Goal: Contribute content: Contribute content

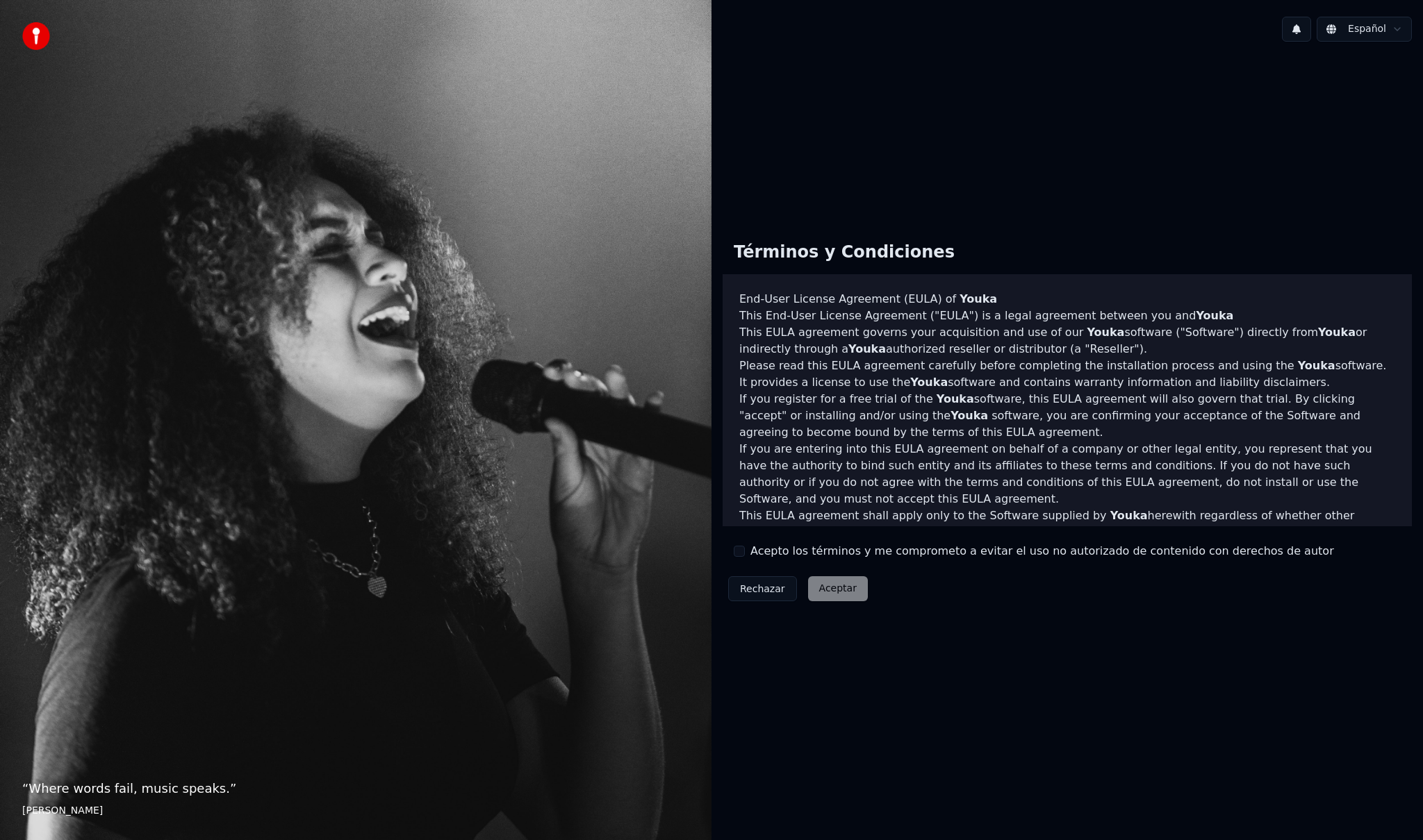
click at [742, 547] on button "Acepto los términos y me comprometo a evitar el uso no autorizado de contenido …" at bounding box center [739, 551] width 11 height 11
click at [840, 587] on button "Aceptar" at bounding box center [838, 589] width 60 height 25
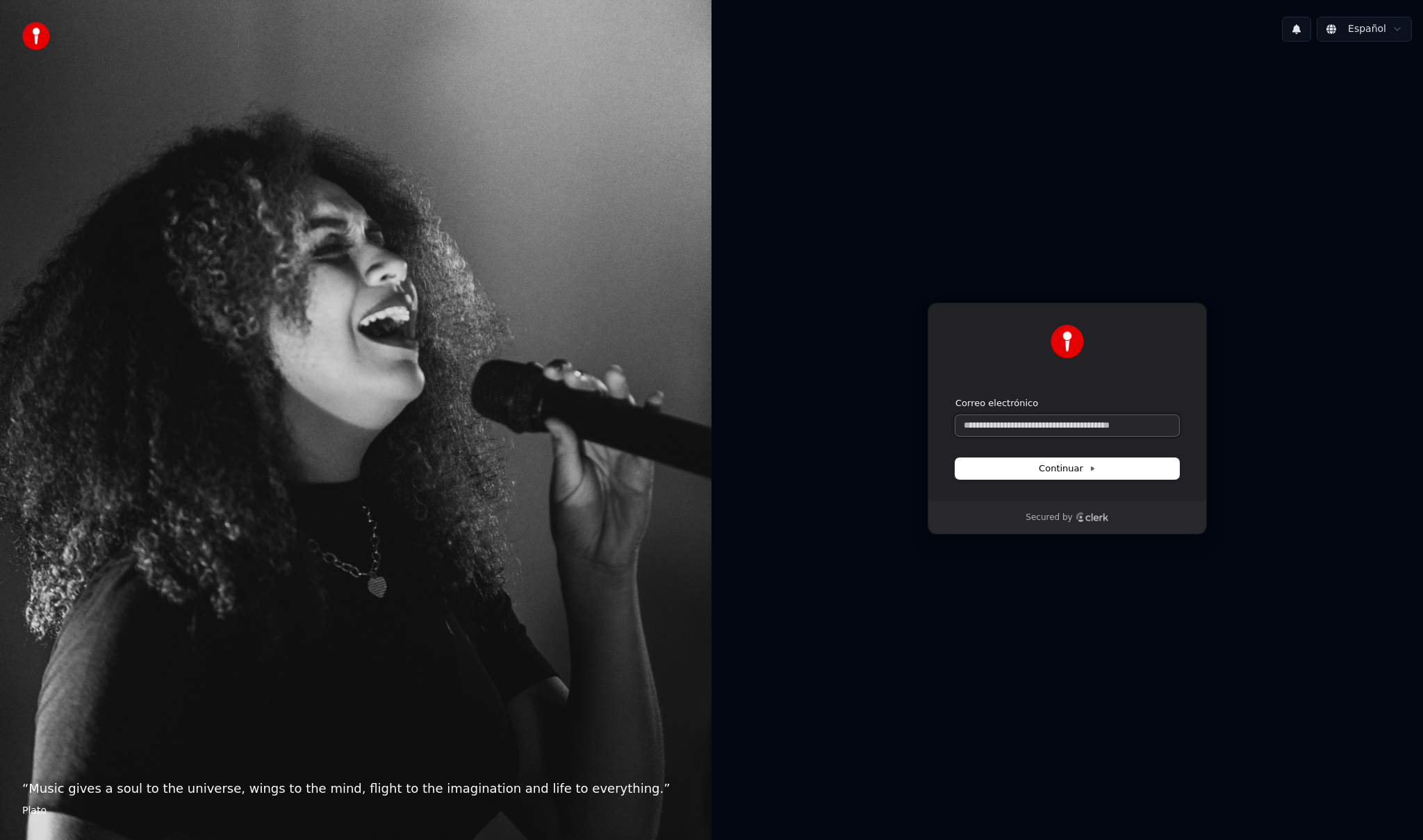
click at [1043, 429] on input "Correo electrónico" at bounding box center [1066, 425] width 224 height 21
click at [955, 397] on button "submit" at bounding box center [955, 397] width 0 height 0
type input "**********"
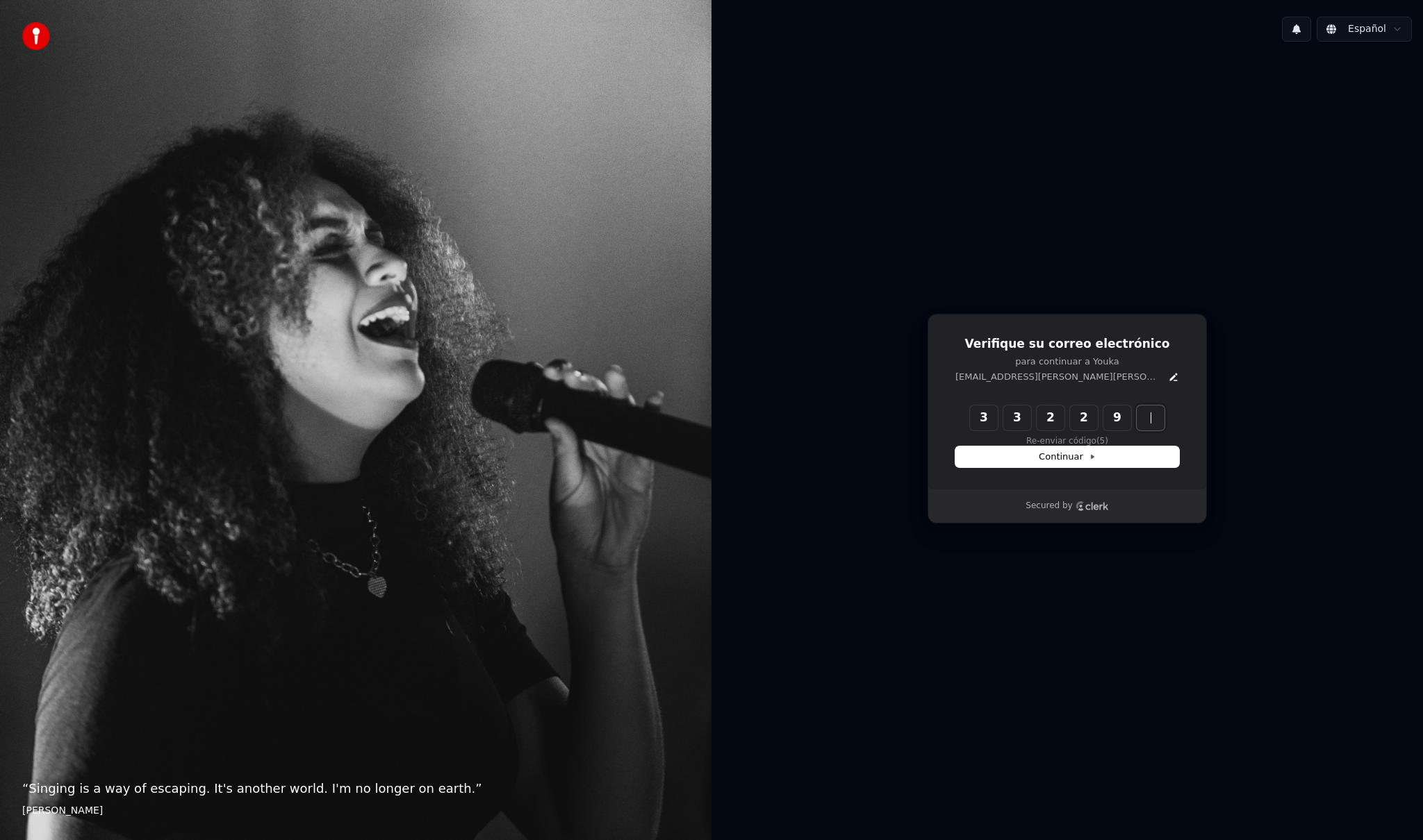
type input "******"
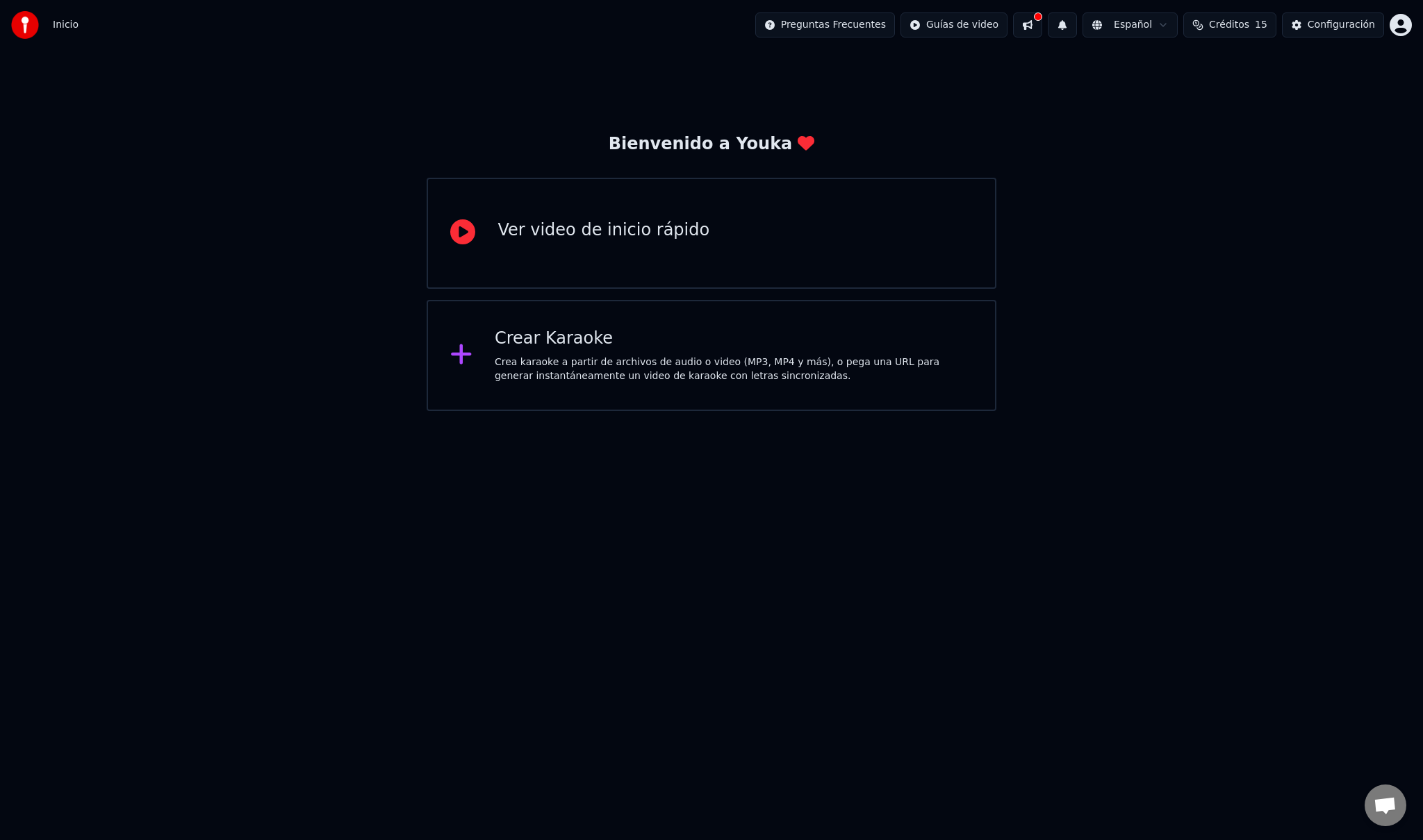
click at [453, 358] on icon at bounding box center [462, 355] width 20 height 20
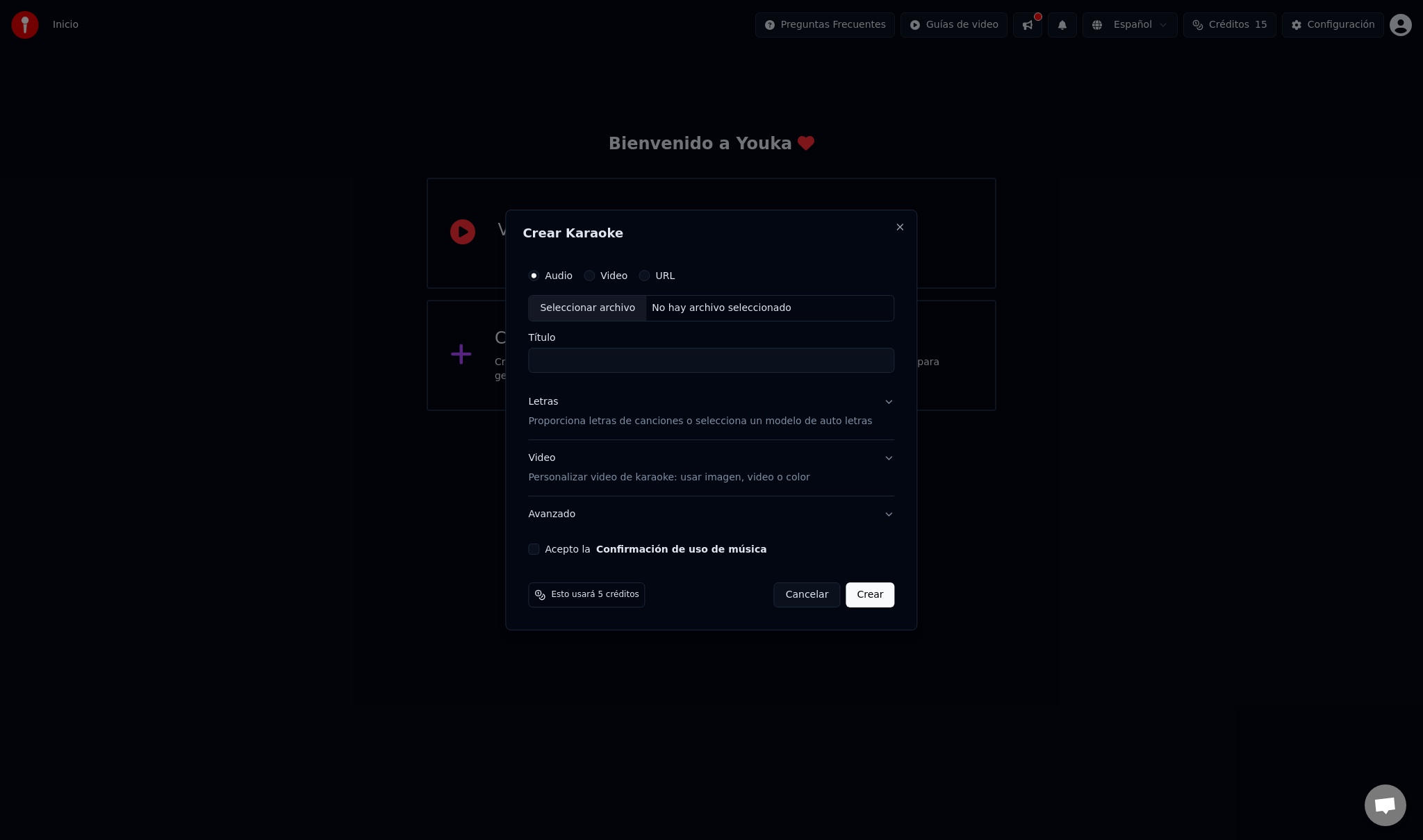
click at [614, 306] on div "Seleccionar archivo" at bounding box center [587, 309] width 117 height 25
click at [614, 276] on div "Video" at bounding box center [605, 276] width 44 height 11
click at [589, 304] on div "Seleccionar archivo" at bounding box center [587, 309] width 117 height 25
type input "**********"
click at [715, 366] on input "**********" at bounding box center [711, 360] width 366 height 25
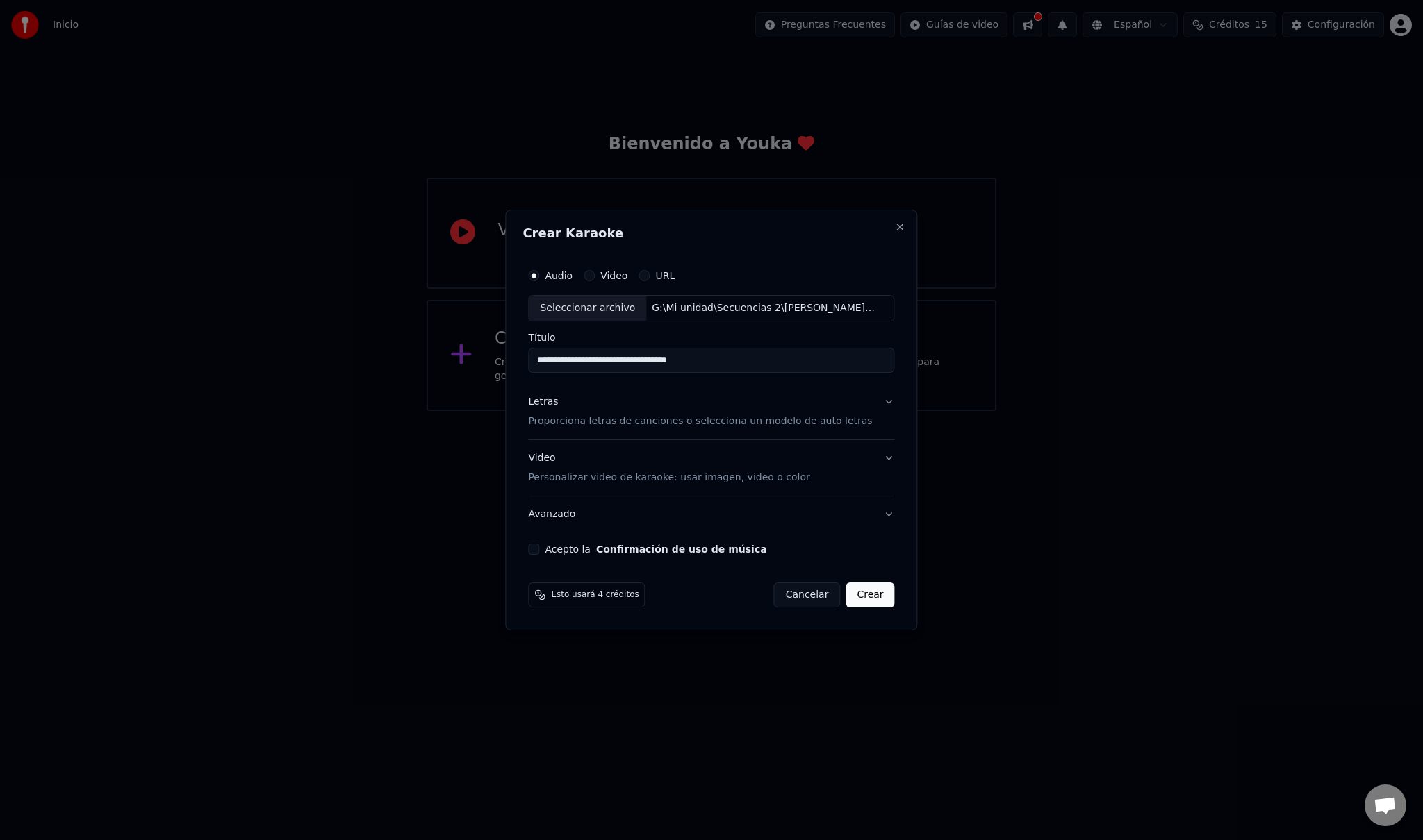
click at [763, 418] on p "Proporciona letras de canciones o selecciona un modelo de auto letras" at bounding box center [700, 422] width 344 height 14
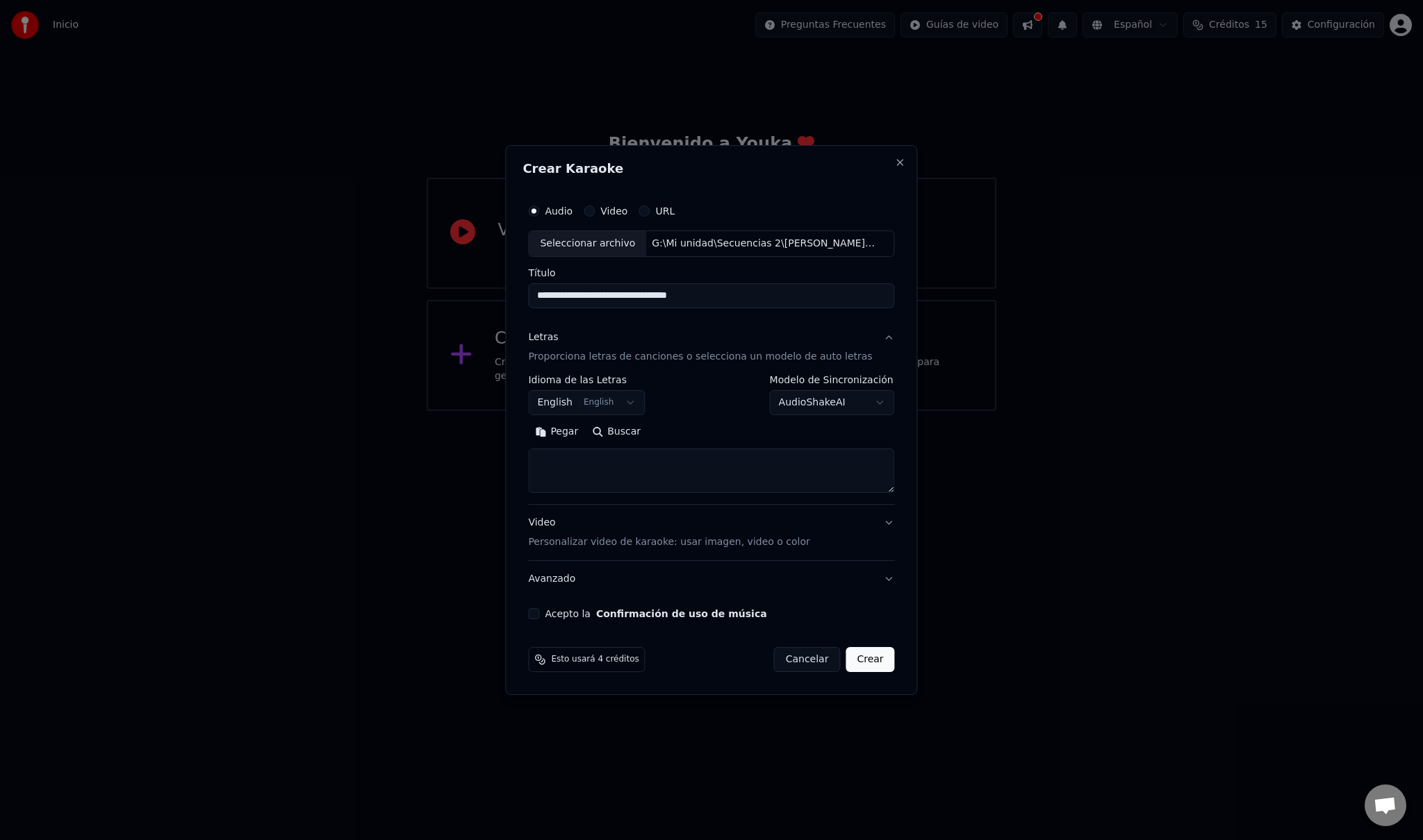
click at [587, 356] on p "Proporciona letras de canciones o selecciona un modelo de auto letras" at bounding box center [700, 357] width 344 height 14
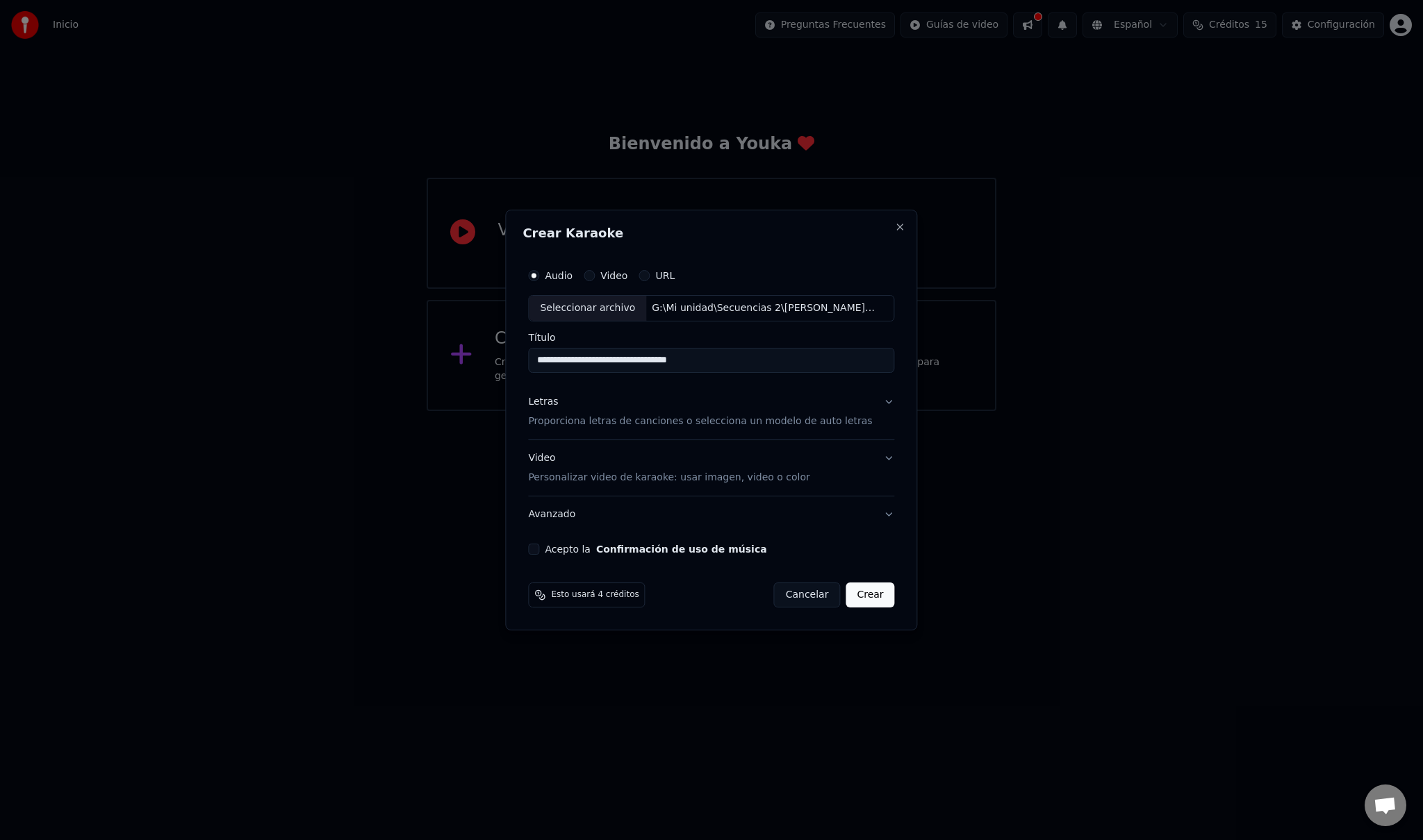
click at [593, 411] on div "Letras Proporciona letras de canciones o selecciona un modelo de auto letras" at bounding box center [700, 411] width 344 height 33
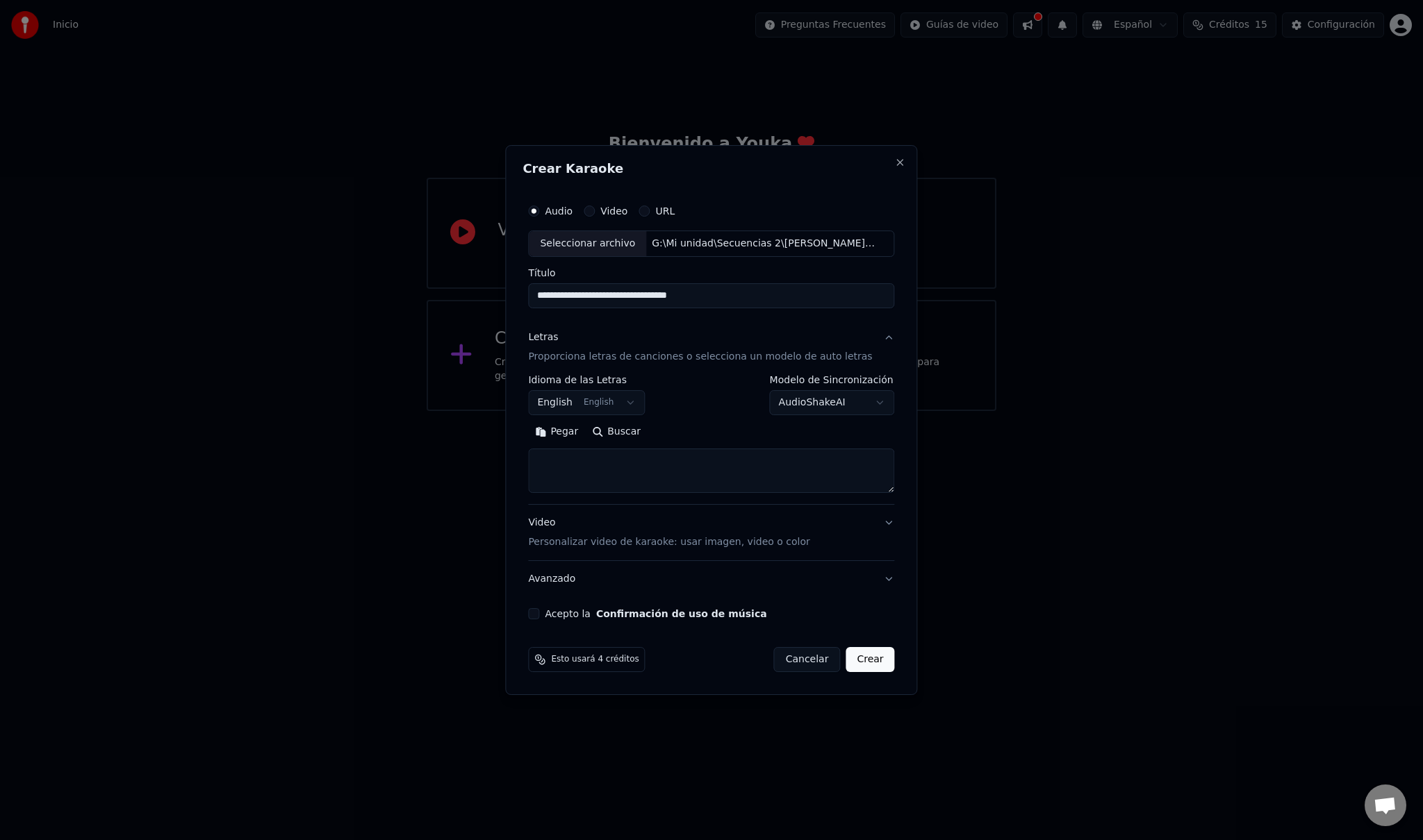
click at [581, 428] on button "Pegar" at bounding box center [556, 432] width 57 height 22
type textarea "**********"
click at [614, 408] on body "**********" at bounding box center [712, 206] width 1423 height 411
select select "**"
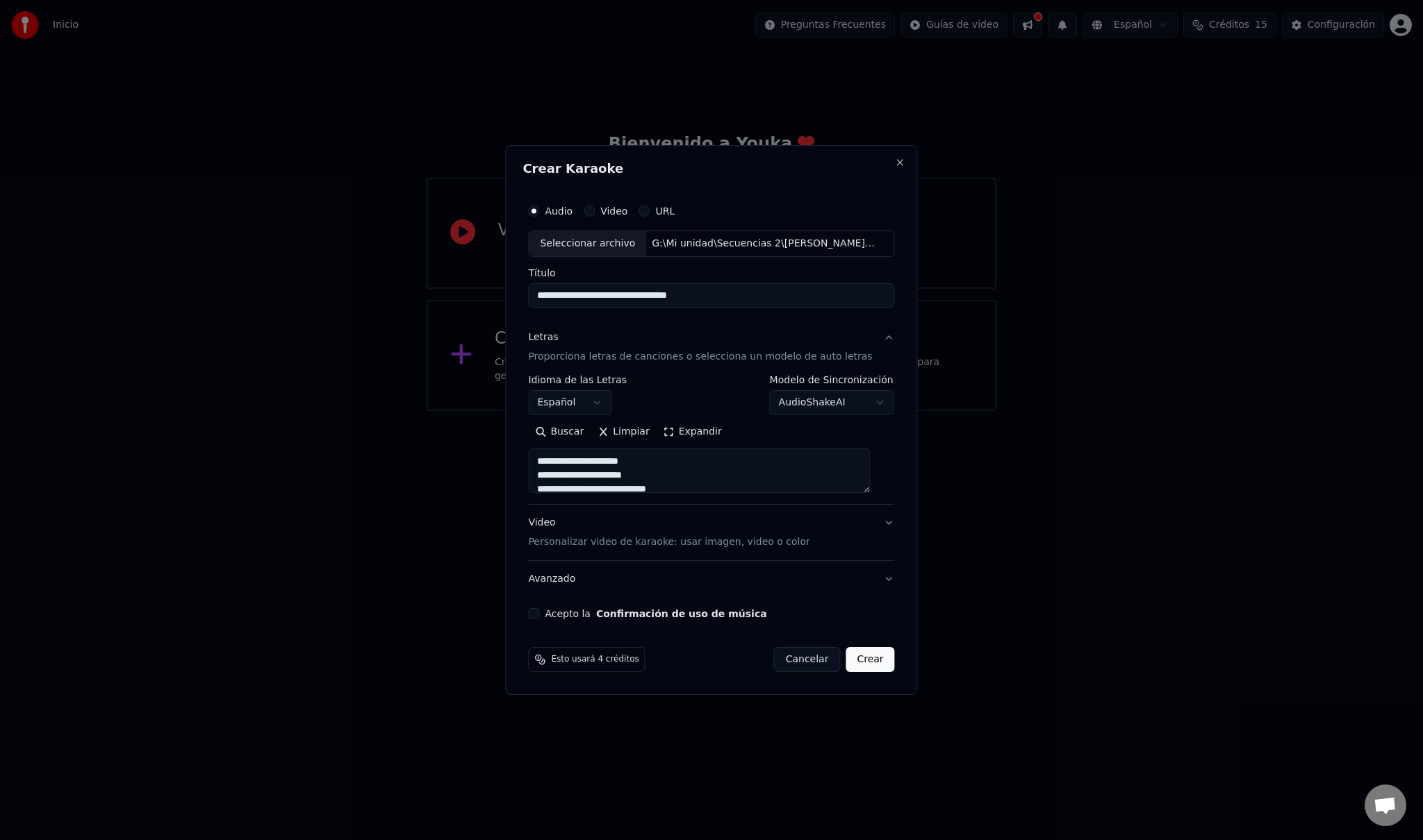
click at [583, 436] on button "Buscar" at bounding box center [559, 432] width 63 height 22
click at [666, 539] on p "Personalizar video de karaoke: usar imagen, video o color" at bounding box center [668, 542] width 281 height 14
type textarea "**********"
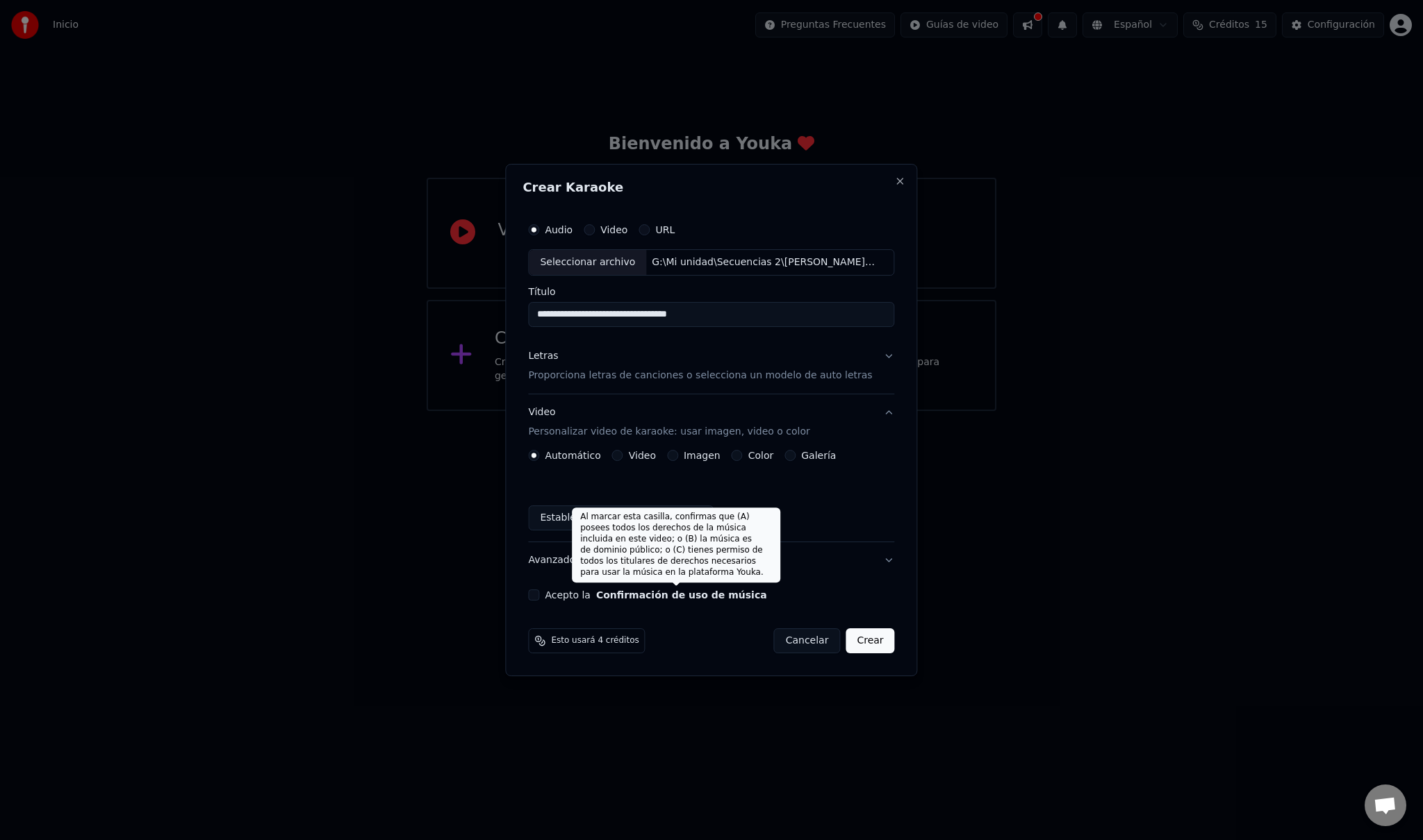
click at [726, 600] on button "Confirmación de uso de música" at bounding box center [682, 595] width 171 height 9
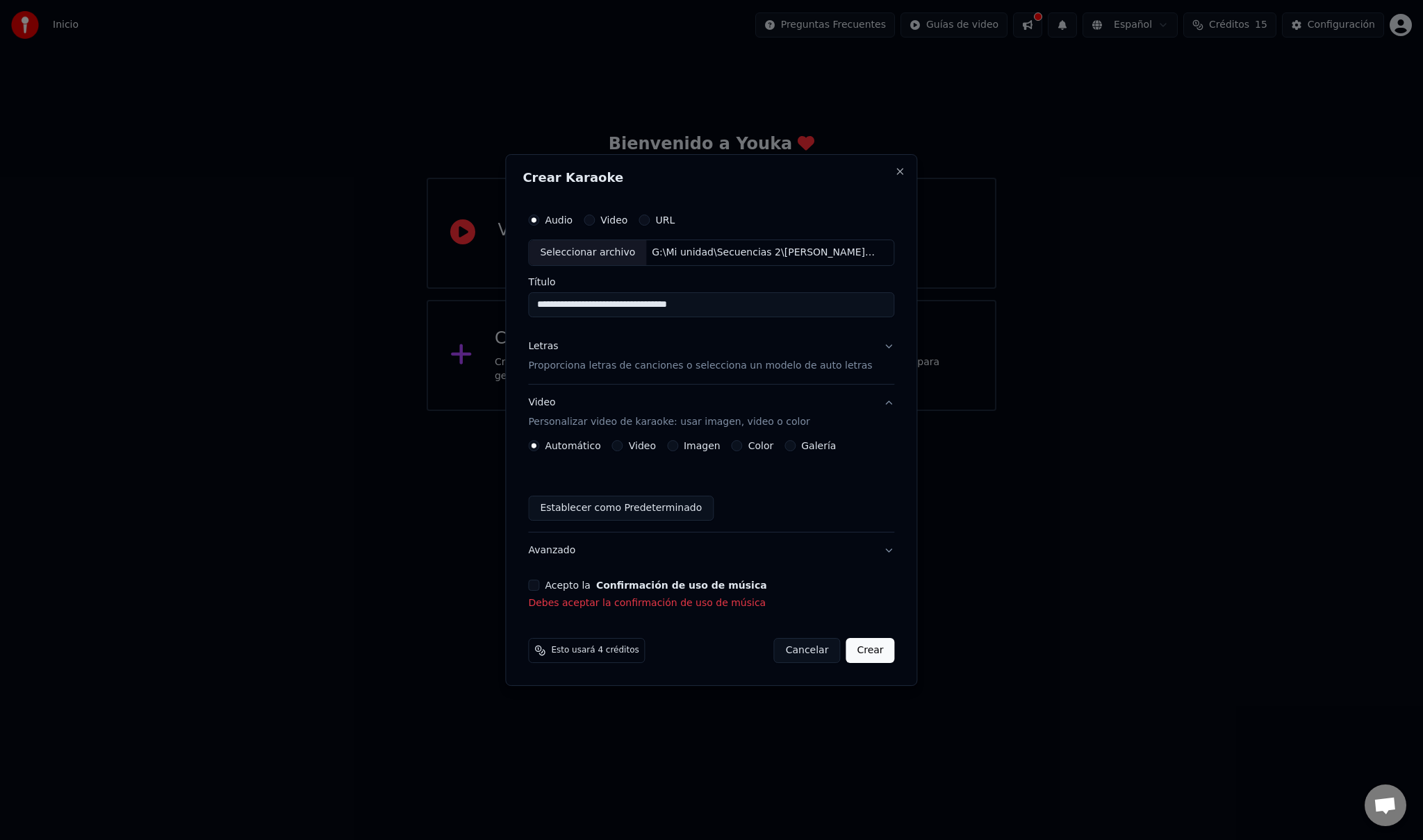
click at [539, 580] on button "Acepto la Confirmación de uso de música" at bounding box center [533, 586] width 11 height 11
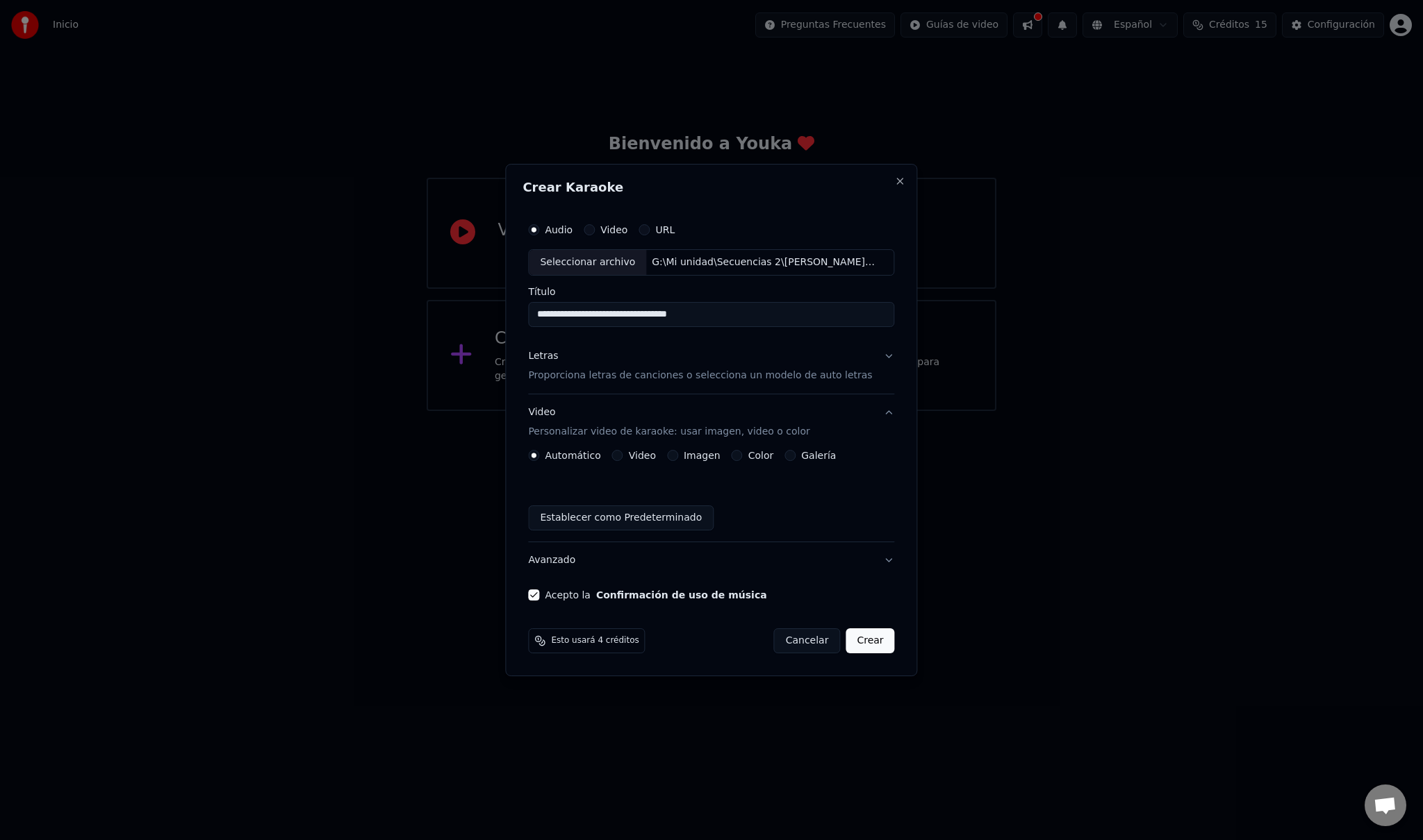
click at [858, 641] on button "Crear" at bounding box center [870, 641] width 49 height 25
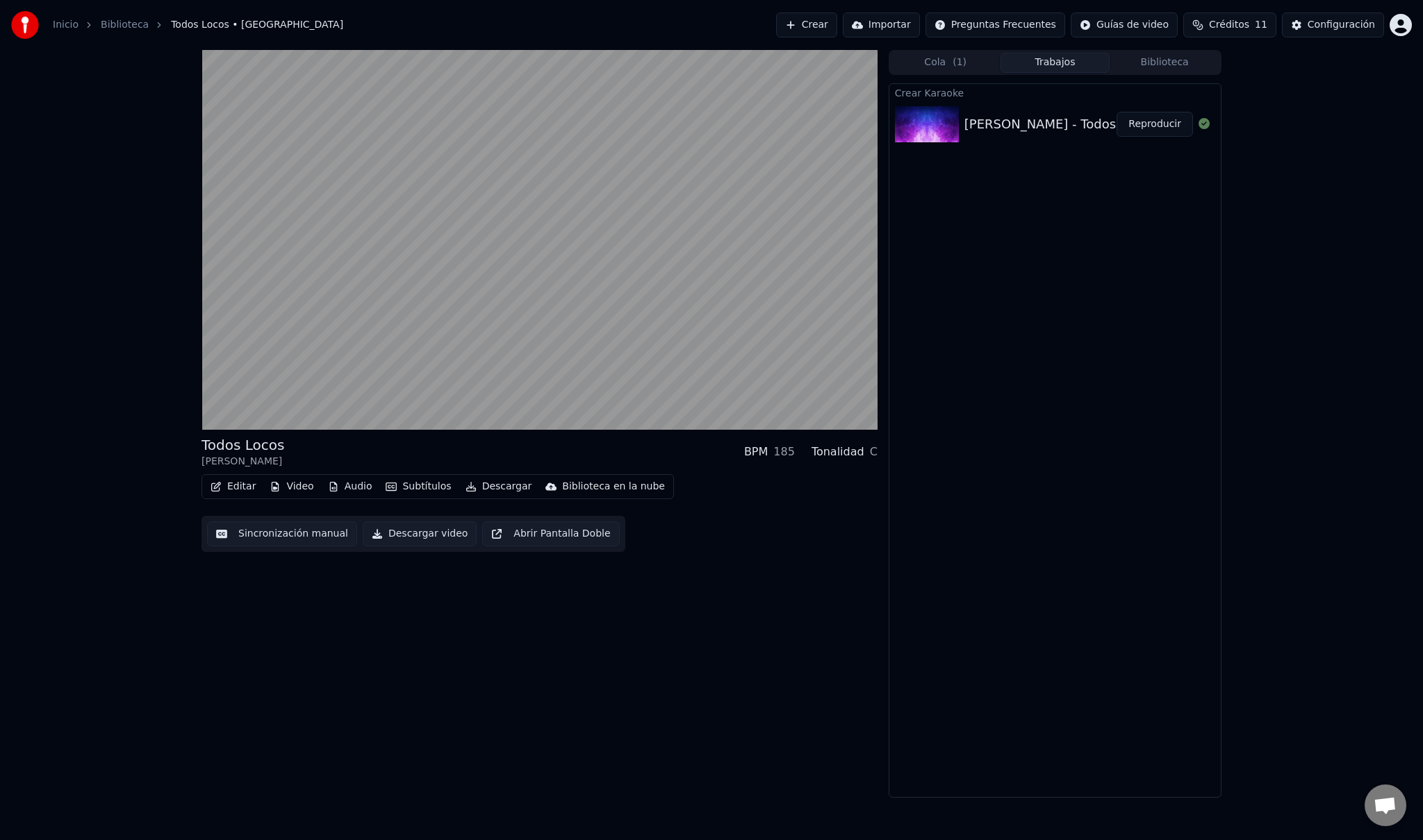
click at [522, 533] on button "Abrir Pantalla Doble" at bounding box center [551, 534] width 137 height 25
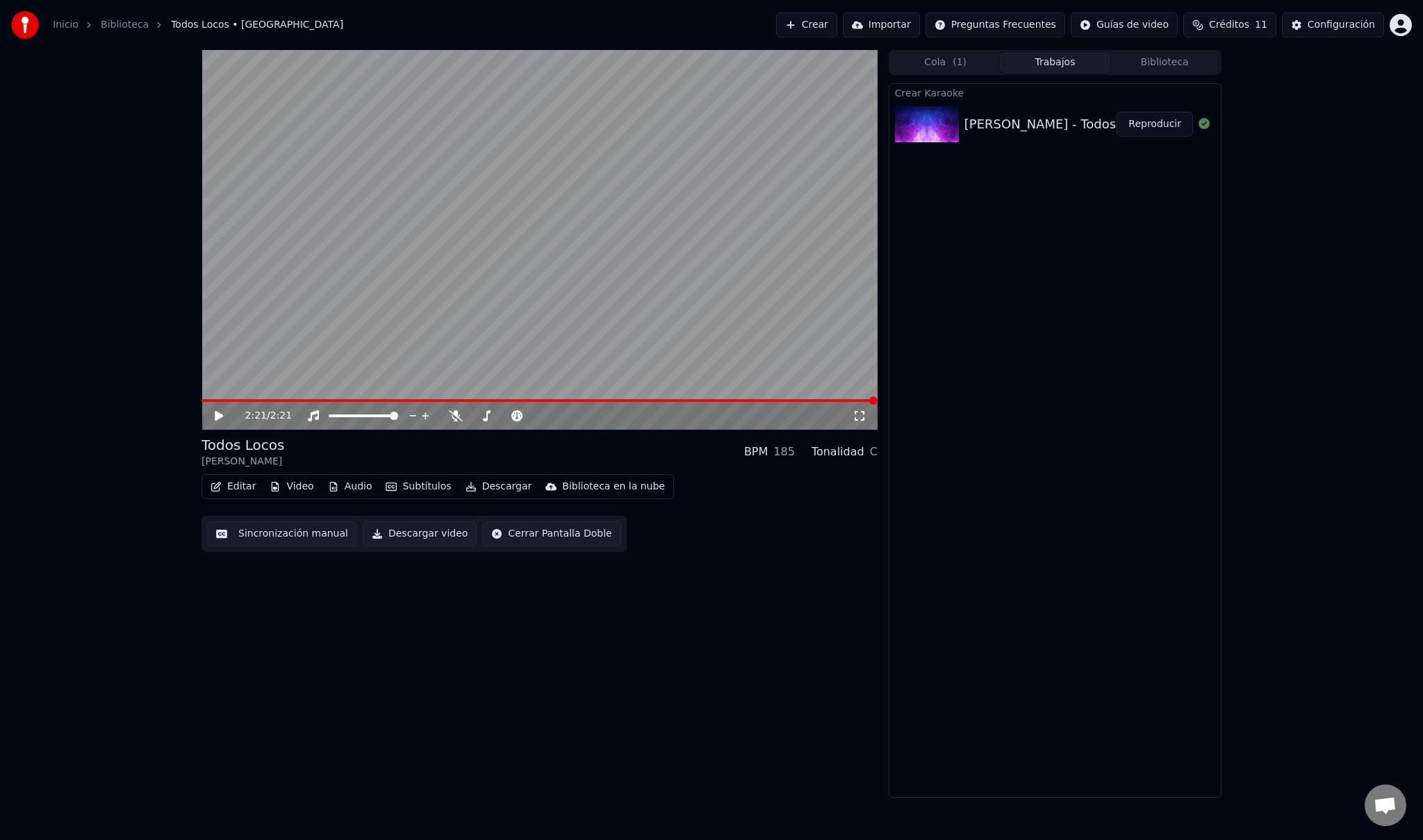
click at [217, 417] on icon at bounding box center [218, 416] width 9 height 9
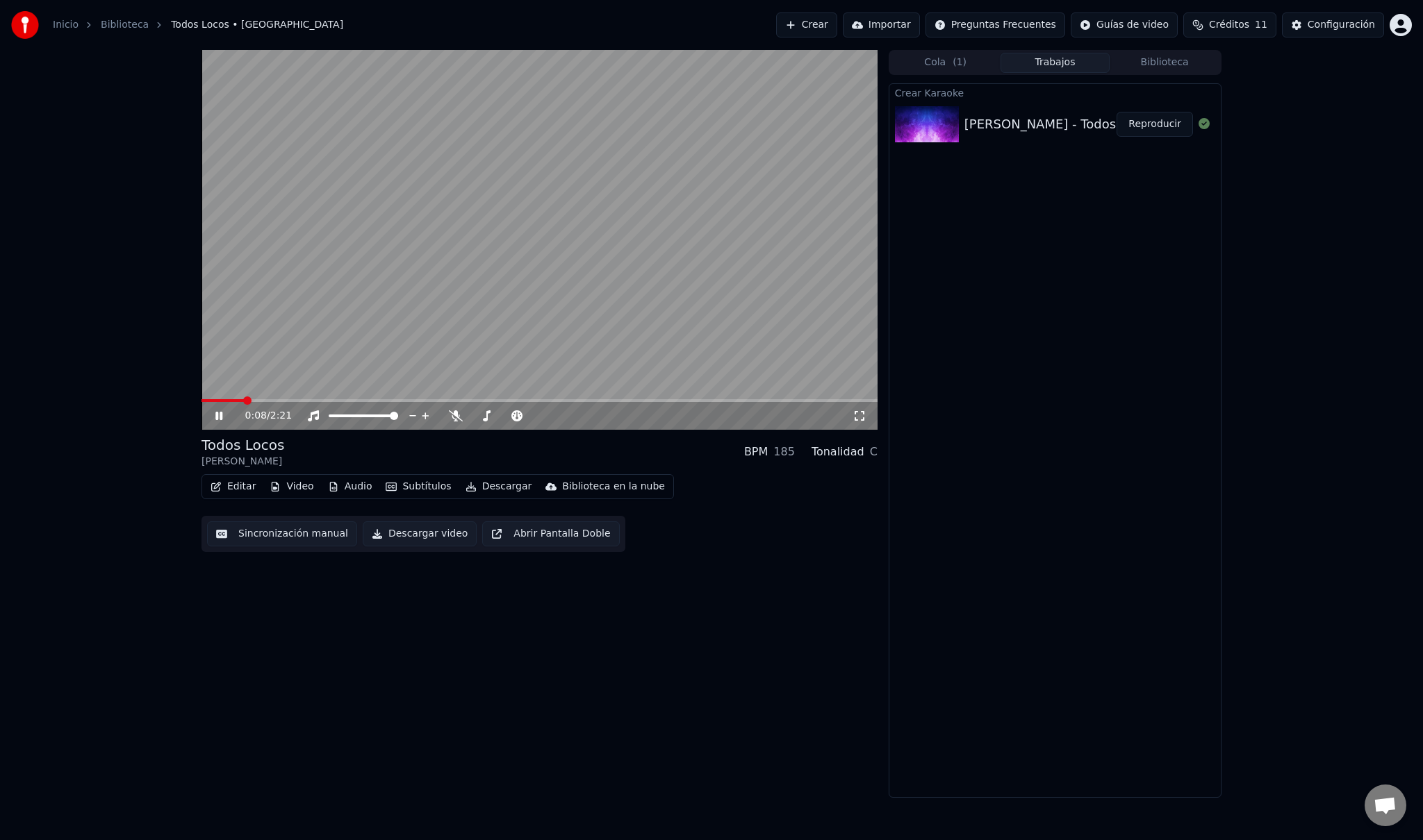
click at [466, 285] on video at bounding box center [540, 240] width 676 height 380
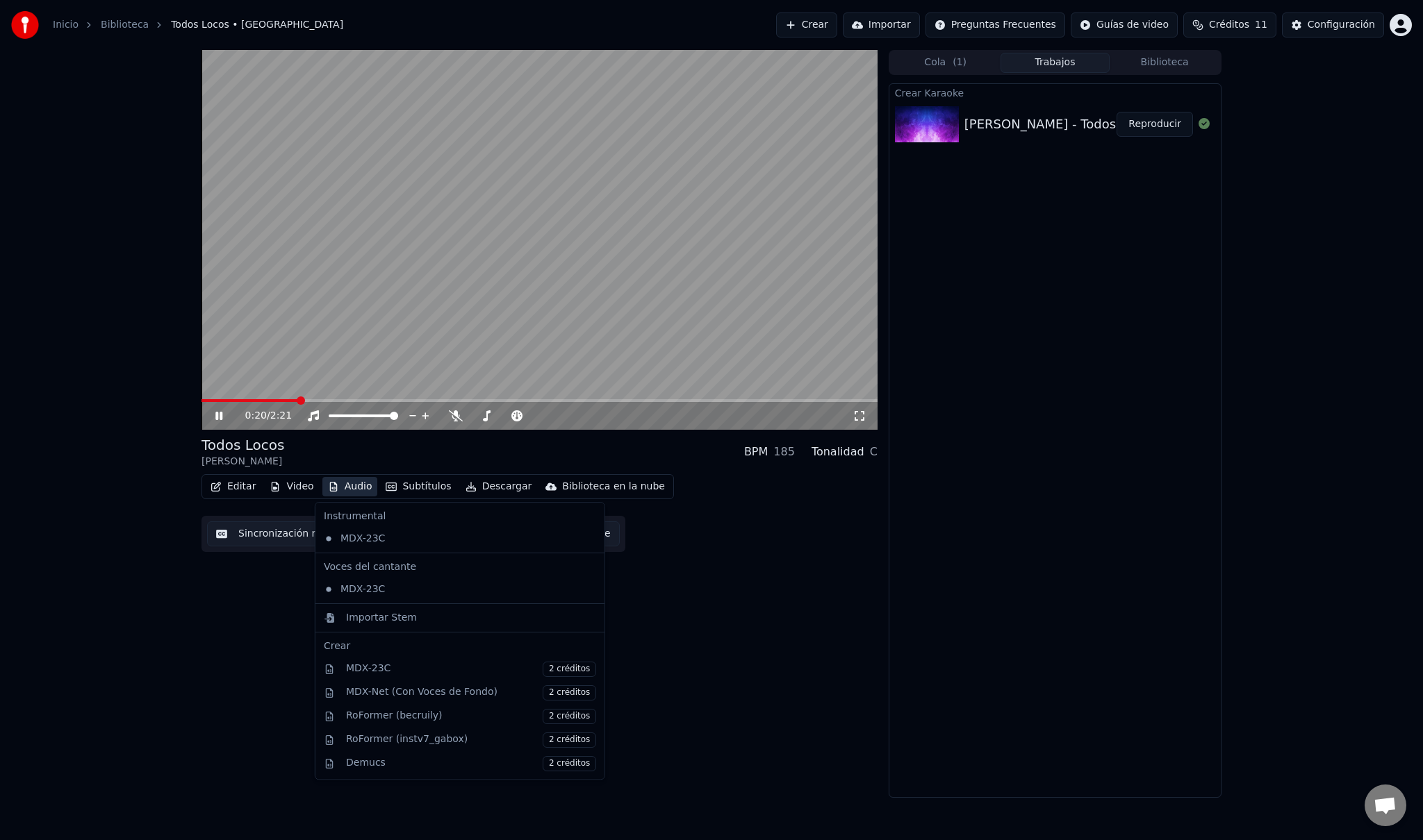
click at [341, 486] on button "Audio" at bounding box center [349, 487] width 56 height 20
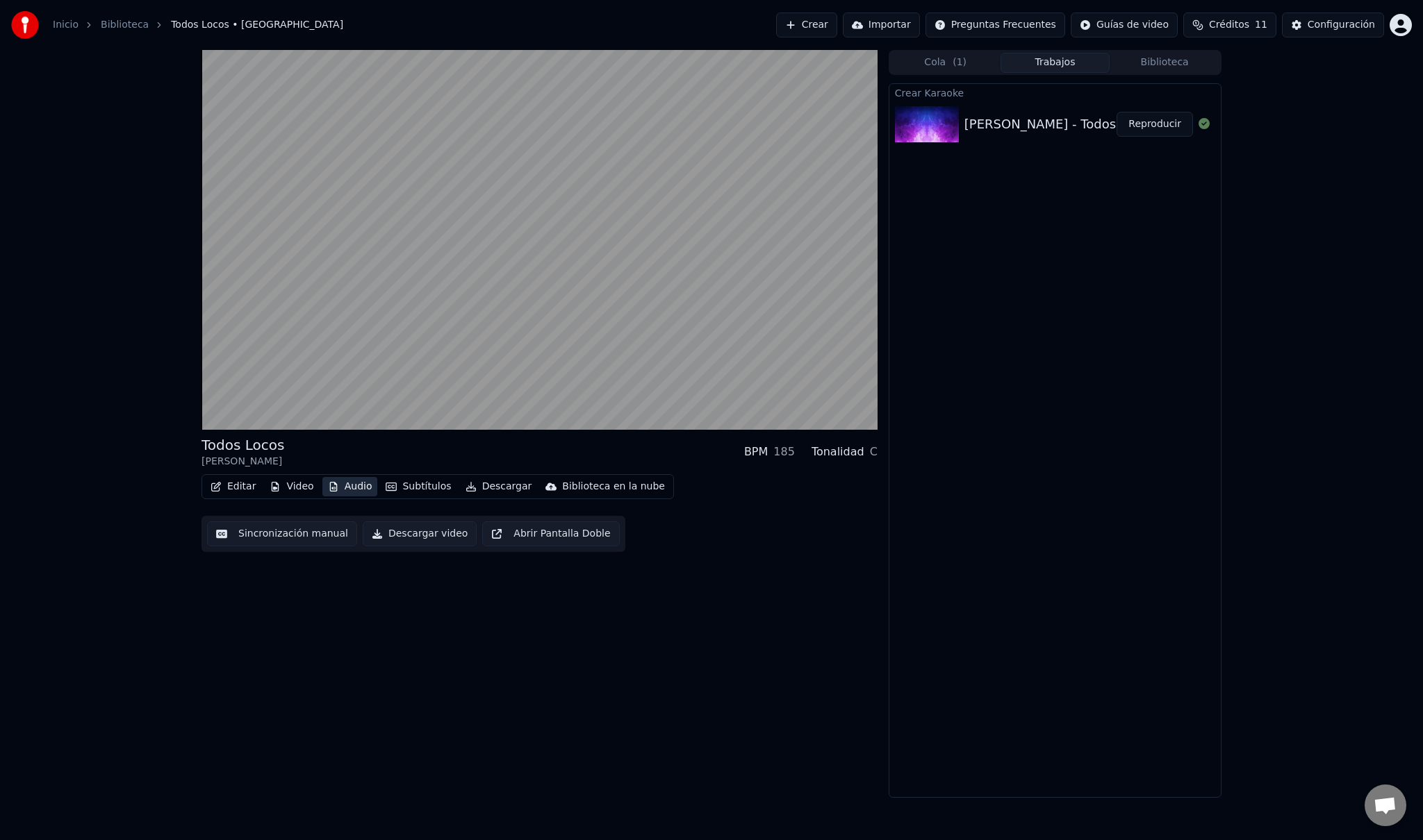
click at [341, 486] on button "Audio" at bounding box center [349, 487] width 56 height 20
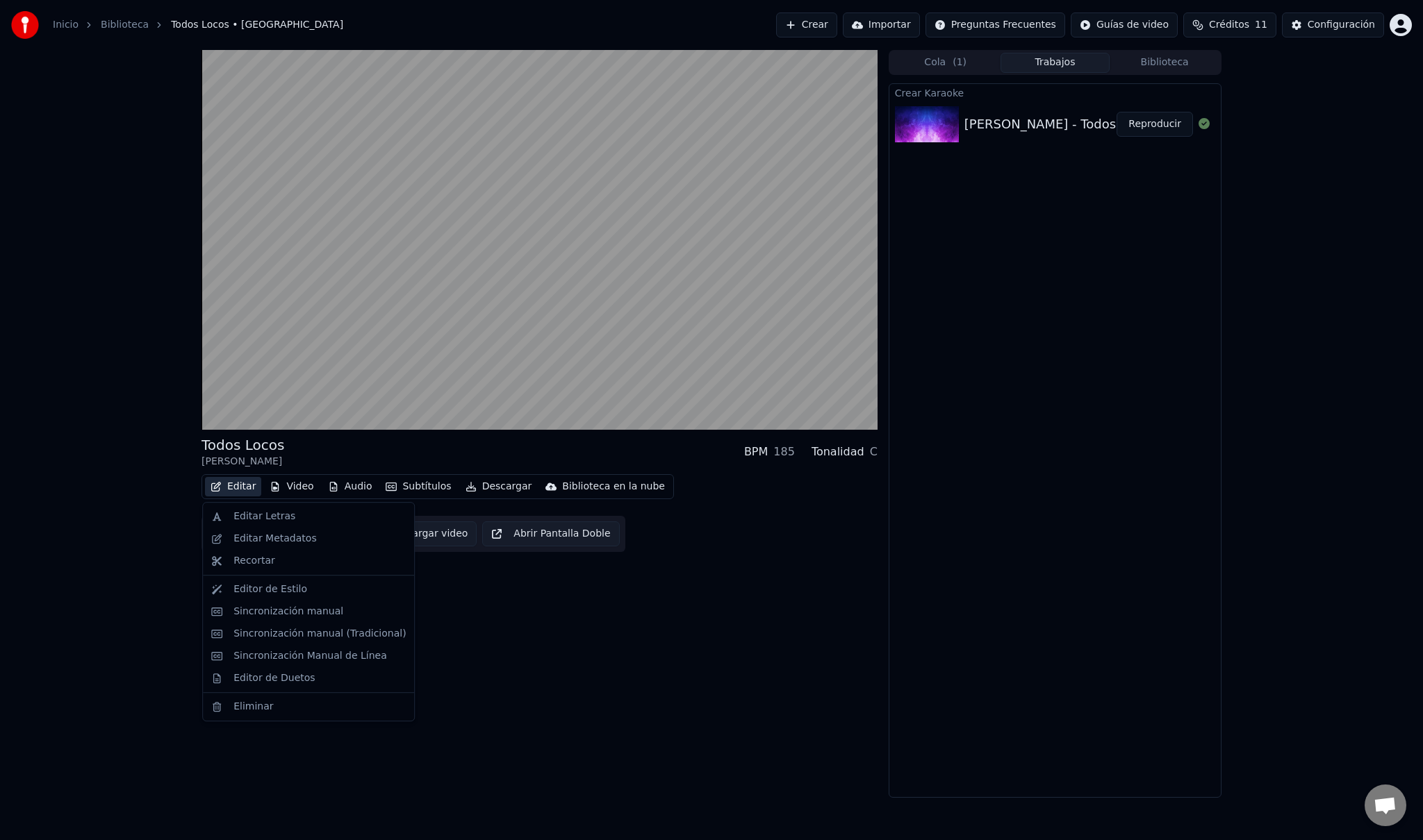
click at [255, 486] on button "Editar" at bounding box center [233, 487] width 57 height 20
click at [308, 592] on div "Editor de Estilo" at bounding box center [319, 590] width 172 height 14
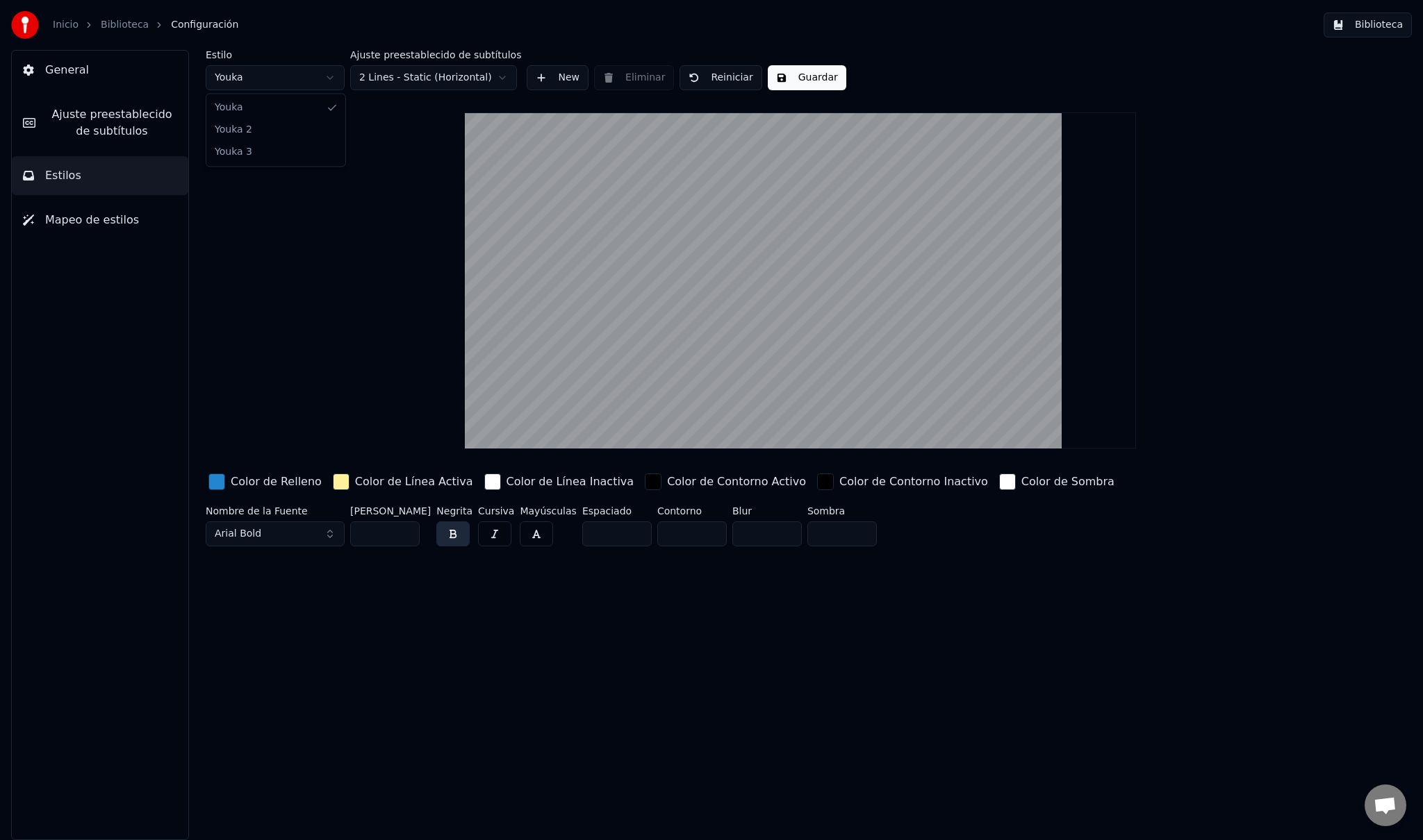
click at [331, 77] on html "Inicio Biblioteca Configuración Biblioteca General Ajuste preestablecido de sub…" at bounding box center [712, 420] width 1423 height 840
click at [302, 79] on html "Inicio Biblioteca Configuración Biblioteca General Ajuste preestablecido de sub…" at bounding box center [712, 420] width 1423 height 840
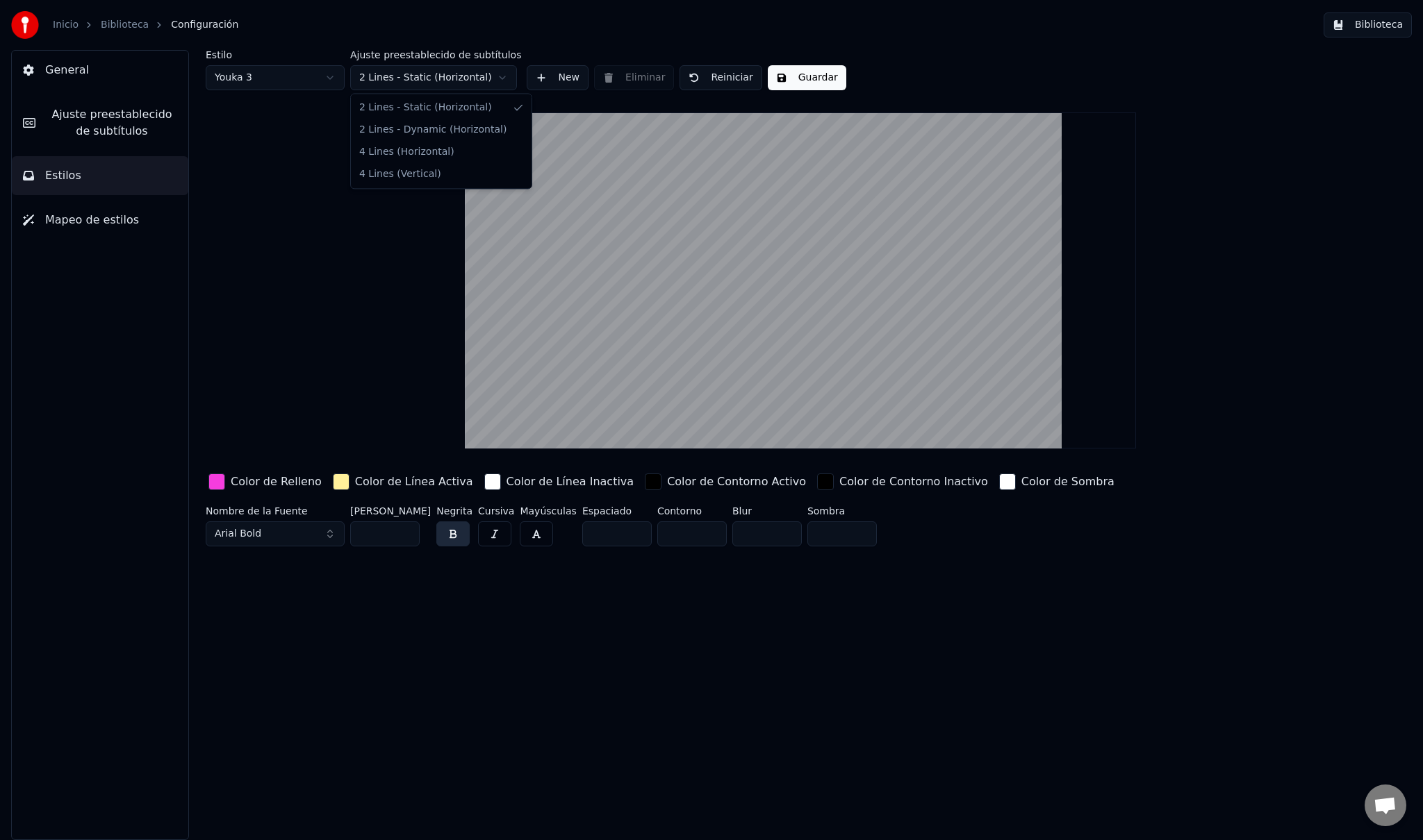
click at [414, 79] on html "Inicio Biblioteca Configuración Biblioteca General Ajuste preestablecido de sub…" at bounding box center [712, 420] width 1423 height 840
click at [418, 77] on html "Inicio Biblioteca Configuración Biblioteca General Ajuste preestablecido de sub…" at bounding box center [712, 420] width 1423 height 840
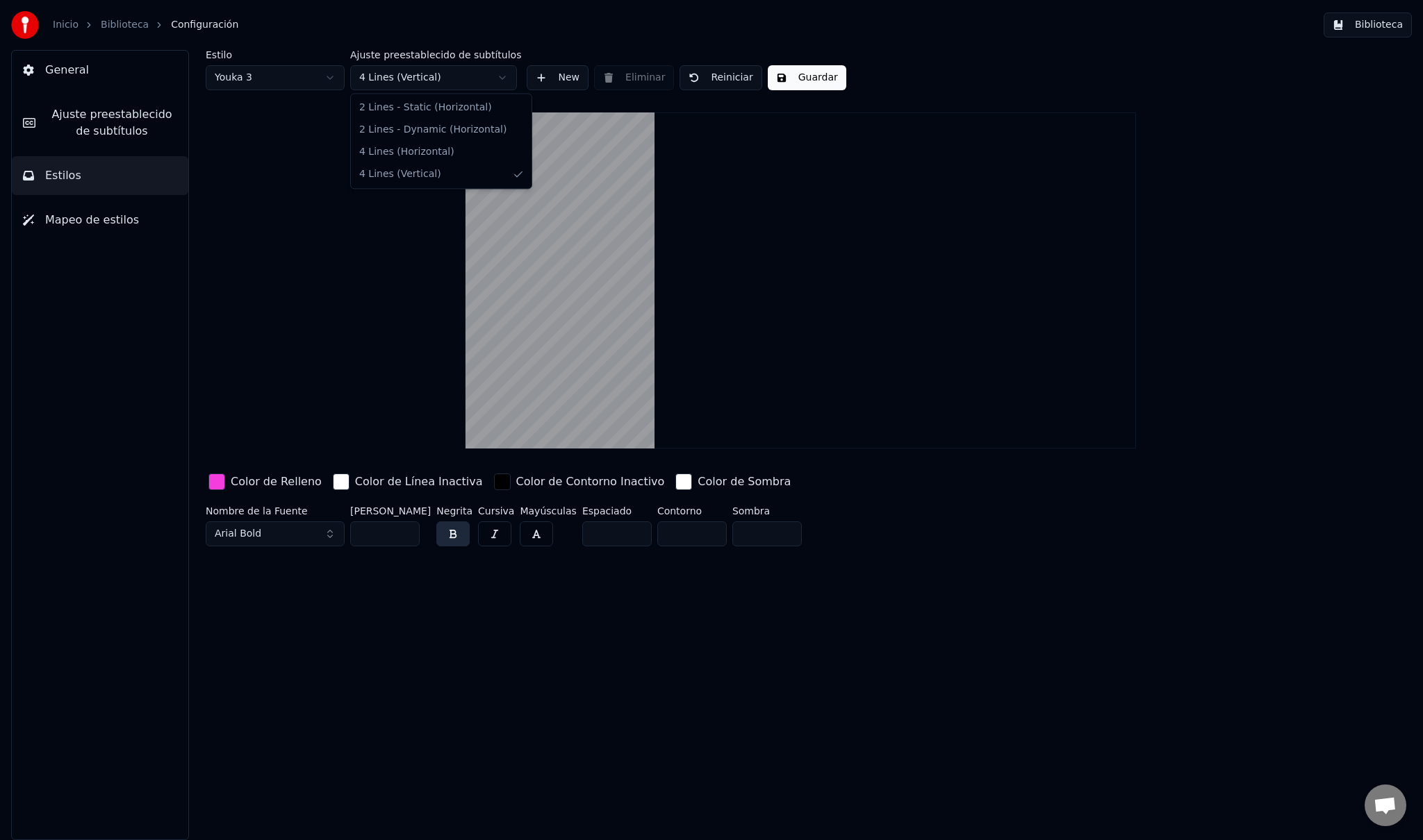
click at [417, 80] on html "Inicio Biblioteca Configuración Biblioteca General Ajuste preestablecido de sub…" at bounding box center [712, 420] width 1423 height 840
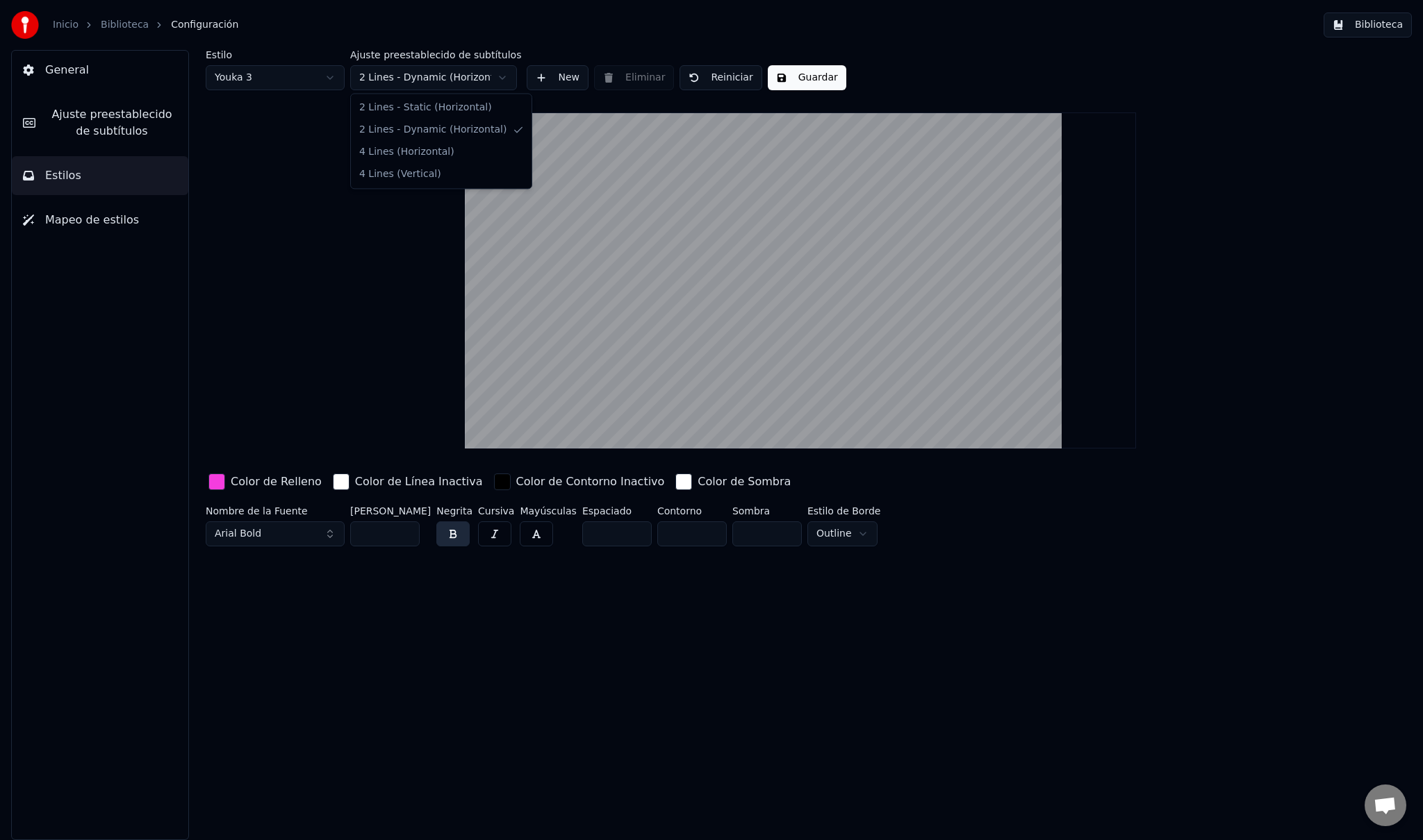
click at [405, 77] on html "Inicio Biblioteca Configuración Biblioteca General Ajuste preestablecido de sub…" at bounding box center [712, 420] width 1423 height 840
click at [408, 79] on html "Inicio Biblioteca Configuración Biblioteca General Ajuste preestablecido de sub…" at bounding box center [712, 420] width 1423 height 840
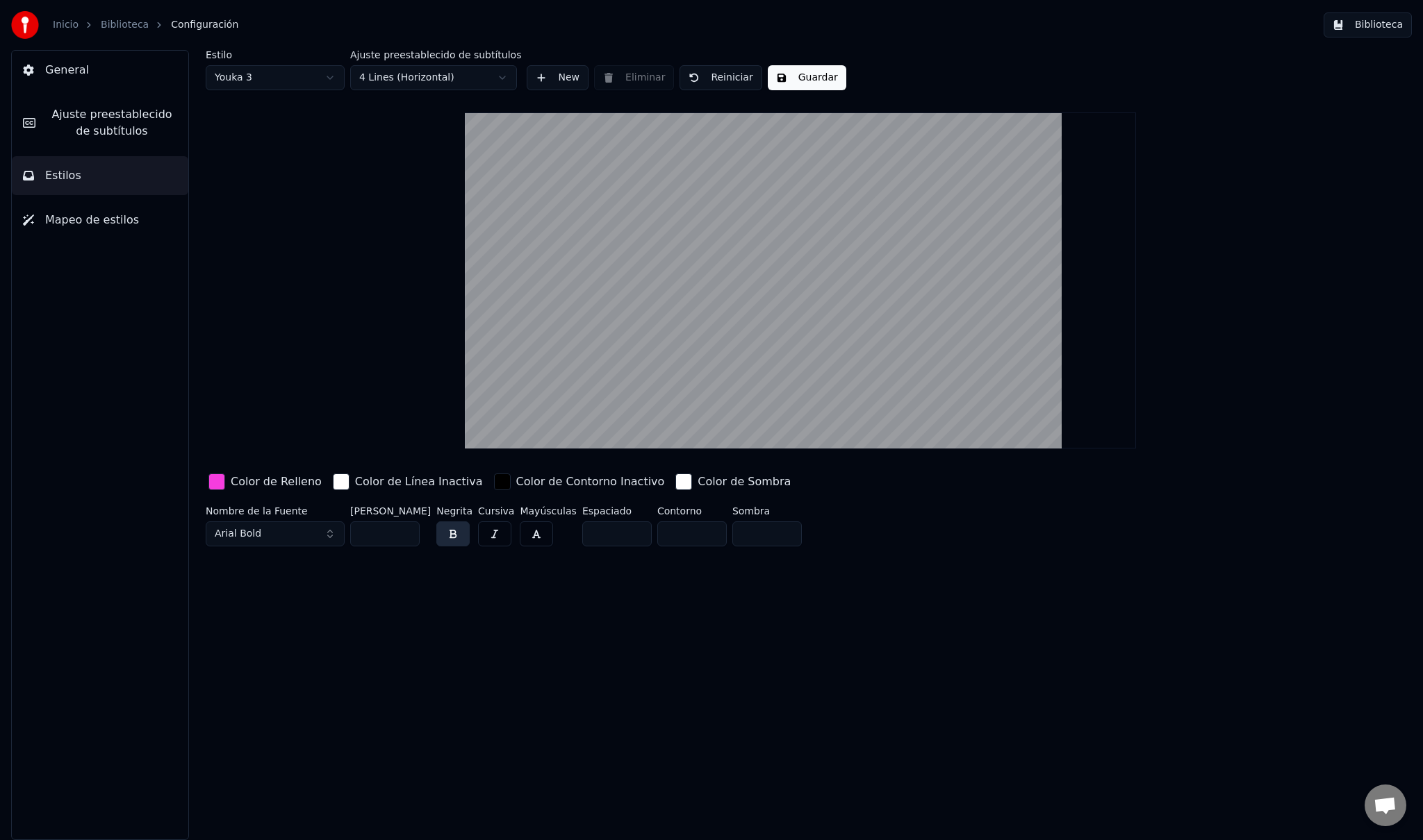
click at [137, 221] on button "Mapeo de estilos" at bounding box center [100, 221] width 177 height 39
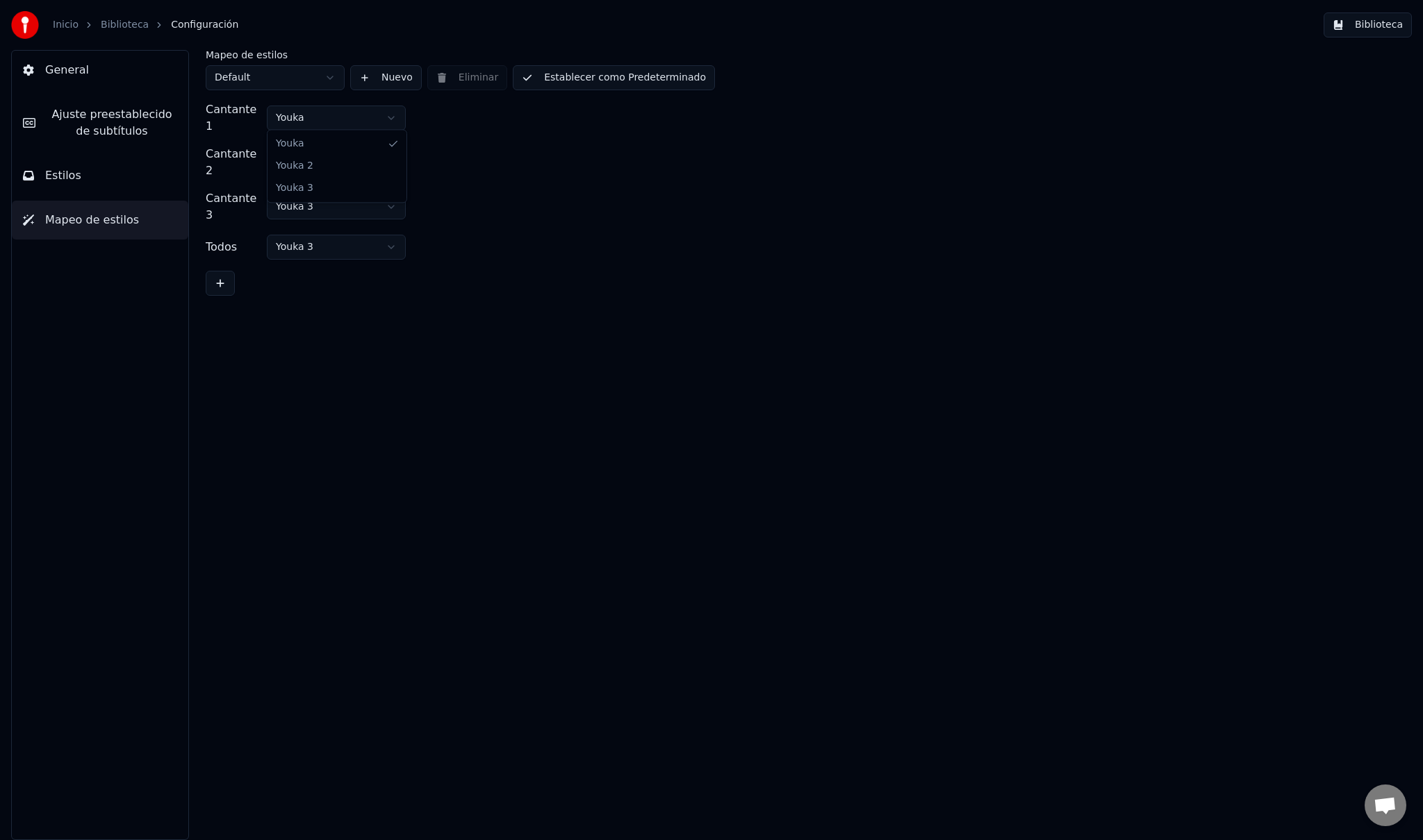
click at [334, 119] on html "Inicio Biblioteca Configuración Biblioteca General Ajuste preestablecido de sub…" at bounding box center [712, 420] width 1423 height 840
click at [72, 76] on span "General" at bounding box center [67, 70] width 44 height 16
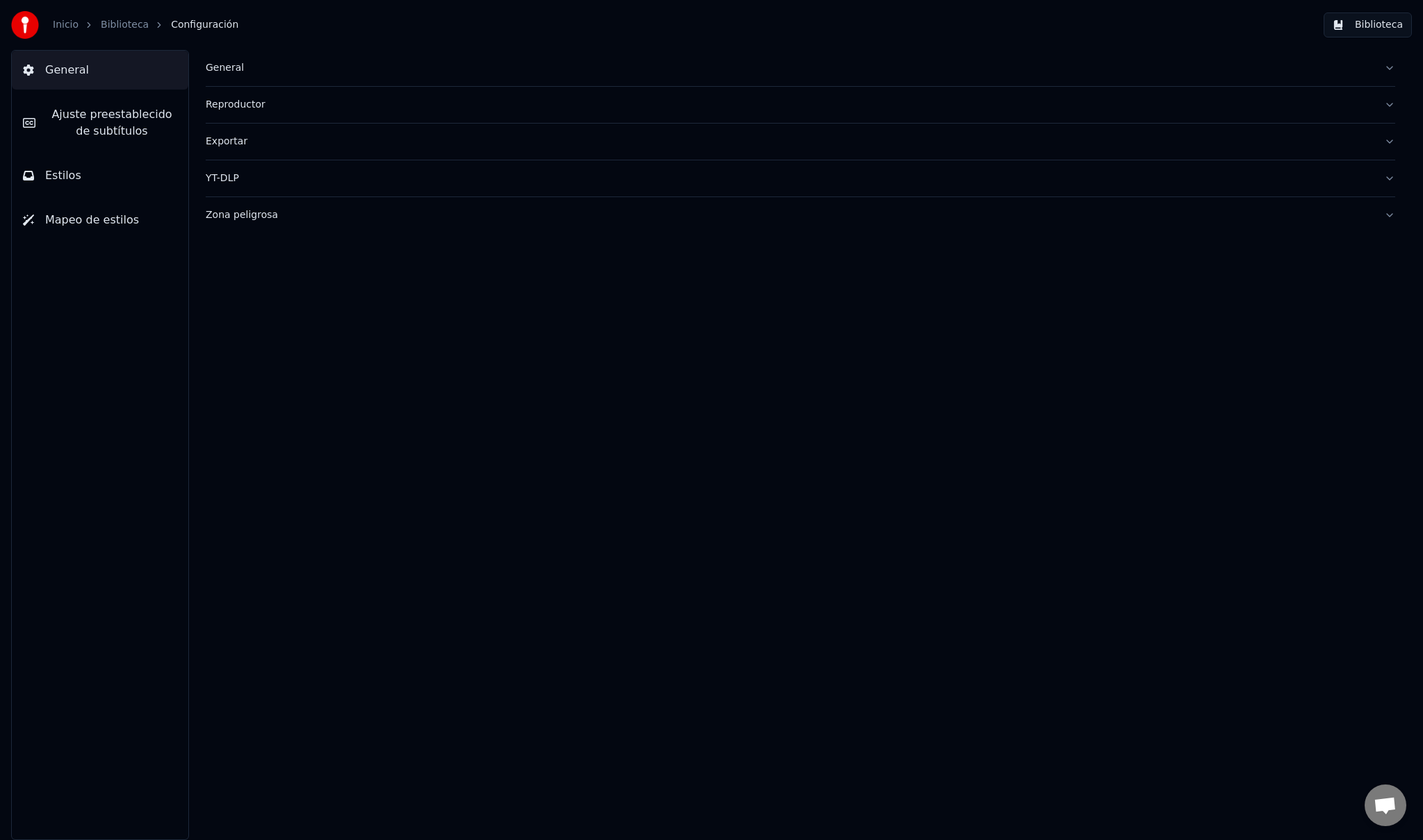
click at [94, 111] on span "Ajuste preestablecido de subtítulos" at bounding box center [112, 122] width 130 height 33
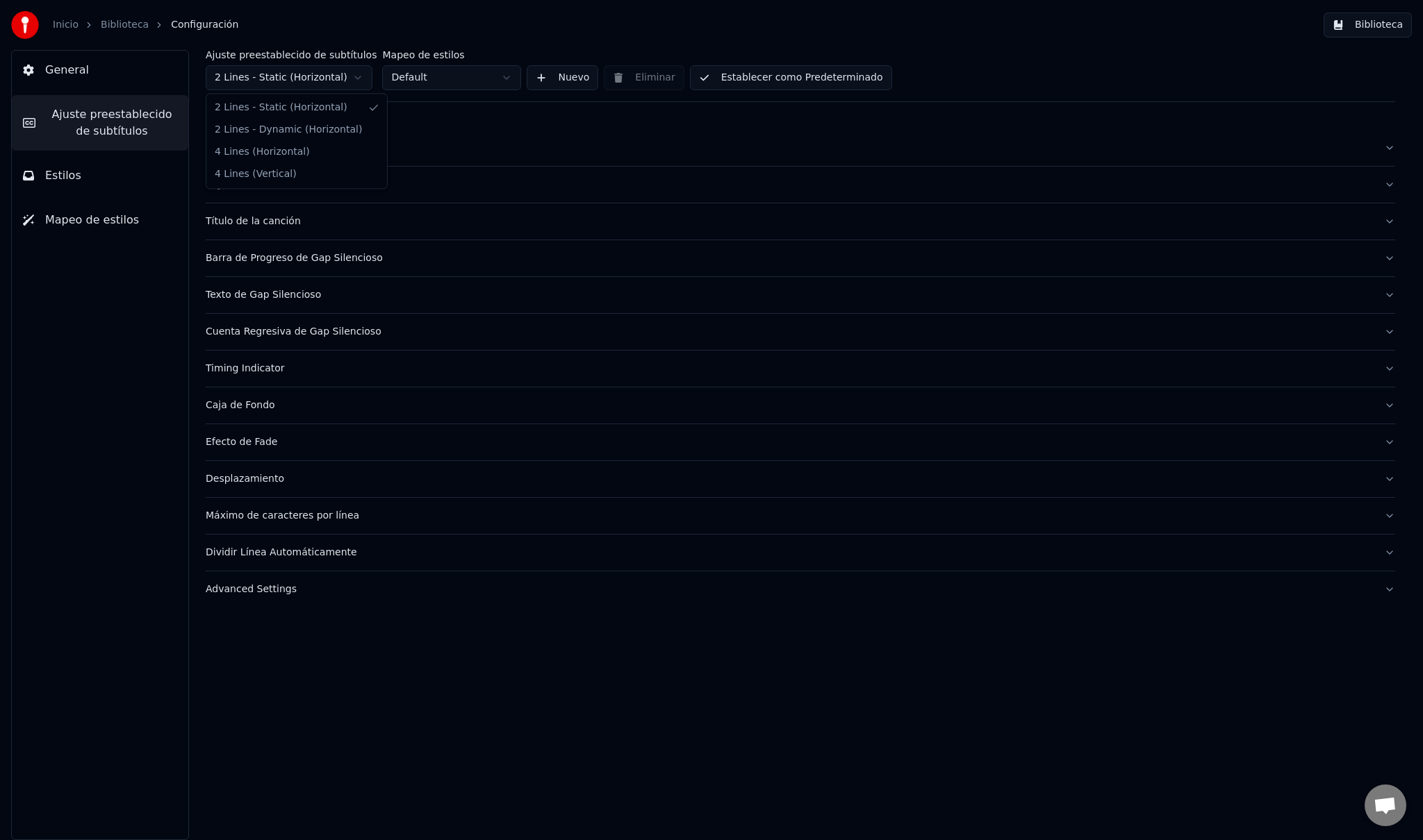
click at [309, 76] on html "Inicio Biblioteca Configuración Biblioteca General Ajuste preestablecido de sub…" at bounding box center [712, 420] width 1423 height 840
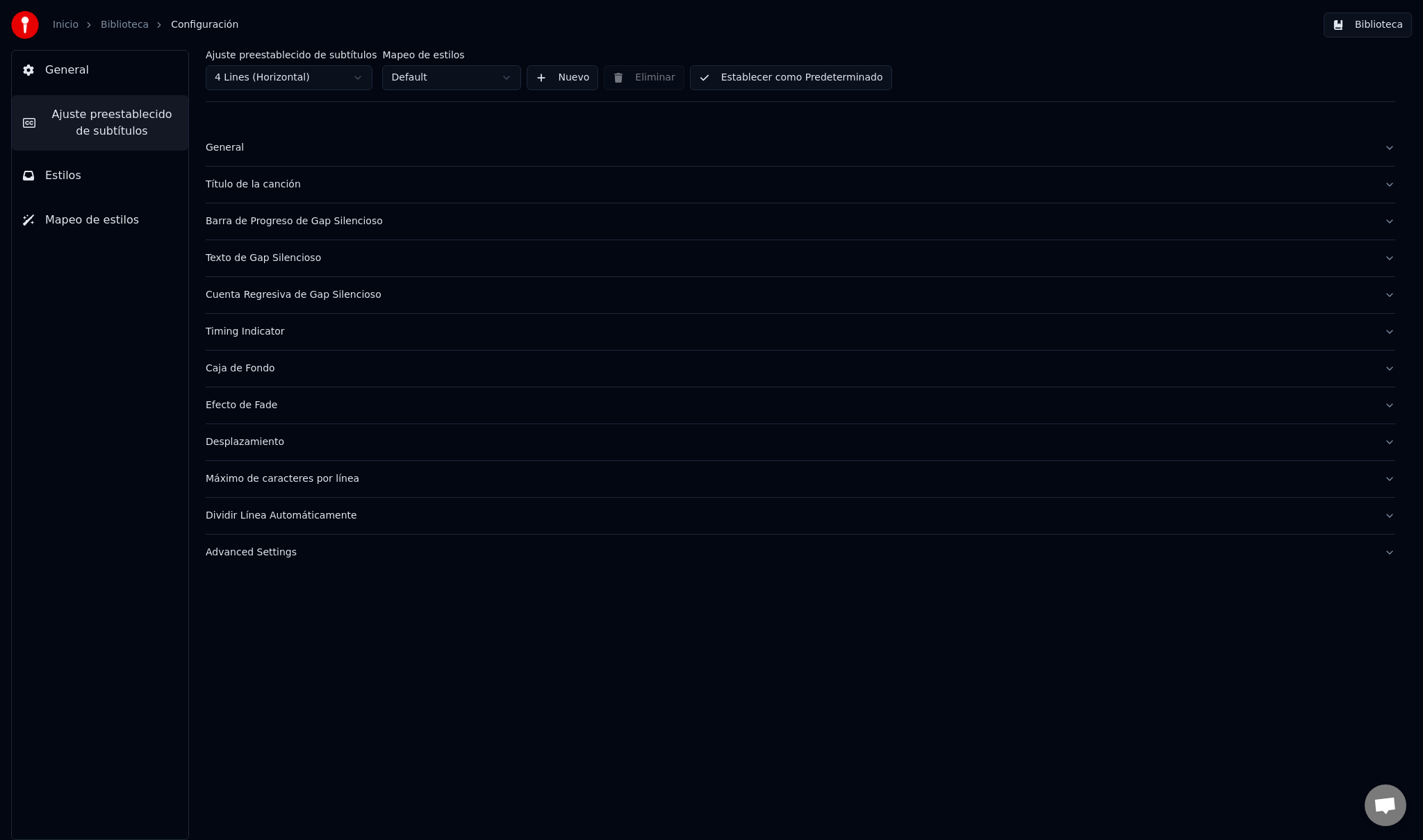
click at [126, 24] on link "Biblioteca" at bounding box center [124, 25] width 48 height 14
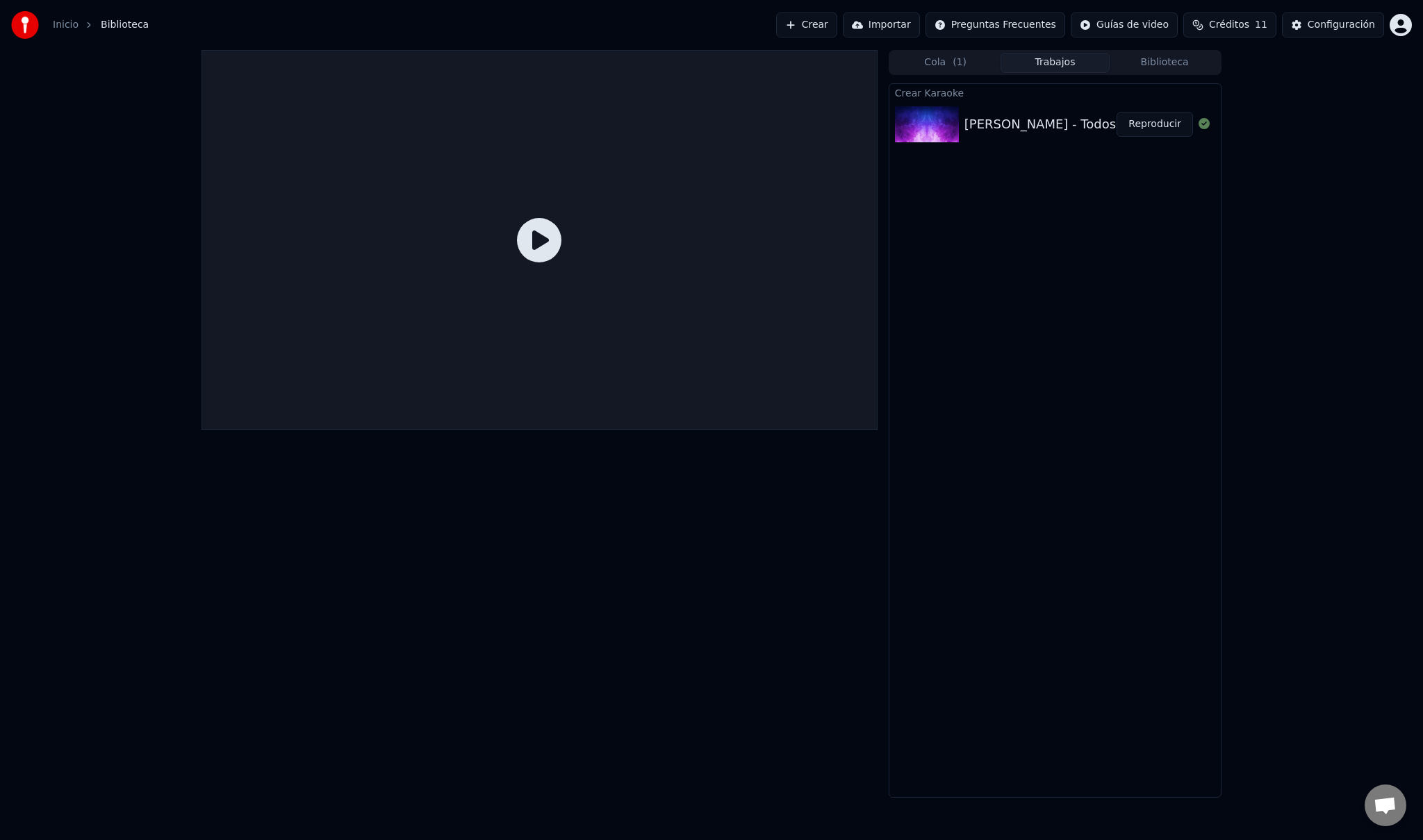
click at [552, 235] on icon at bounding box center [539, 240] width 45 height 45
click at [1028, 111] on div "Caligaris - Todos Locos - Est-D-C-4-4 Reproducir" at bounding box center [1055, 124] width 331 height 47
click at [1033, 127] on div "Caligaris - Todos Locos - Est-D-C-4-4" at bounding box center [1102, 124] width 275 height 20
click at [1205, 130] on button at bounding box center [1204, 124] width 11 height 16
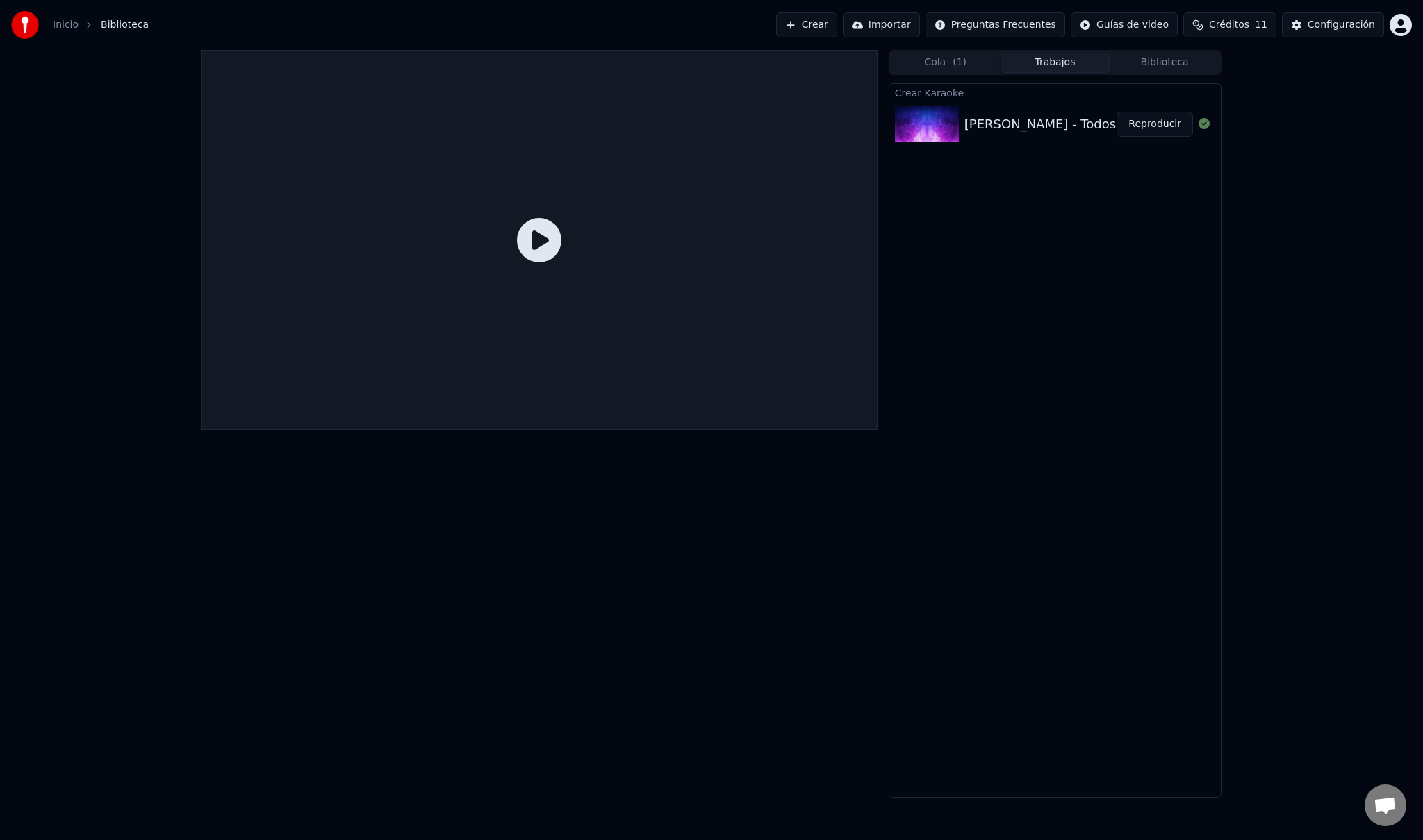
click at [898, 122] on img at bounding box center [926, 124] width 64 height 36
click at [950, 64] on button "Cola ( 1 )" at bounding box center [946, 63] width 110 height 20
click at [1024, 108] on div "Todos Locos" at bounding box center [1018, 100] width 81 height 20
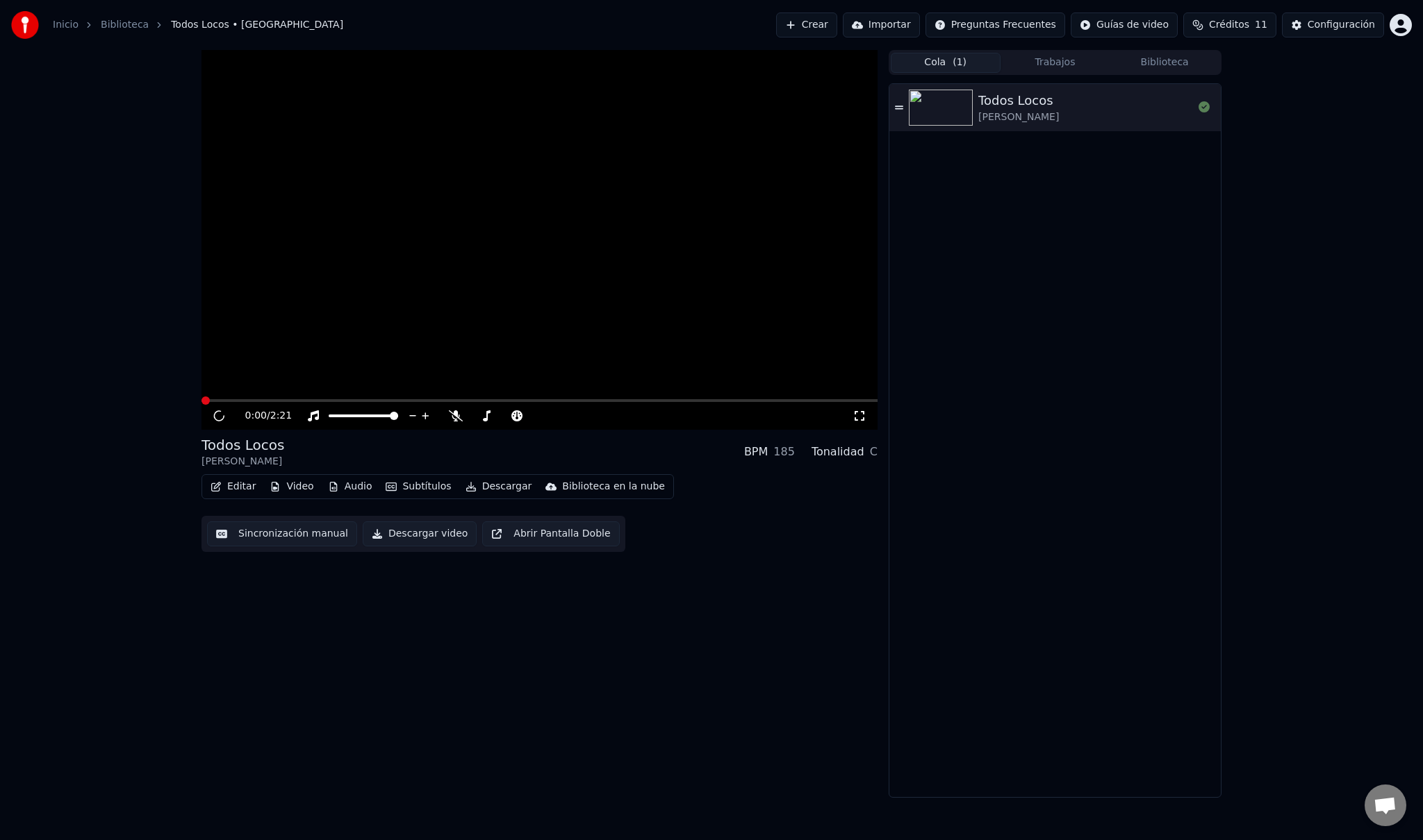
click at [1024, 108] on div "Todos Locos" at bounding box center [1018, 100] width 81 height 20
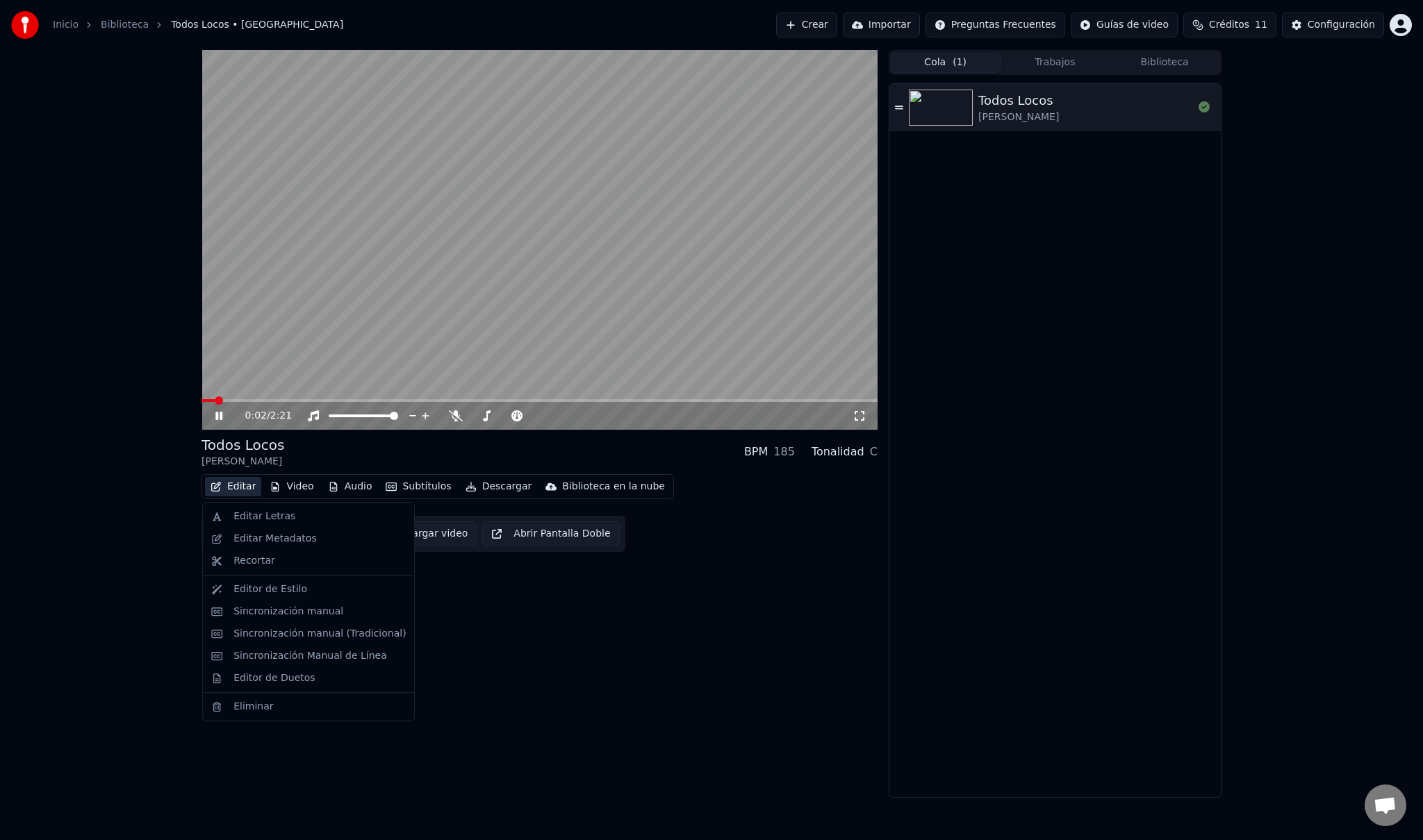
click at [240, 490] on button "Editar" at bounding box center [233, 487] width 57 height 20
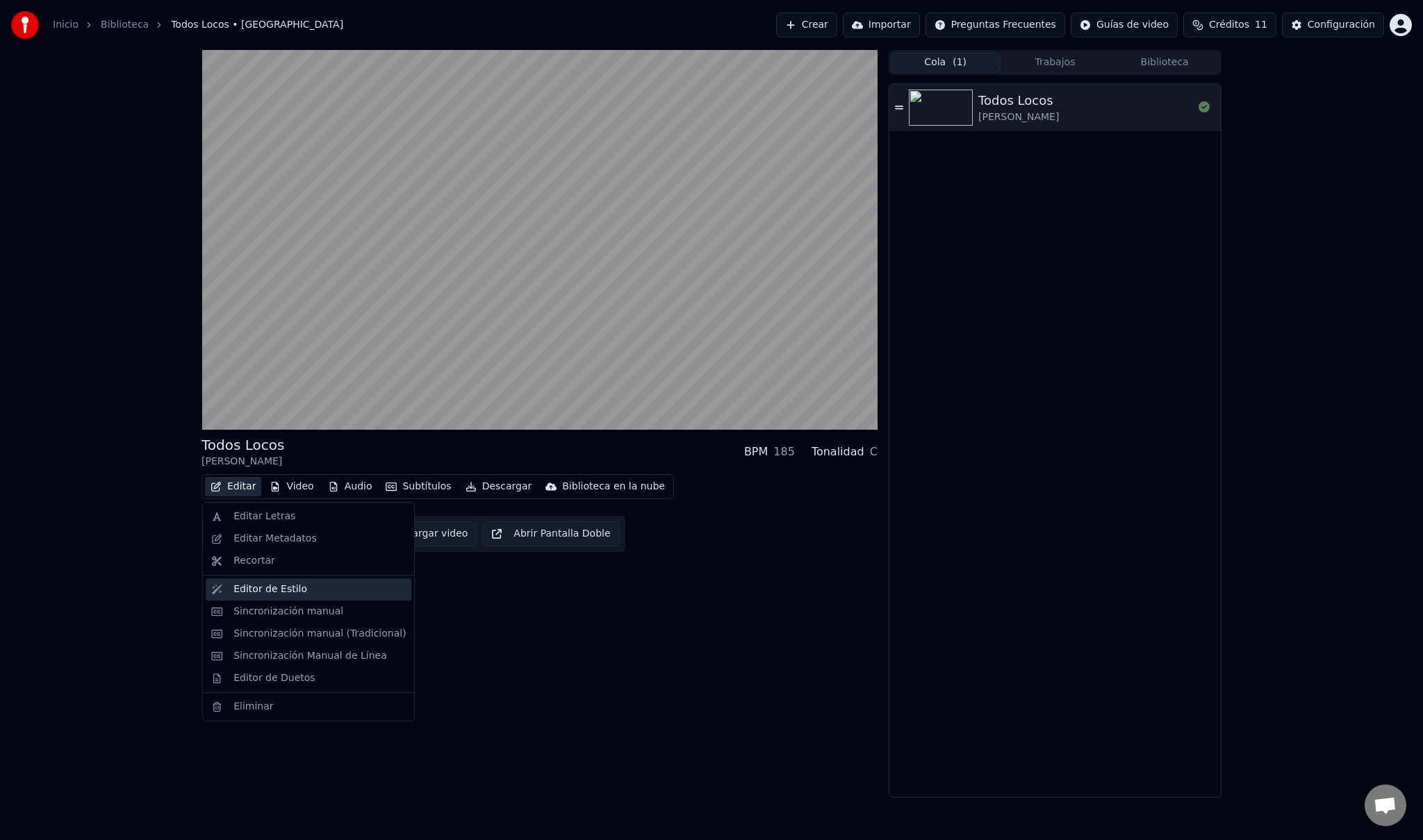
click at [310, 593] on div "Editor de Estilo" at bounding box center [319, 590] width 172 height 14
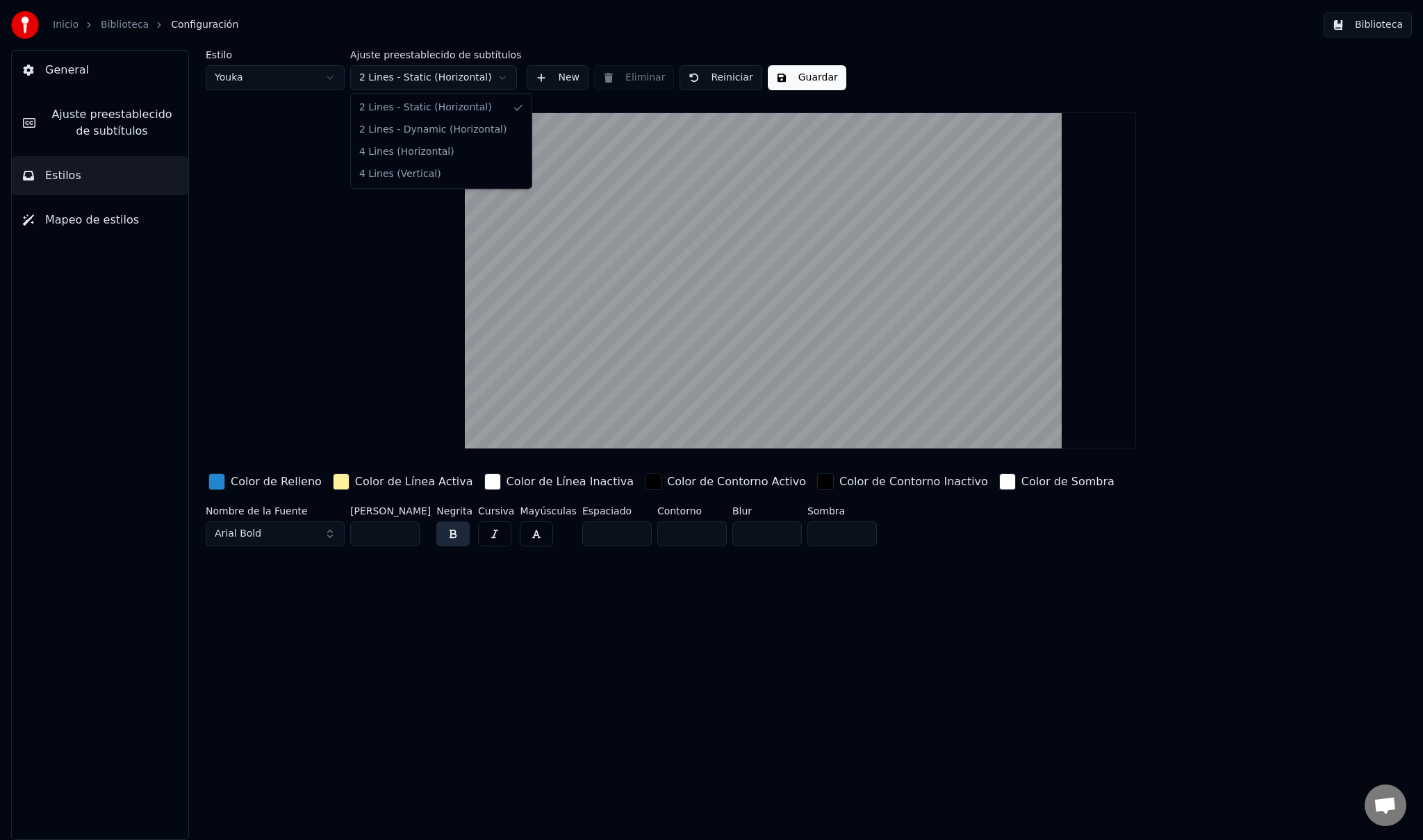
click at [437, 78] on html "Inicio Biblioteca Configuración Biblioteca General Ajuste preestablecido de sub…" at bounding box center [712, 420] width 1423 height 840
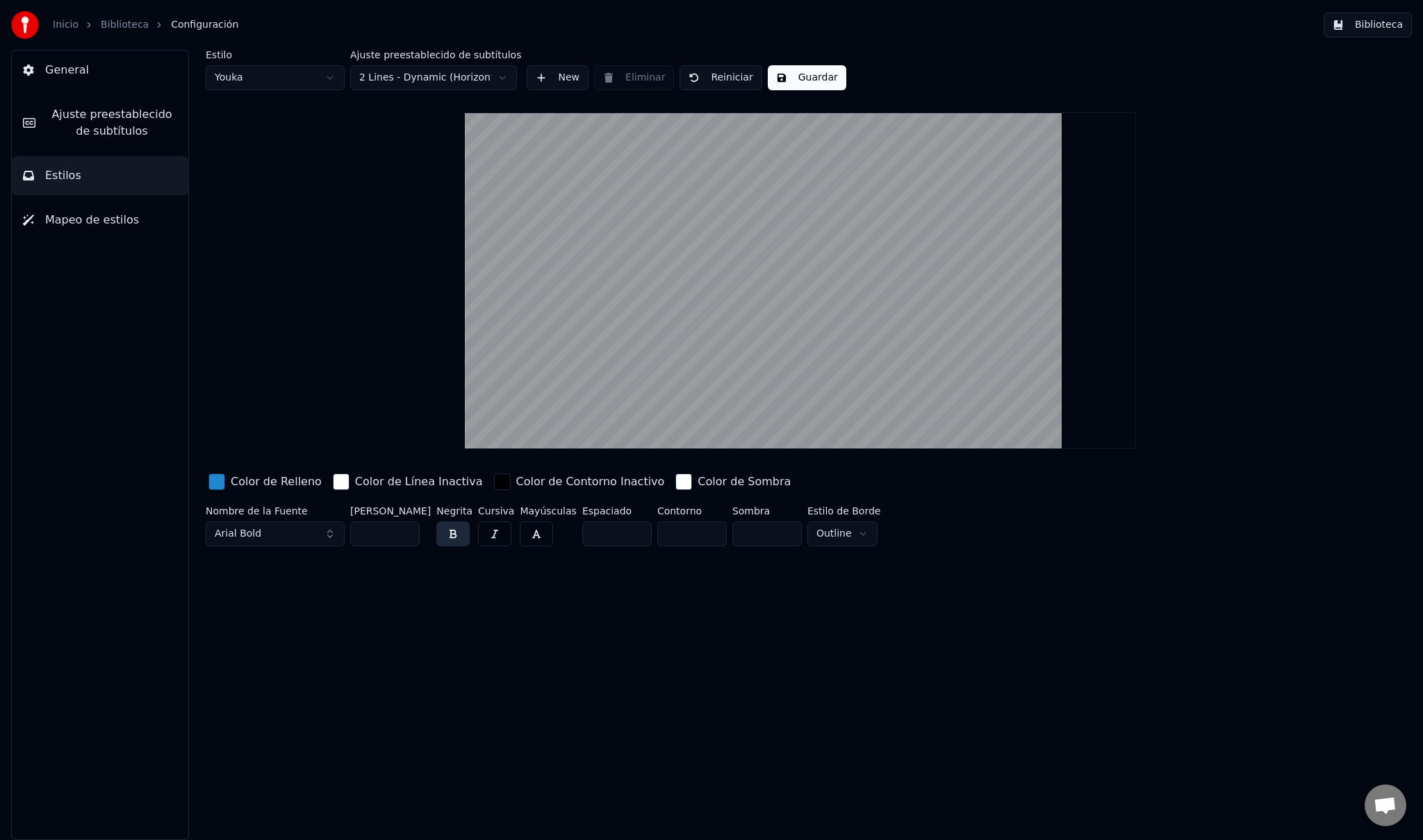
click at [404, 531] on input "**" at bounding box center [385, 534] width 69 height 25
click at [404, 531] on input "***" at bounding box center [385, 534] width 69 height 25
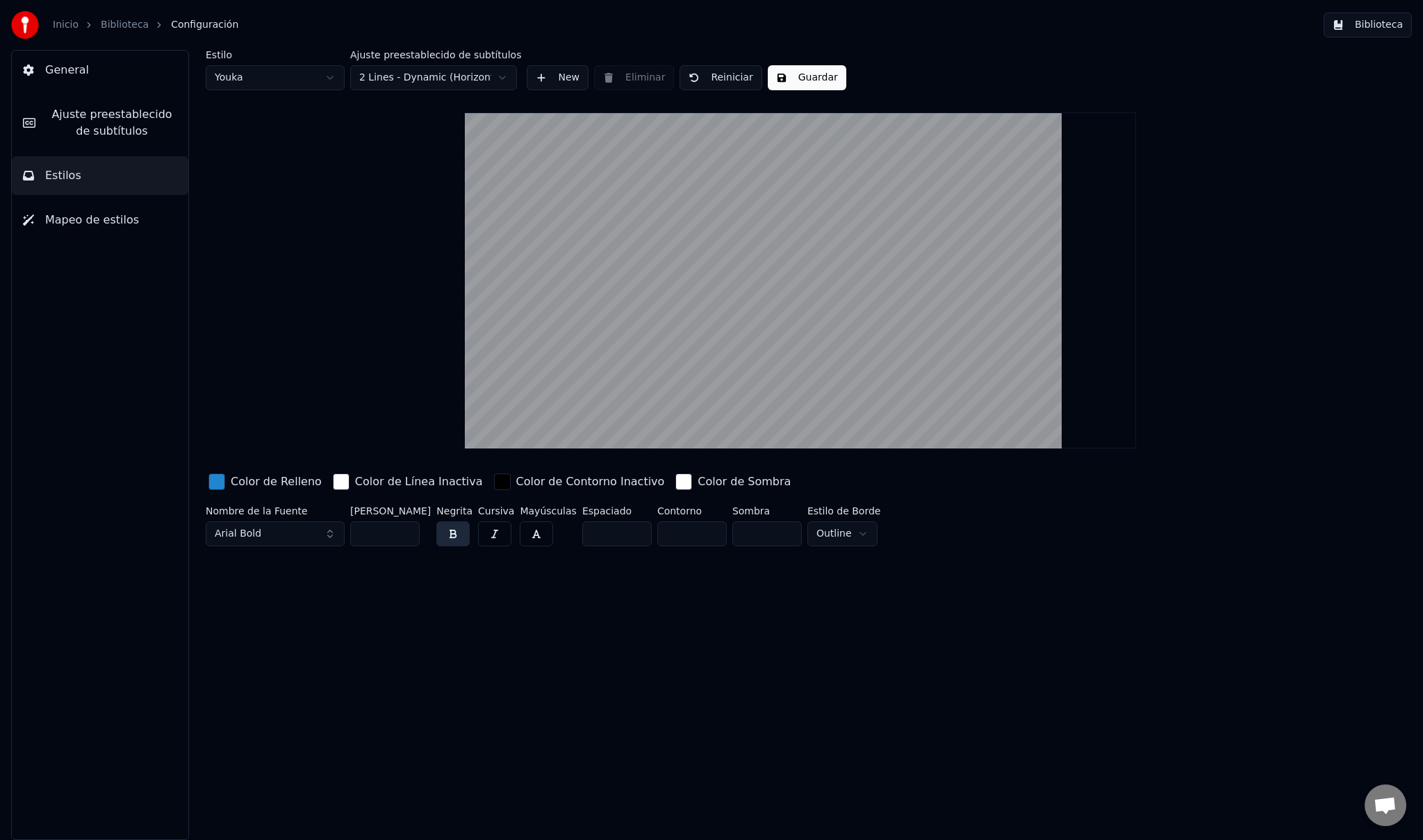
click at [404, 531] on input "***" at bounding box center [385, 534] width 69 height 25
click at [766, 184] on video at bounding box center [800, 280] width 671 height 336
drag, startPoint x: 764, startPoint y: 200, endPoint x: 858, endPoint y: 202, distance: 94.0
click at [858, 202] on video at bounding box center [800, 280] width 671 height 336
click at [848, 534] on html "Inicio Biblioteca Configuración Biblioteca General Ajuste preestablecido de sub…" at bounding box center [712, 420] width 1423 height 840
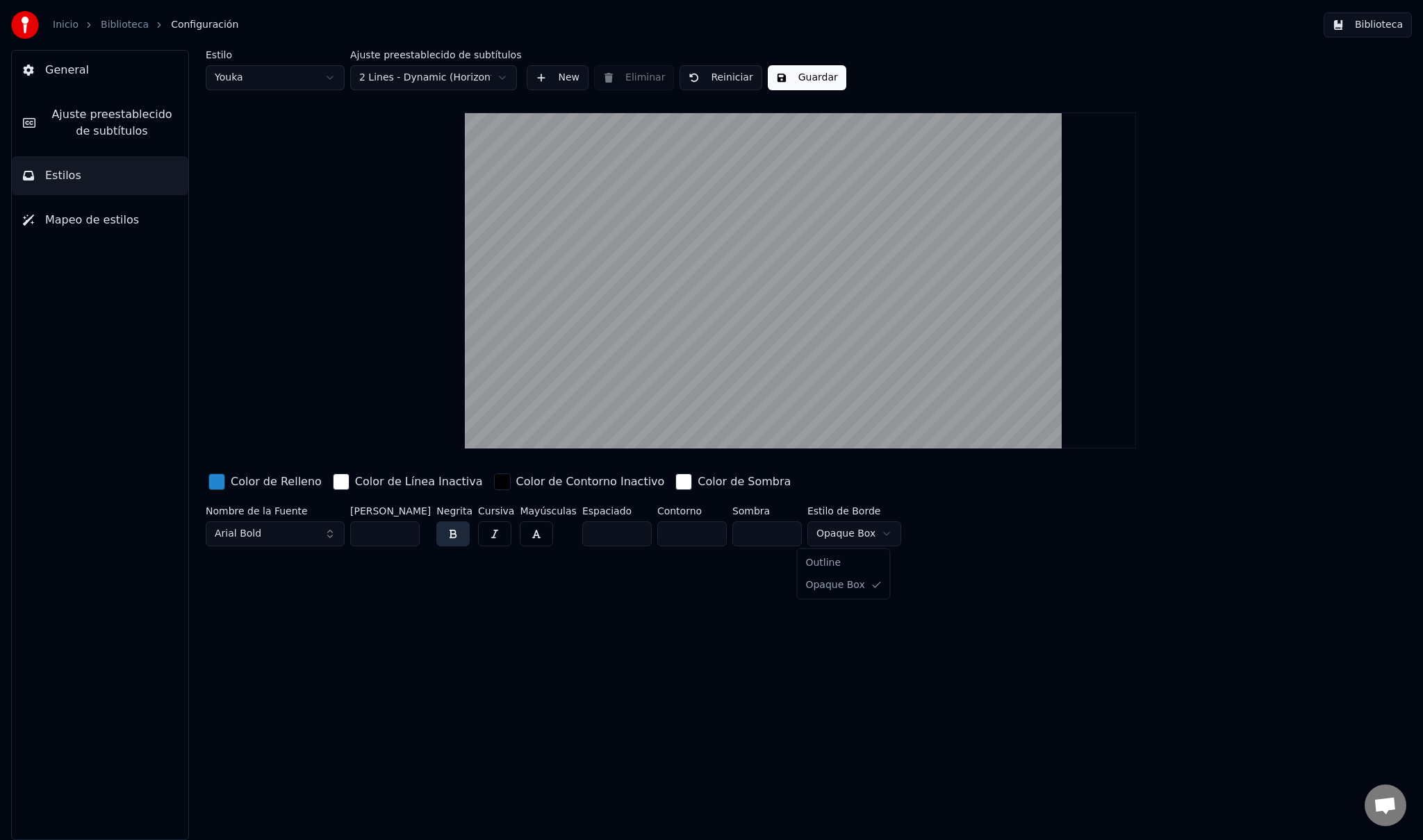
click at [858, 536] on html "Inicio Biblioteca Configuración Biblioteca General Ajuste preestablecido de sub…" at bounding box center [712, 420] width 1423 height 840
click at [402, 529] on input "***" at bounding box center [385, 534] width 69 height 25
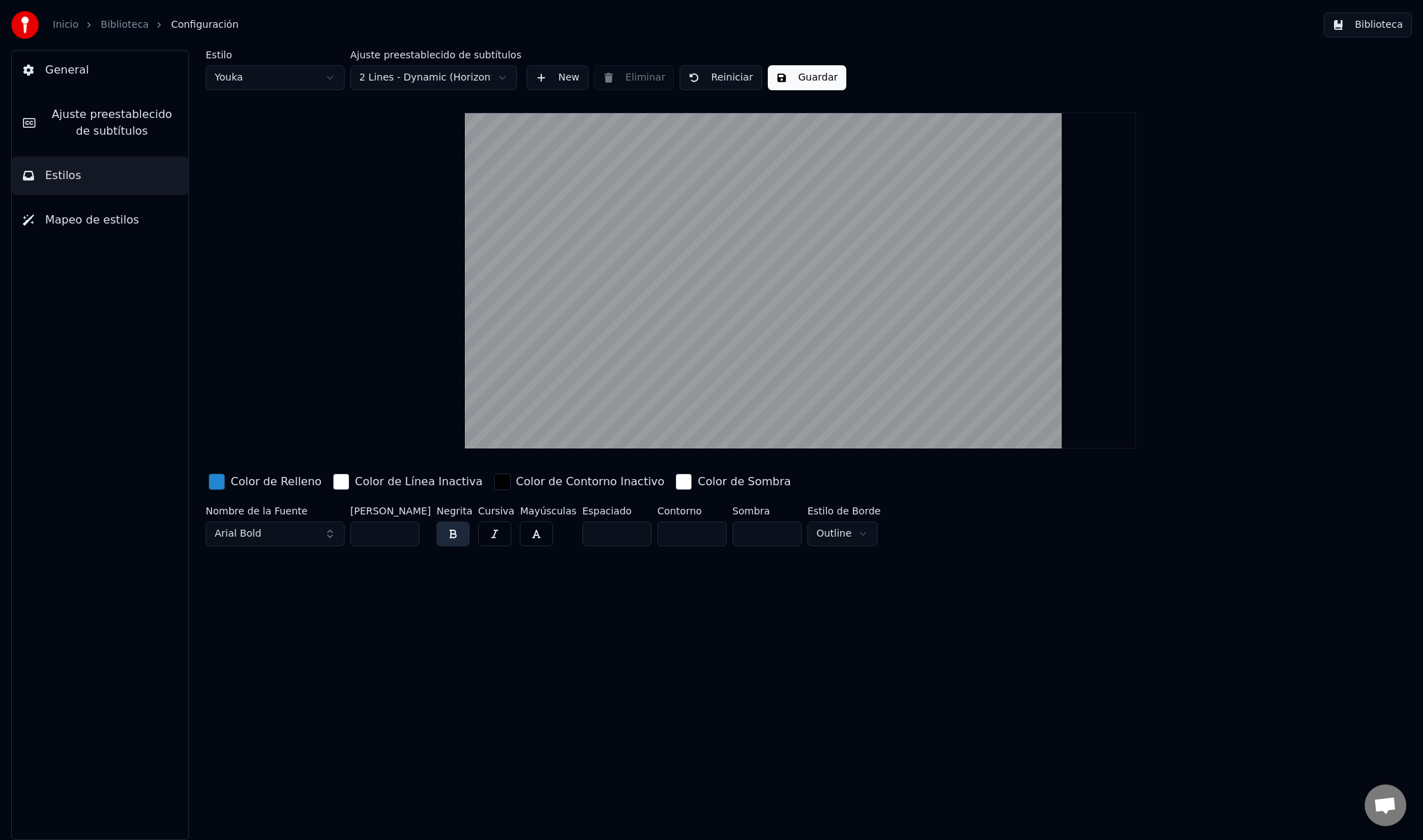
click at [402, 529] on input "***" at bounding box center [385, 534] width 69 height 25
type input "***"
click at [402, 529] on input "***" at bounding box center [385, 534] width 69 height 25
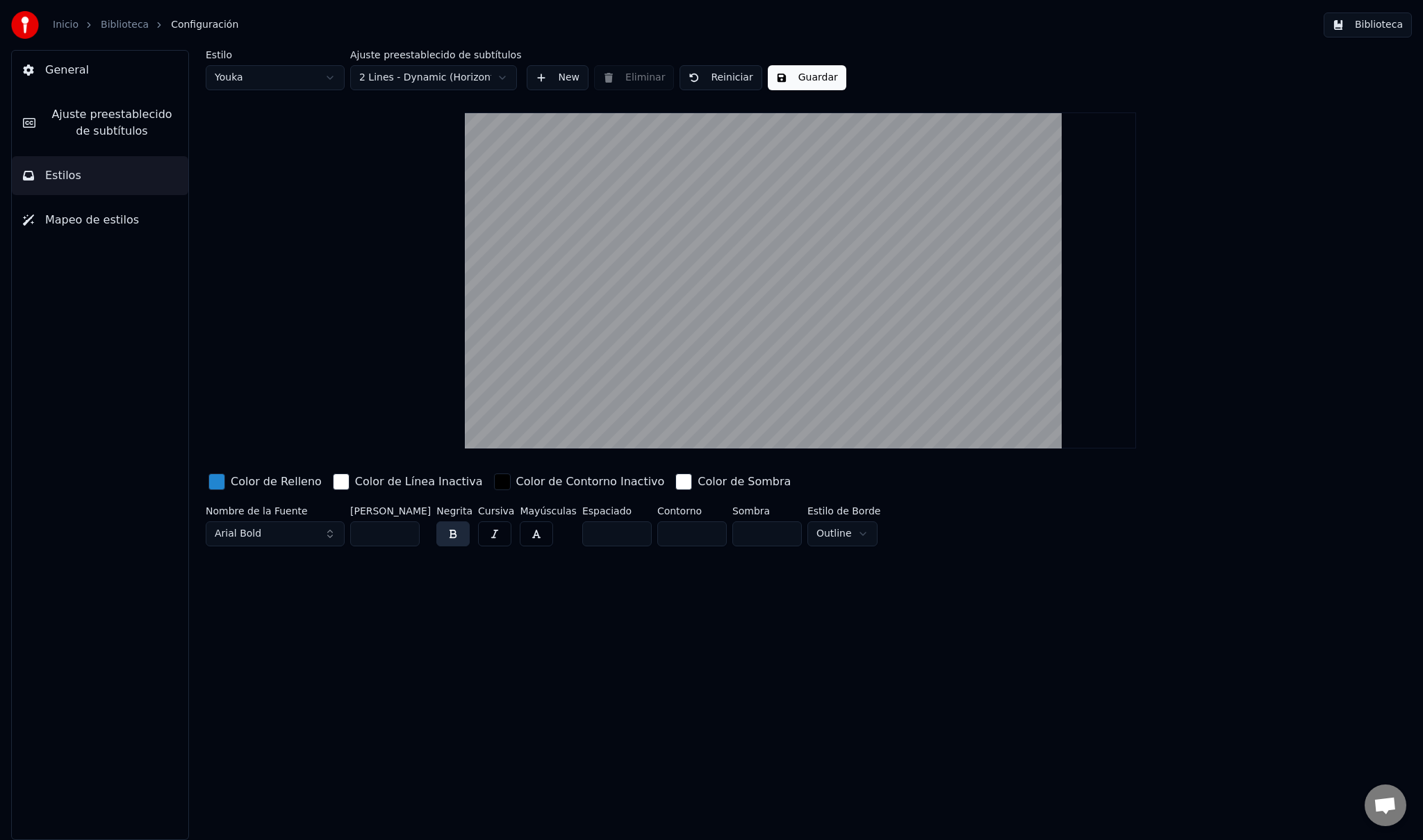
click at [462, 75] on html "Inicio Biblioteca Configuración Biblioteca General Ajuste preestablecido de sub…" at bounding box center [712, 420] width 1423 height 840
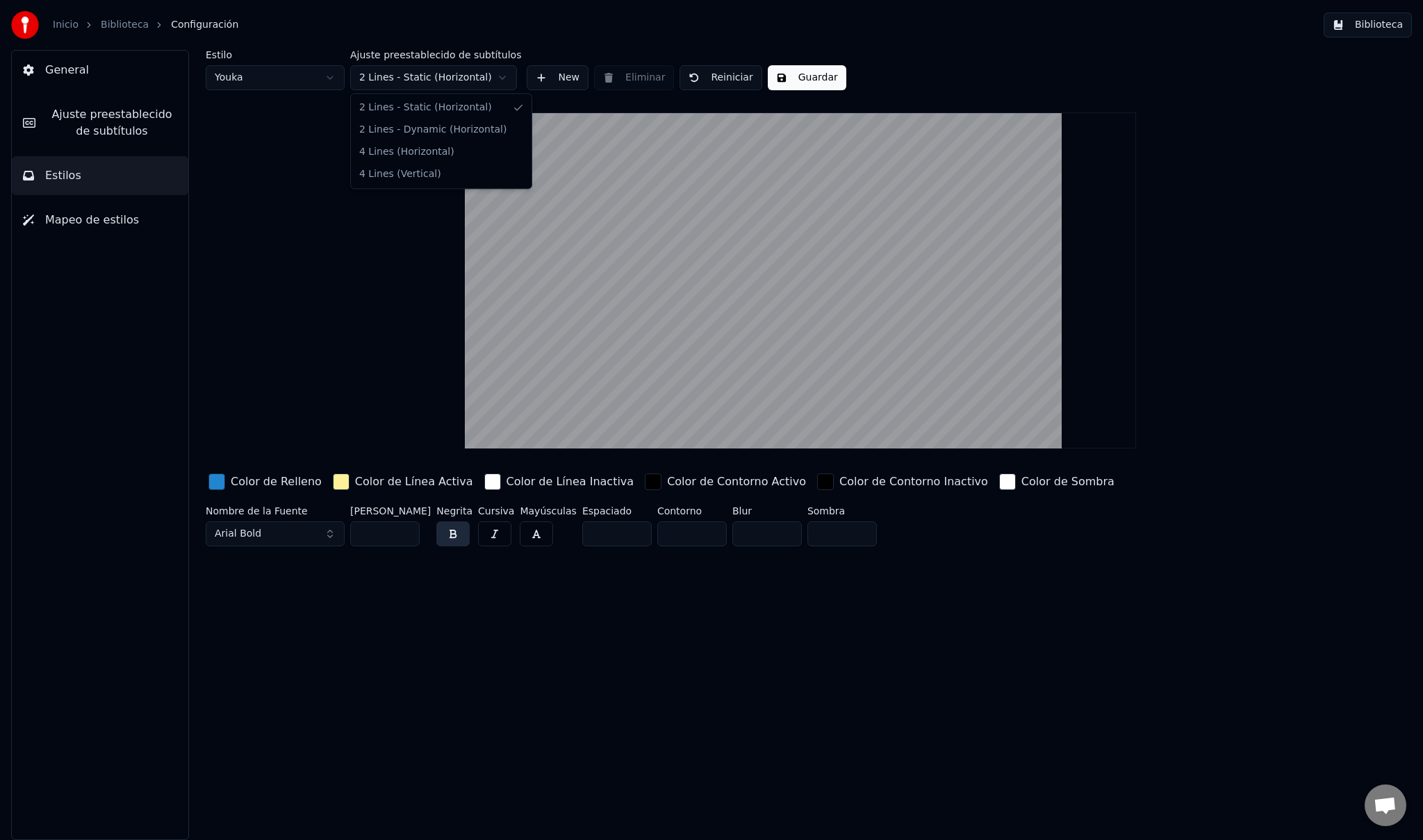
click at [448, 82] on html "Inicio Biblioteca Configuración Biblioteca General Ajuste preestablecido de sub…" at bounding box center [712, 420] width 1423 height 840
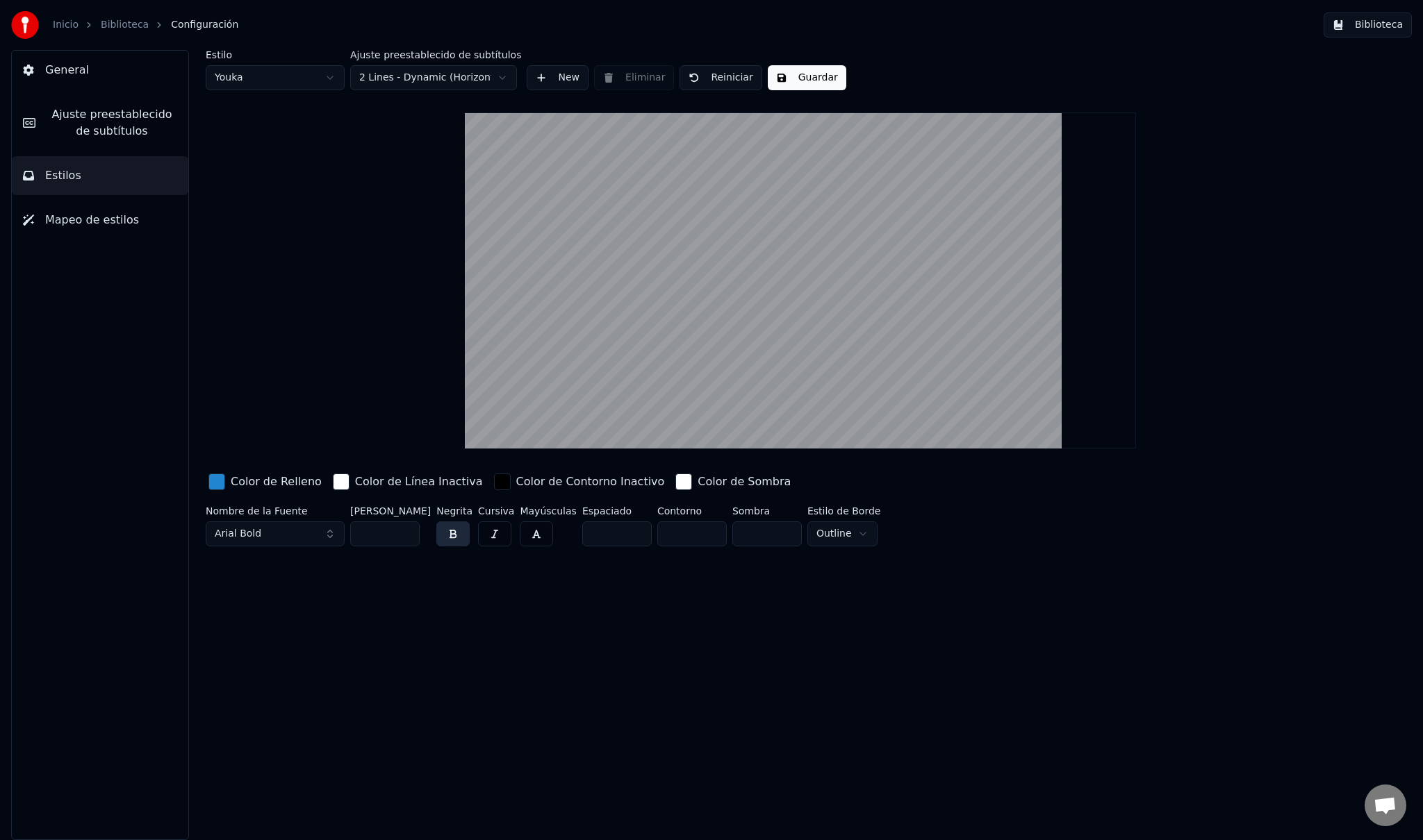
click at [778, 79] on button "Guardar" at bounding box center [807, 78] width 79 height 25
click at [61, 25] on link "Inicio" at bounding box center [65, 25] width 26 height 14
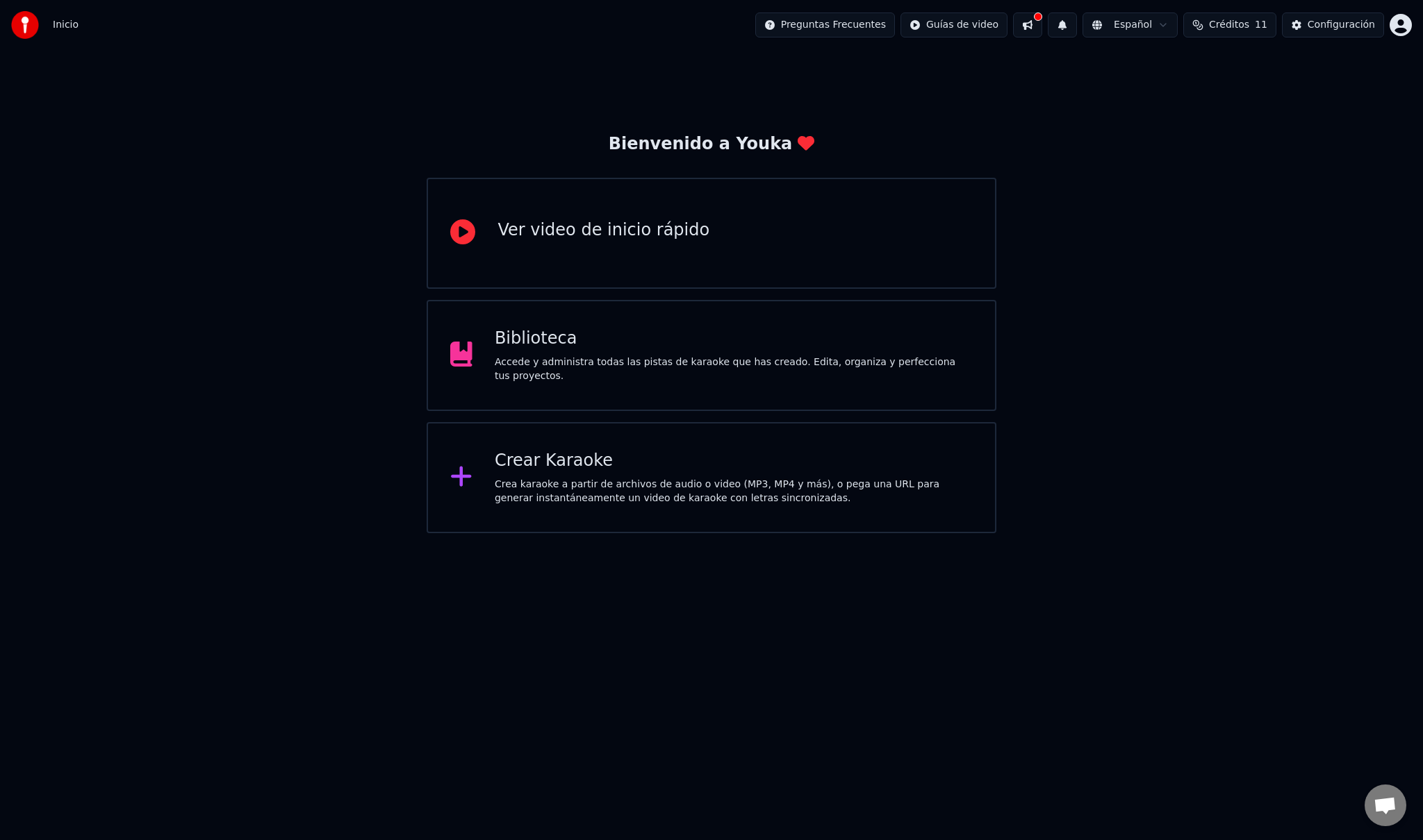
click at [616, 388] on div "Biblioteca Accede y administra todas las pistas de karaoke que has creado. Edit…" at bounding box center [711, 356] width 569 height 111
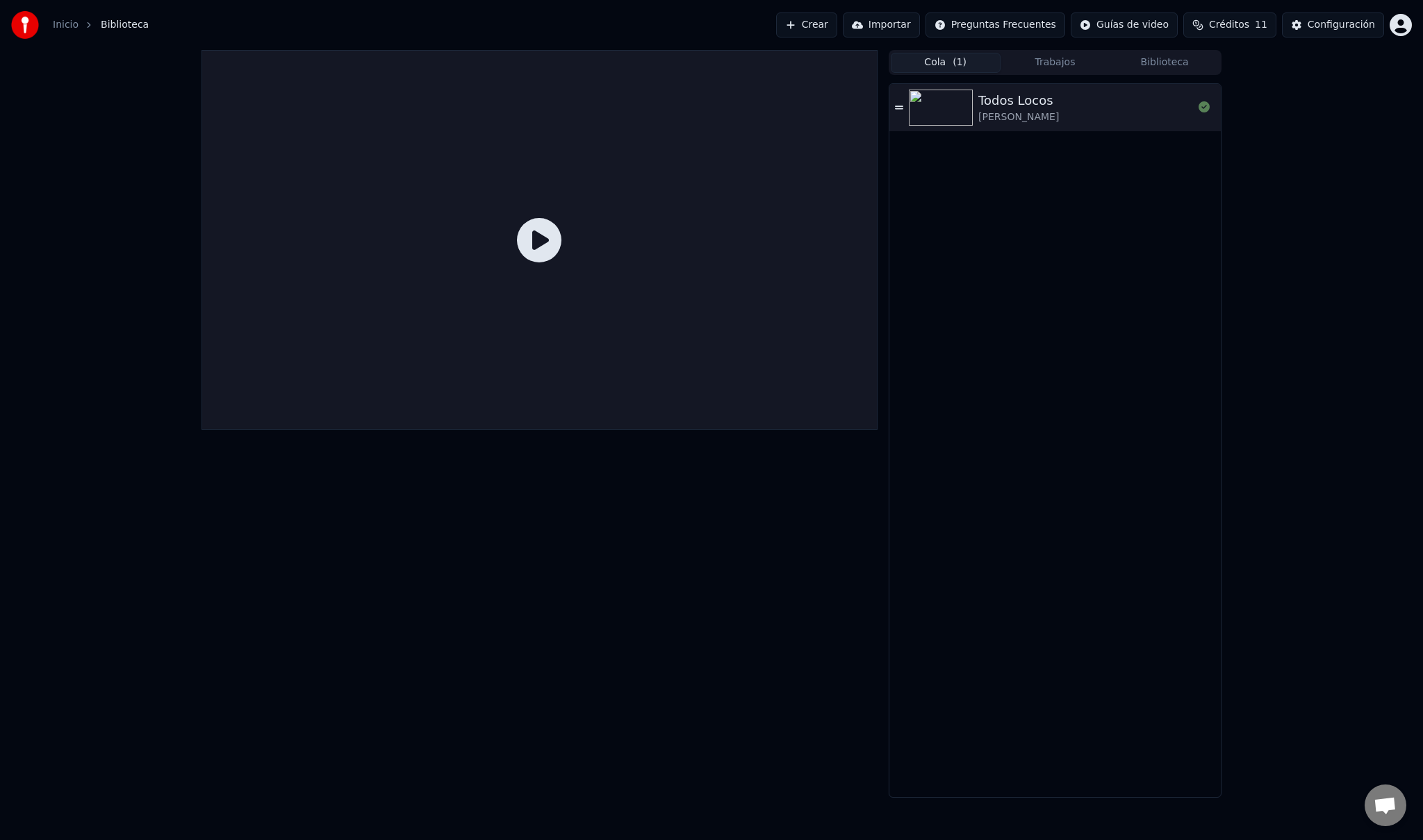
click at [533, 247] on icon at bounding box center [539, 240] width 45 height 45
click at [1020, 101] on div "Todos Locos" at bounding box center [1018, 100] width 81 height 20
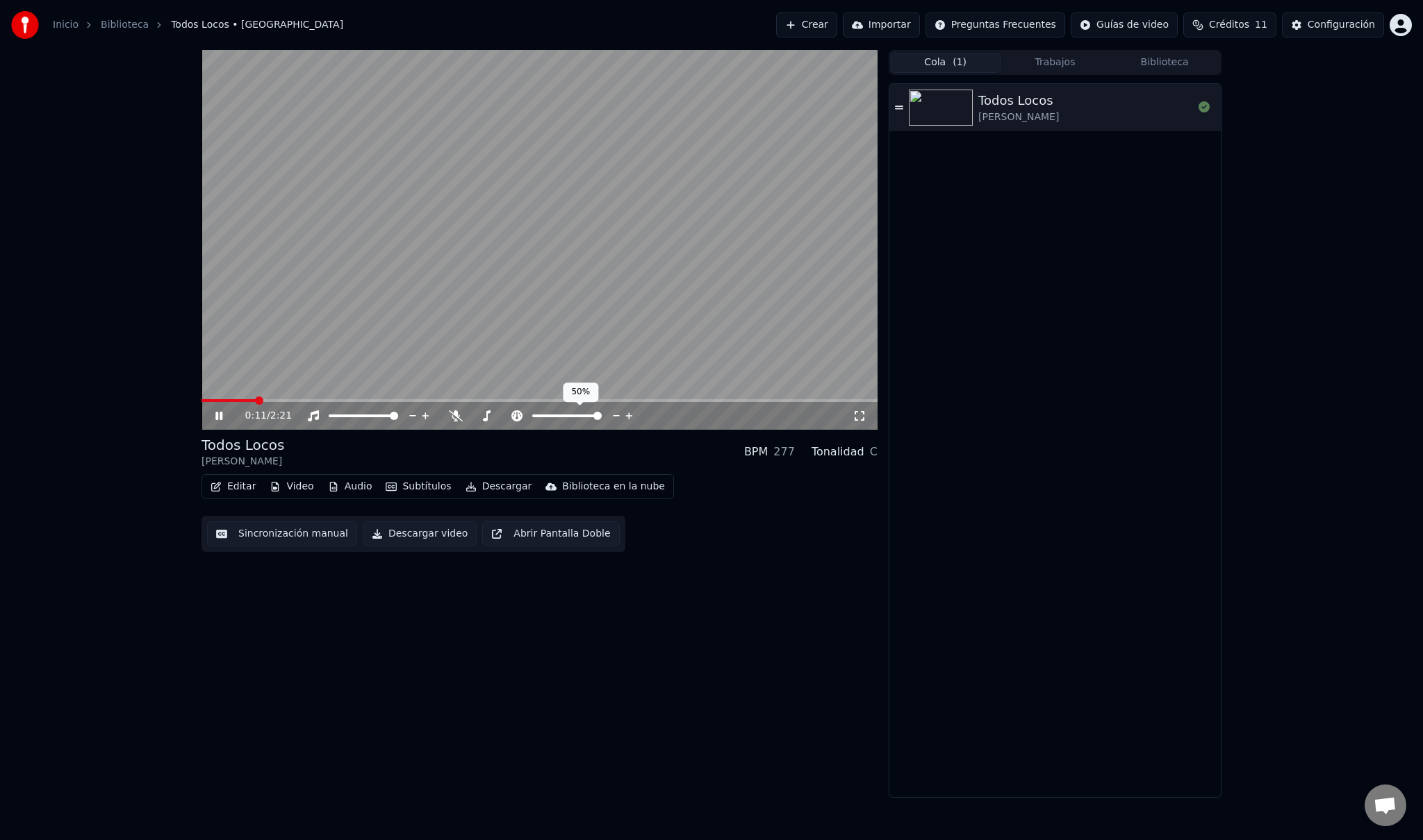
click at [602, 415] on span at bounding box center [597, 416] width 9 height 9
click at [566, 420] on span at bounding box center [567, 416] width 9 height 9
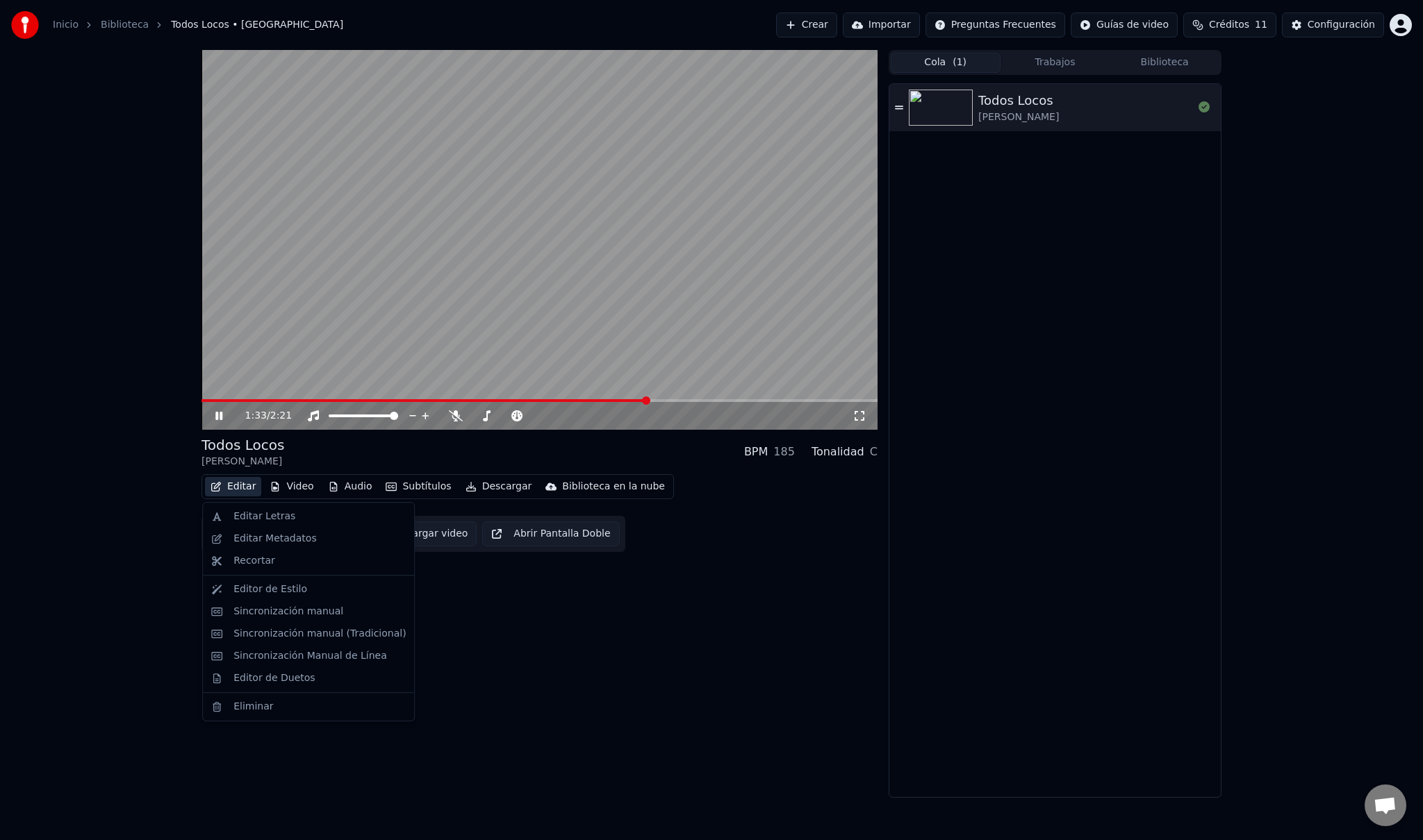
click at [242, 487] on button "Editar" at bounding box center [233, 487] width 57 height 20
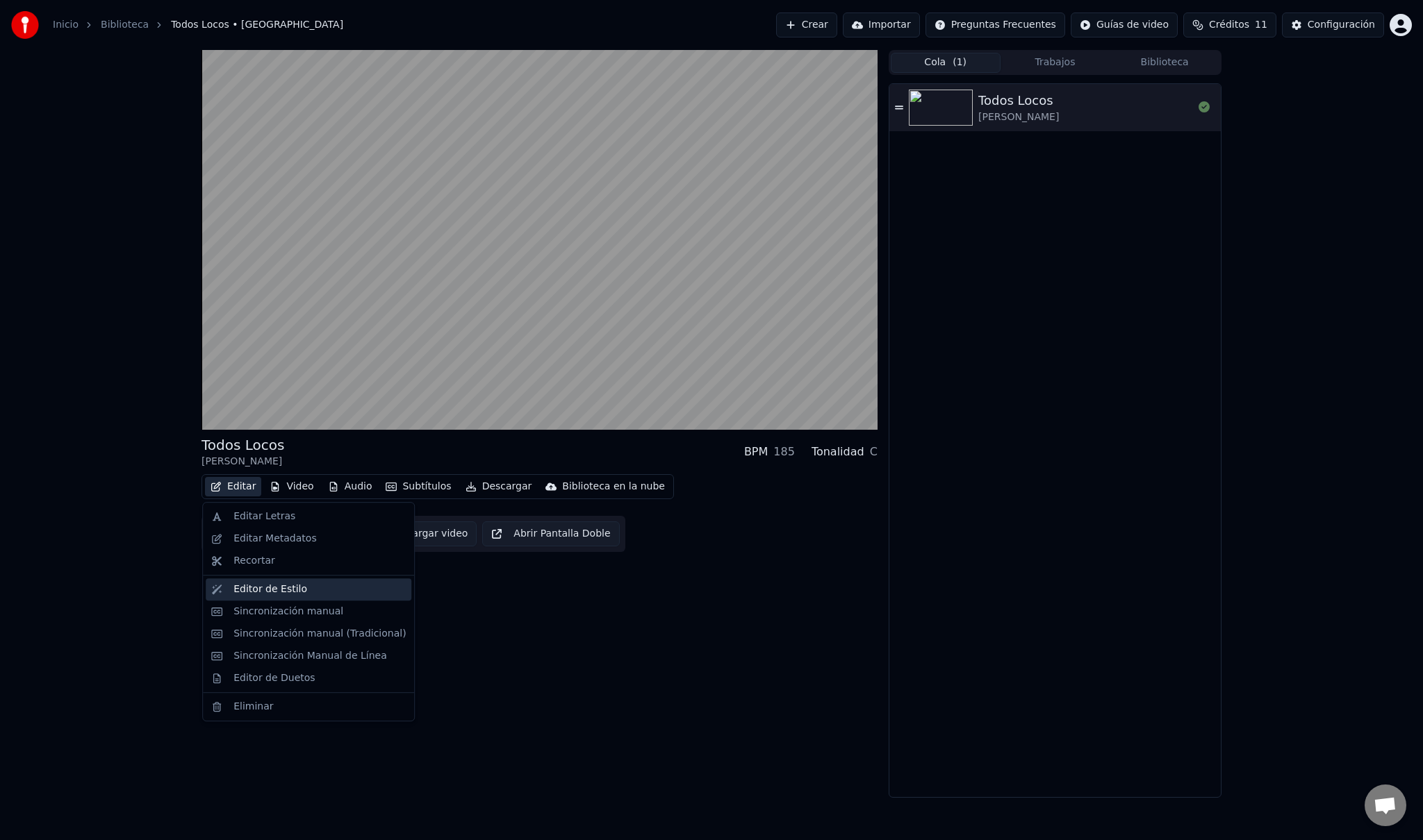
click at [300, 593] on div "Editor de Estilo" at bounding box center [319, 590] width 172 height 14
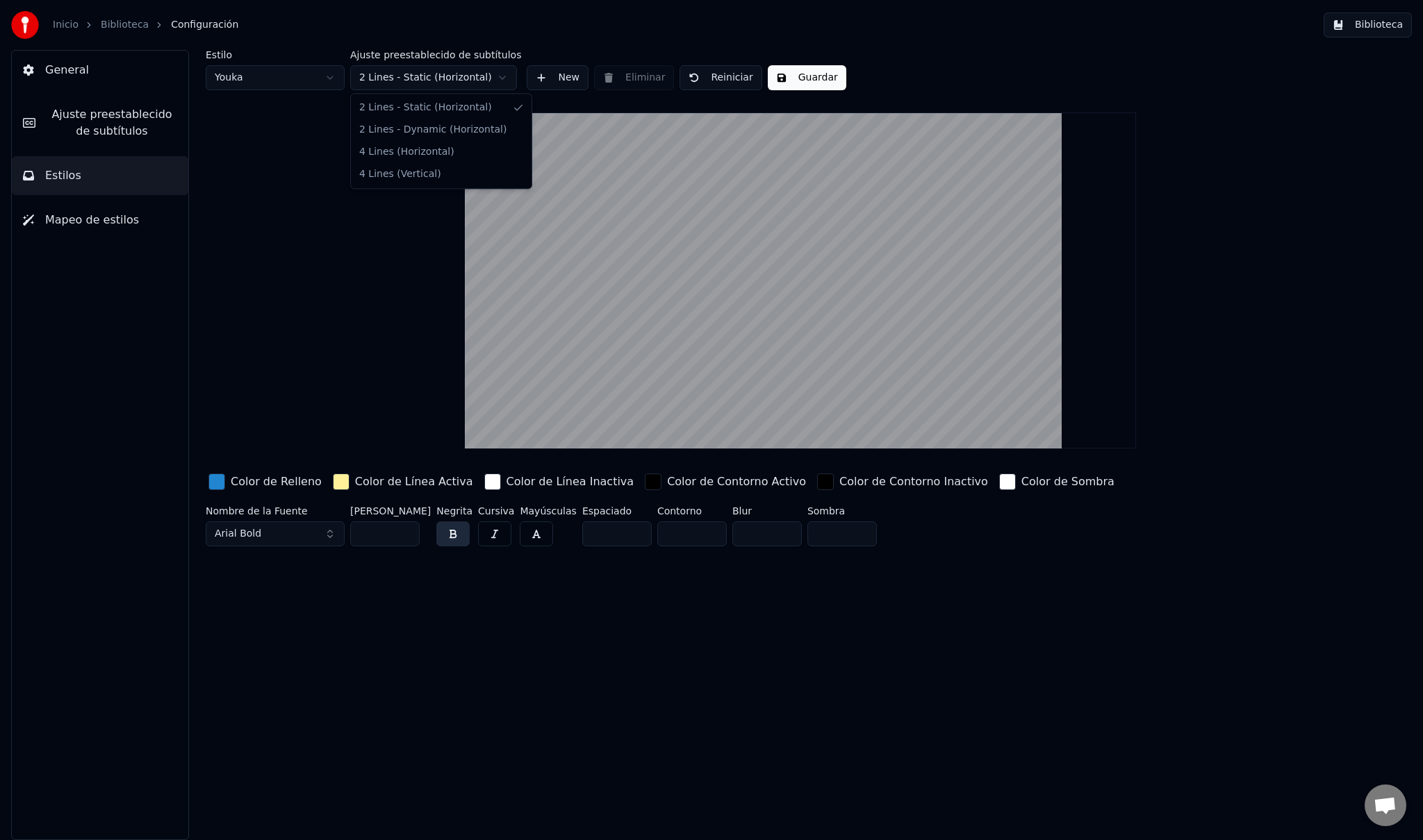
click at [452, 86] on html "Inicio Biblioteca Configuración Biblioteca General Ajuste preestablecido de sub…" at bounding box center [712, 420] width 1423 height 840
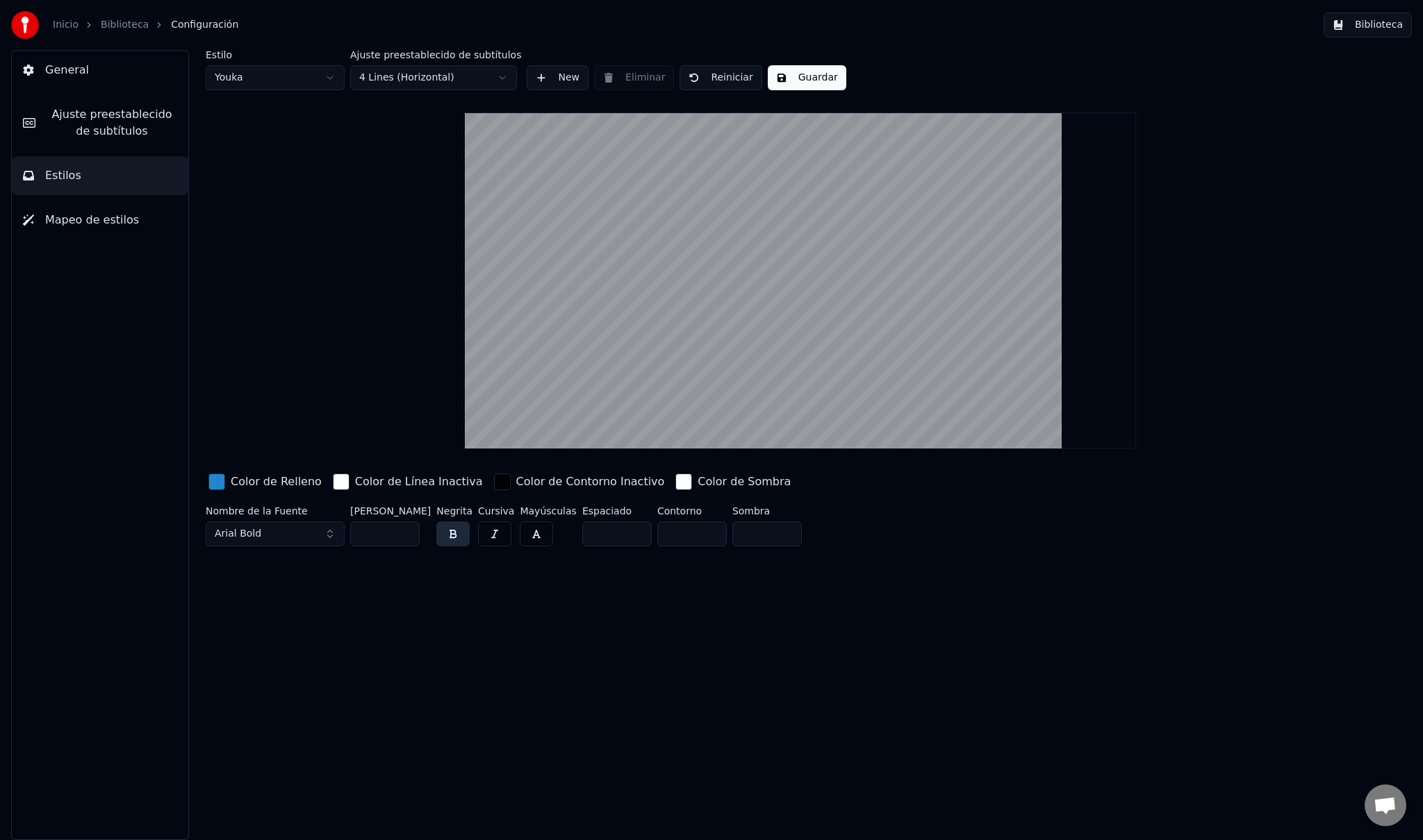
click at [775, 83] on button "Guardar" at bounding box center [807, 78] width 79 height 25
click at [117, 29] on link "Biblioteca" at bounding box center [124, 25] width 48 height 14
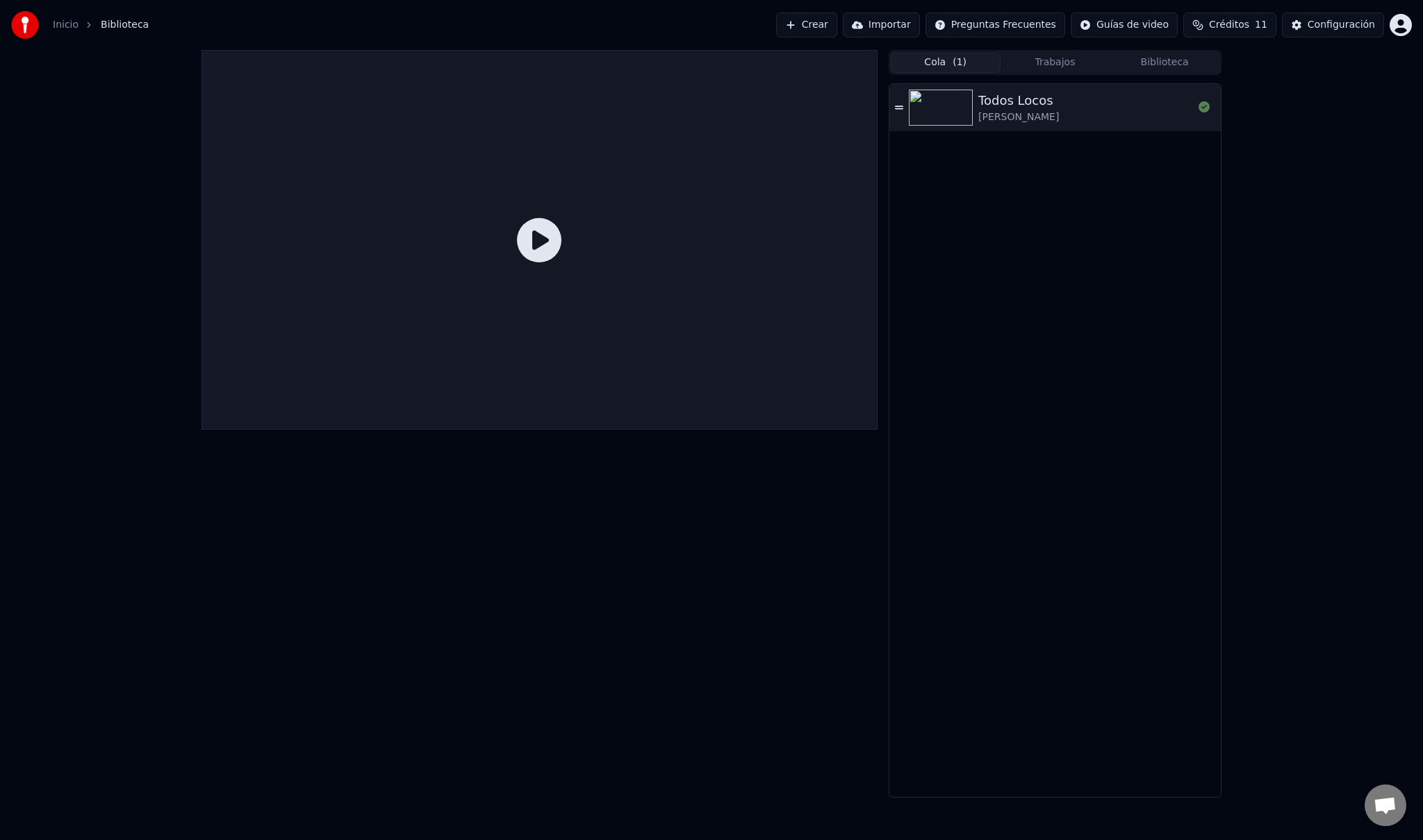
click at [557, 244] on icon at bounding box center [539, 240] width 45 height 45
click at [936, 99] on img at bounding box center [940, 108] width 64 height 36
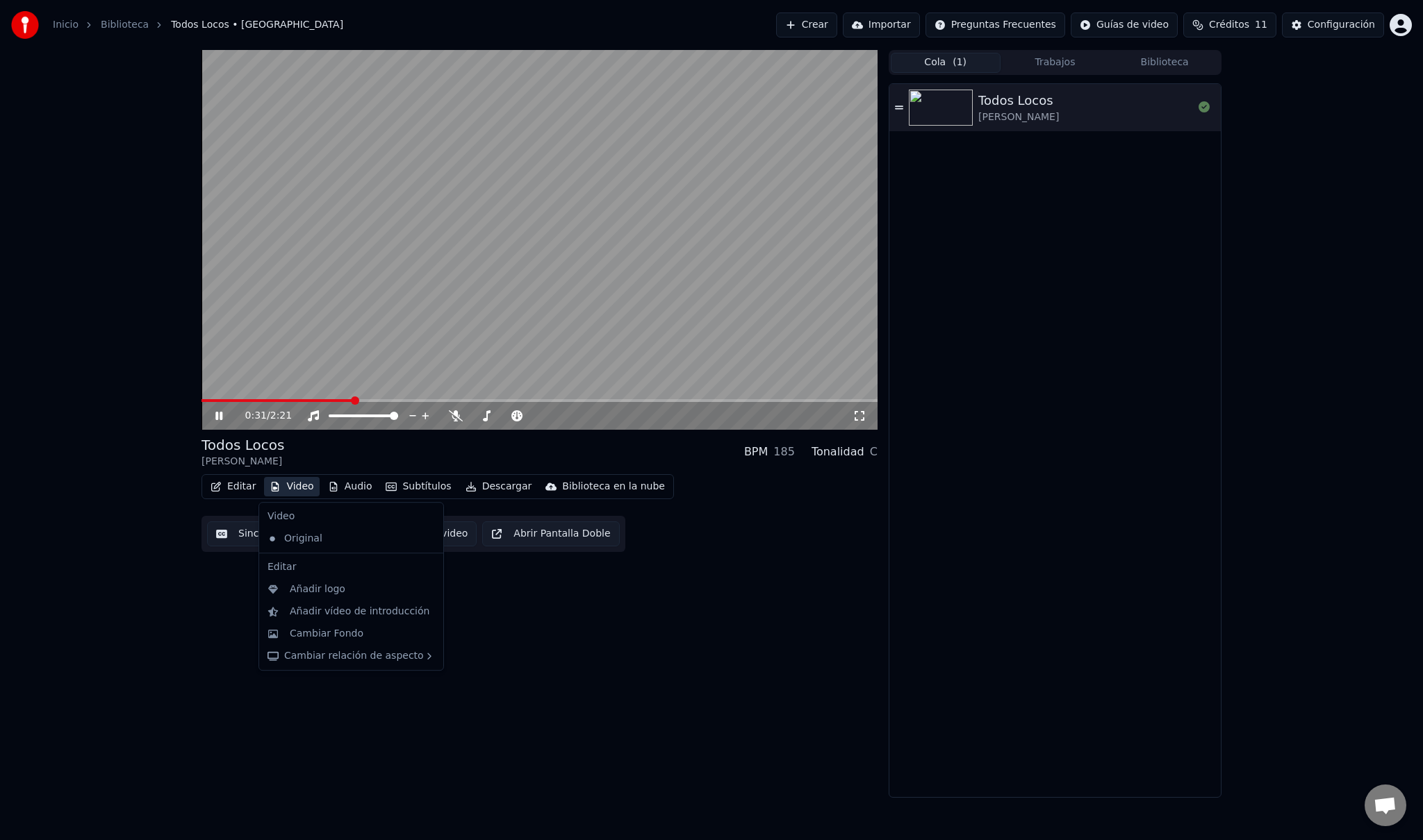
click at [291, 486] on button "Video" at bounding box center [291, 487] width 55 height 20
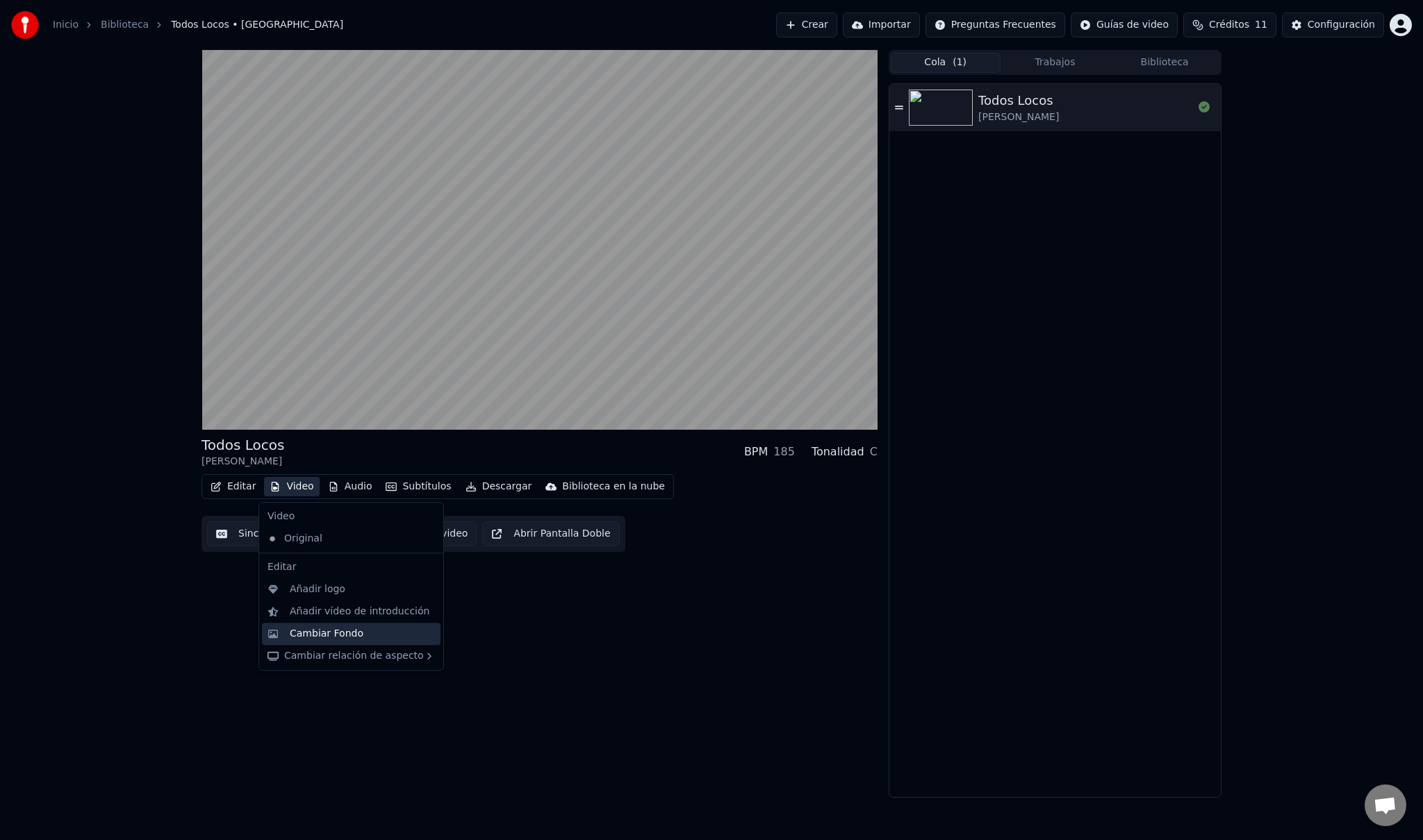
click at [352, 627] on div "Cambiar Fondo" at bounding box center [327, 634] width 74 height 14
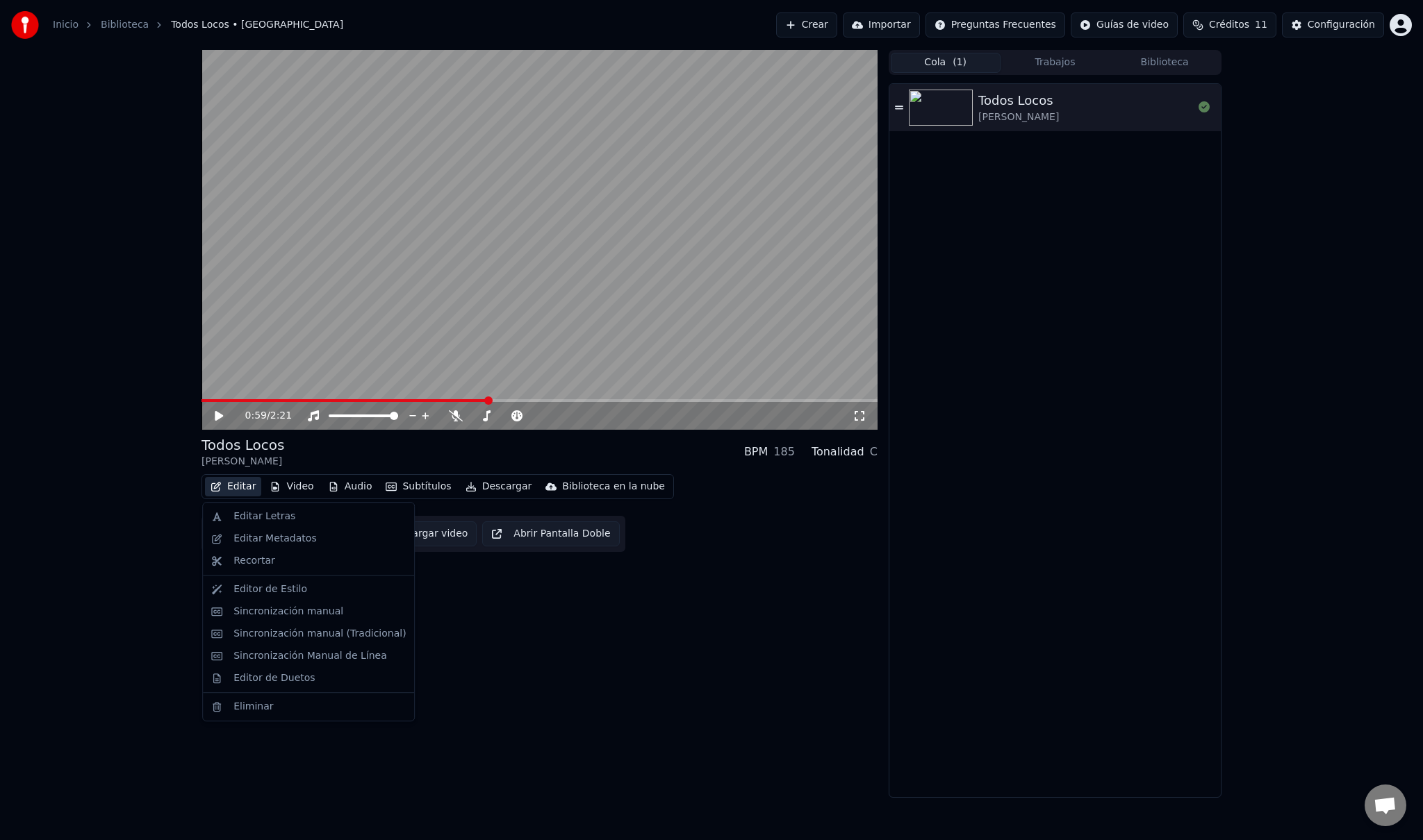
click at [244, 488] on button "Editar" at bounding box center [233, 487] width 57 height 20
click at [316, 592] on div "Editor de Estilo" at bounding box center [319, 590] width 172 height 14
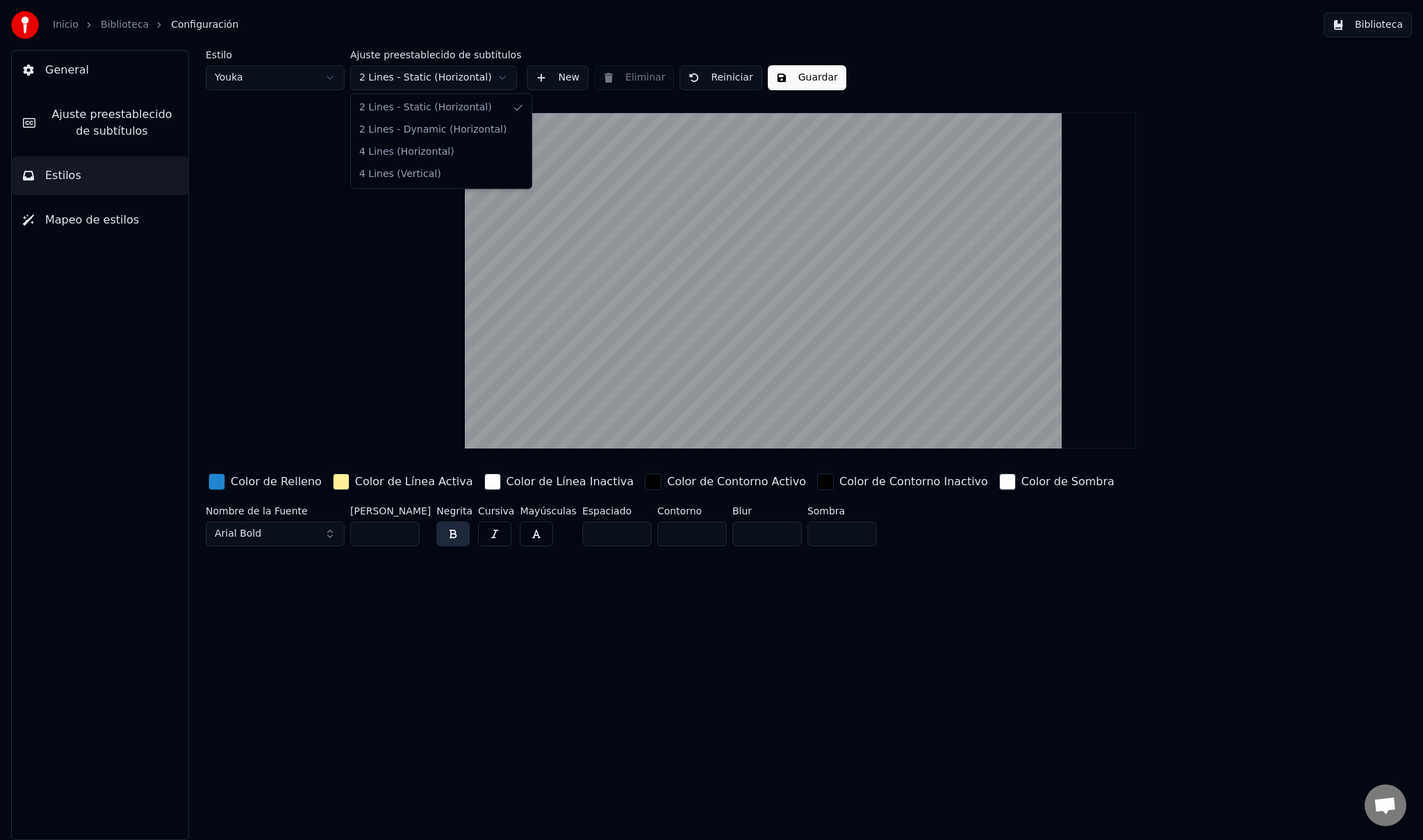
click at [409, 83] on html "Inicio Biblioteca Configuración Biblioteca General Ajuste preestablecido de sub…" at bounding box center [712, 420] width 1423 height 840
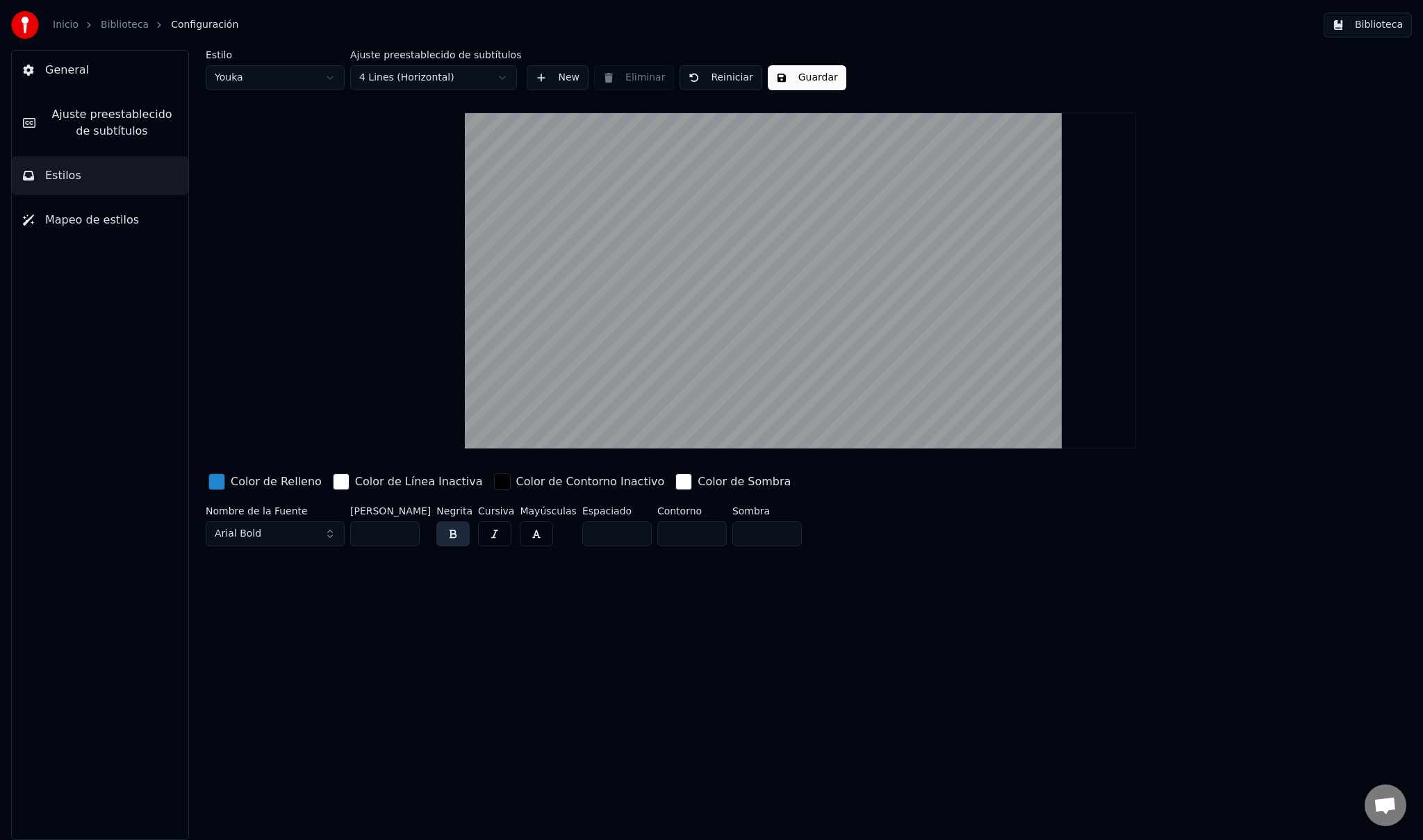
click at [777, 81] on button "Guardar" at bounding box center [807, 78] width 79 height 25
click at [119, 28] on link "Biblioteca" at bounding box center [124, 25] width 48 height 14
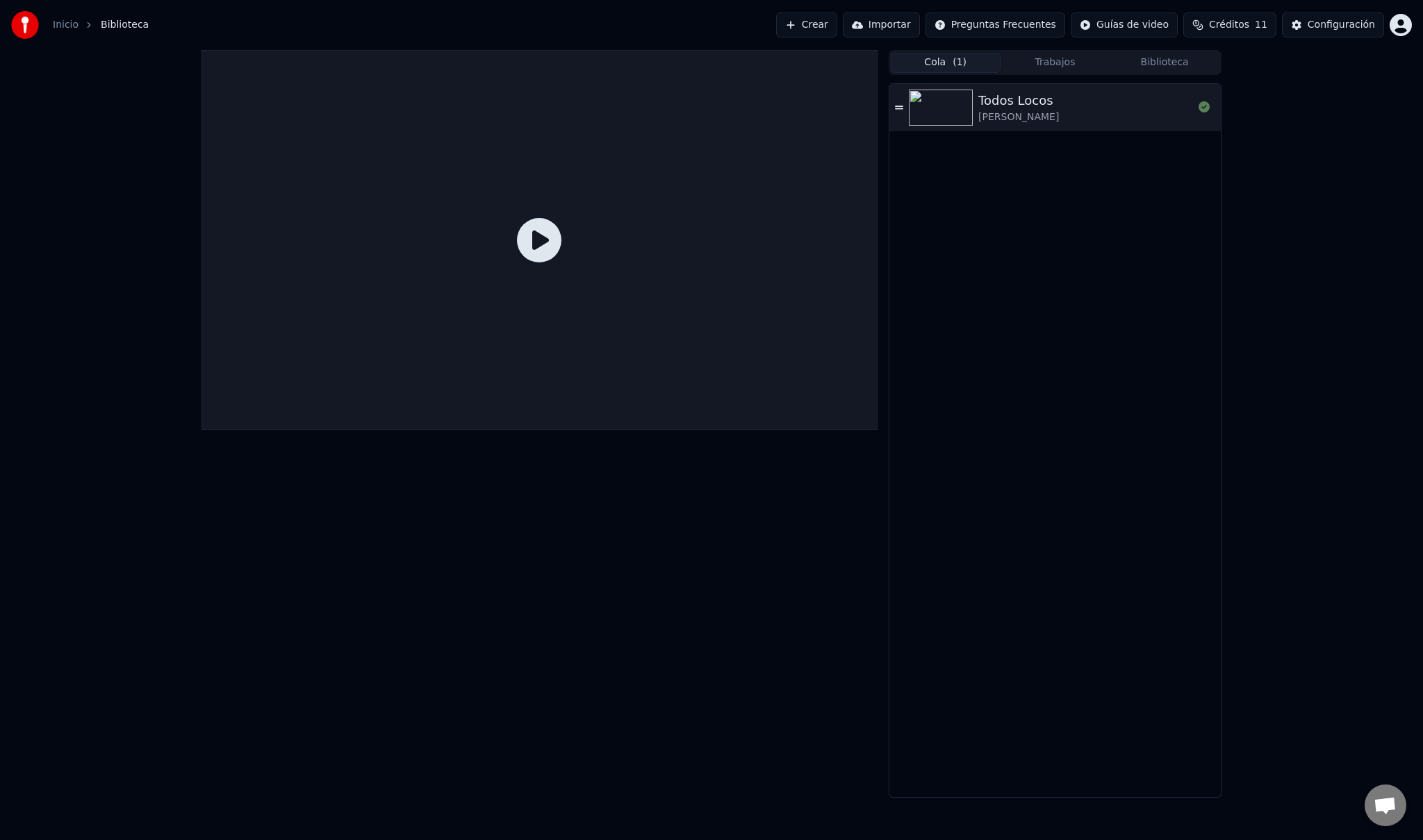
click at [966, 108] on img at bounding box center [940, 108] width 64 height 36
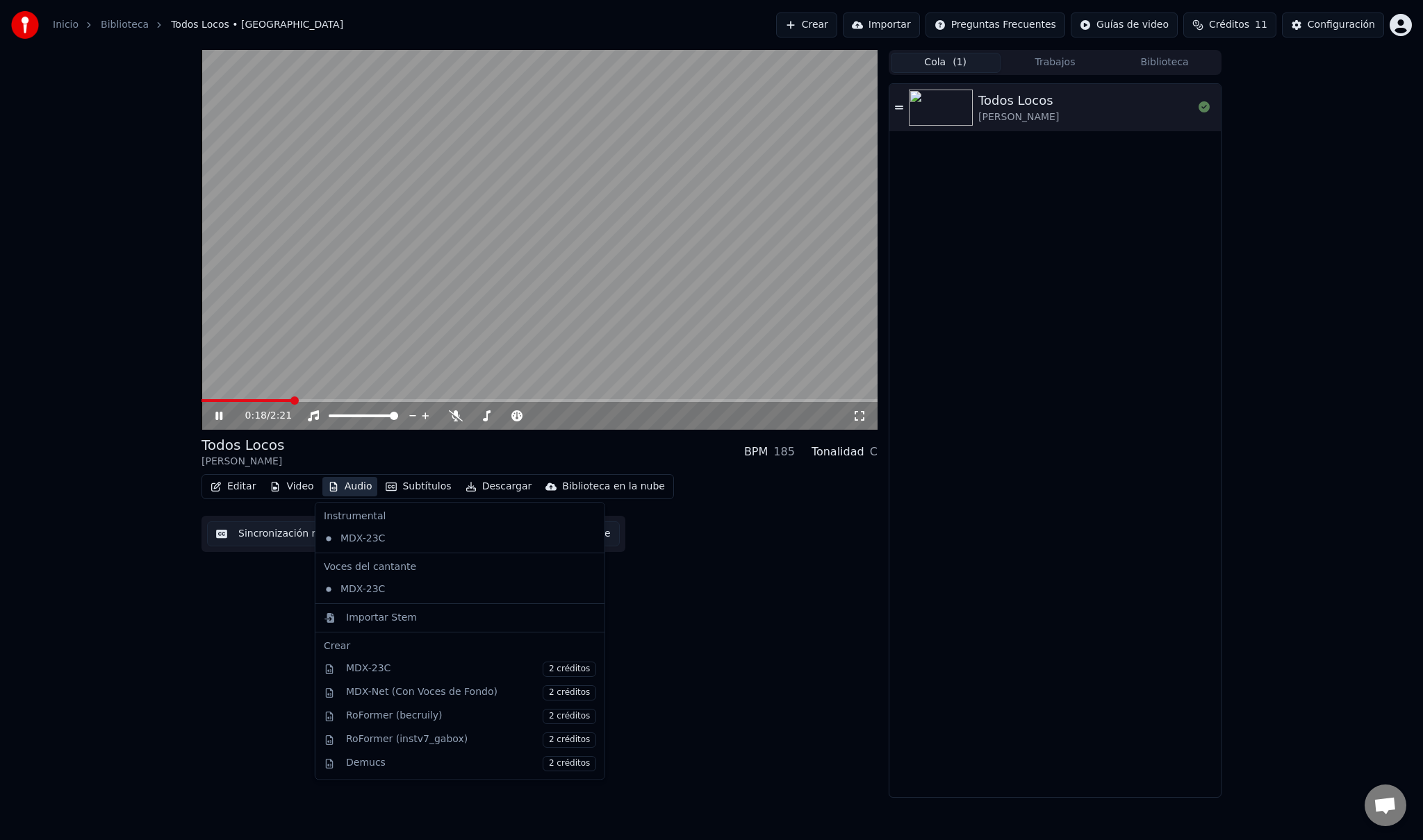
click at [356, 492] on button "Audio" at bounding box center [349, 487] width 56 height 20
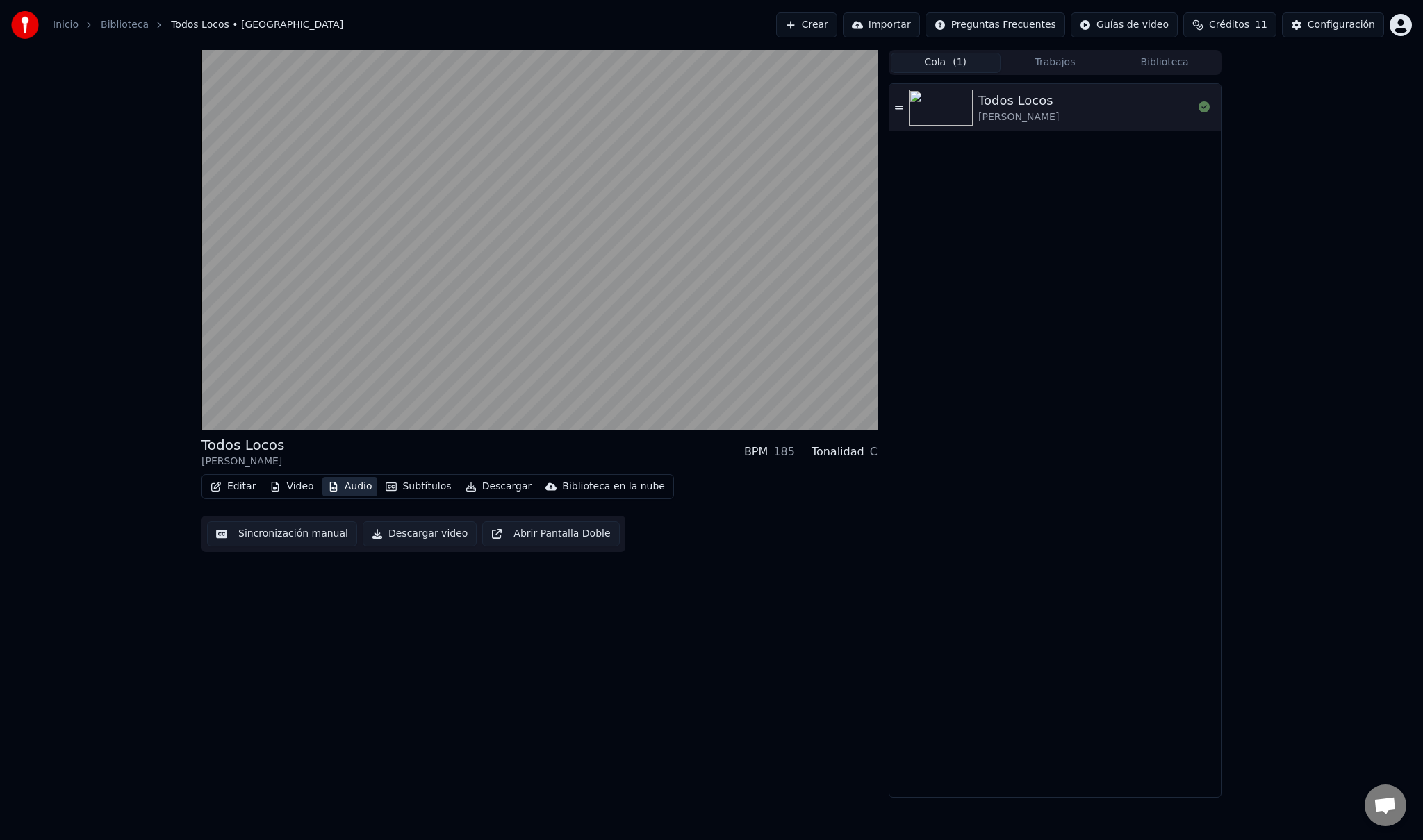
click at [356, 492] on button "Audio" at bounding box center [349, 487] width 56 height 20
click at [408, 486] on button "Subtítulos" at bounding box center [418, 487] width 76 height 20
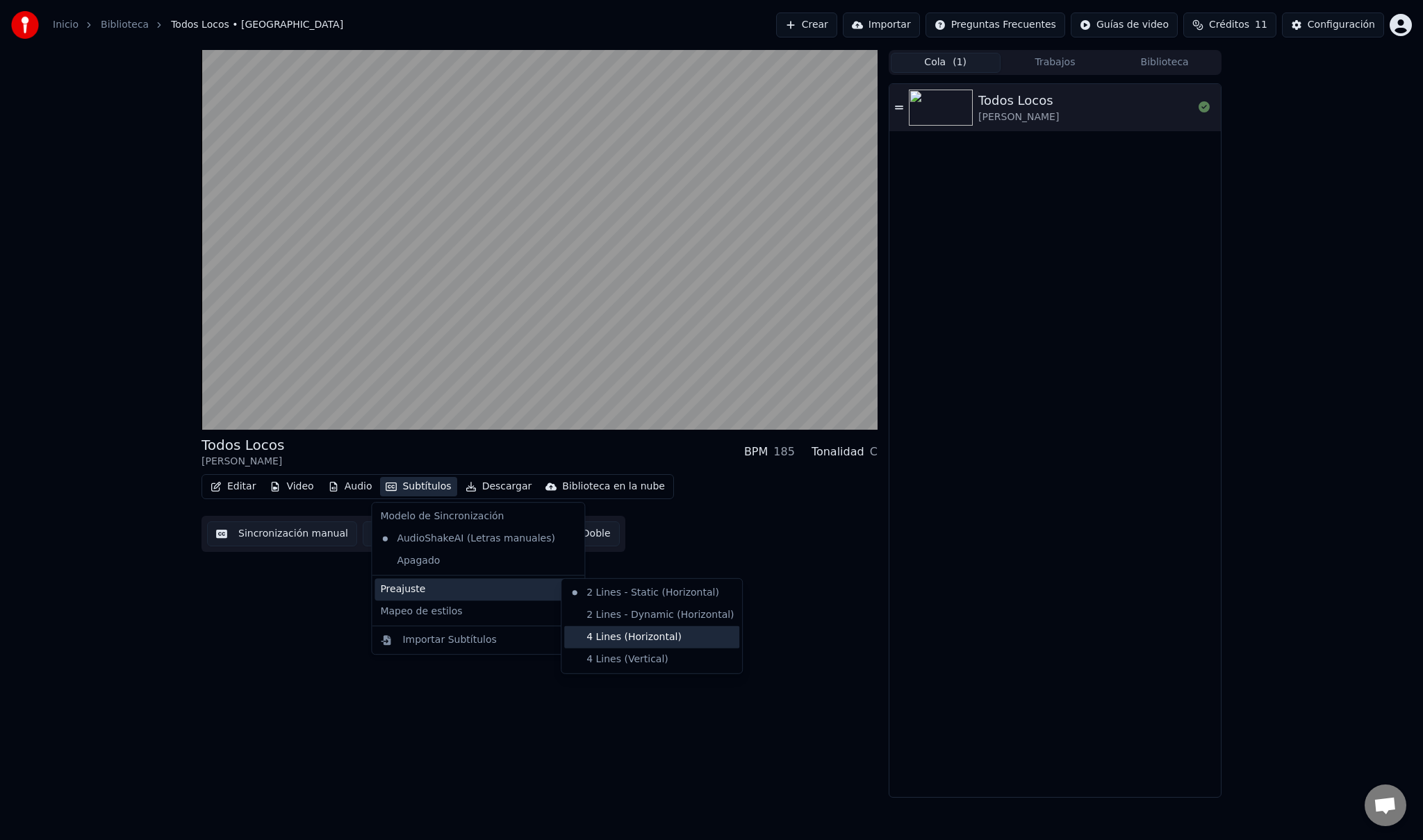
click at [624, 641] on div "4 Lines (Horizontal)" at bounding box center [651, 637] width 175 height 22
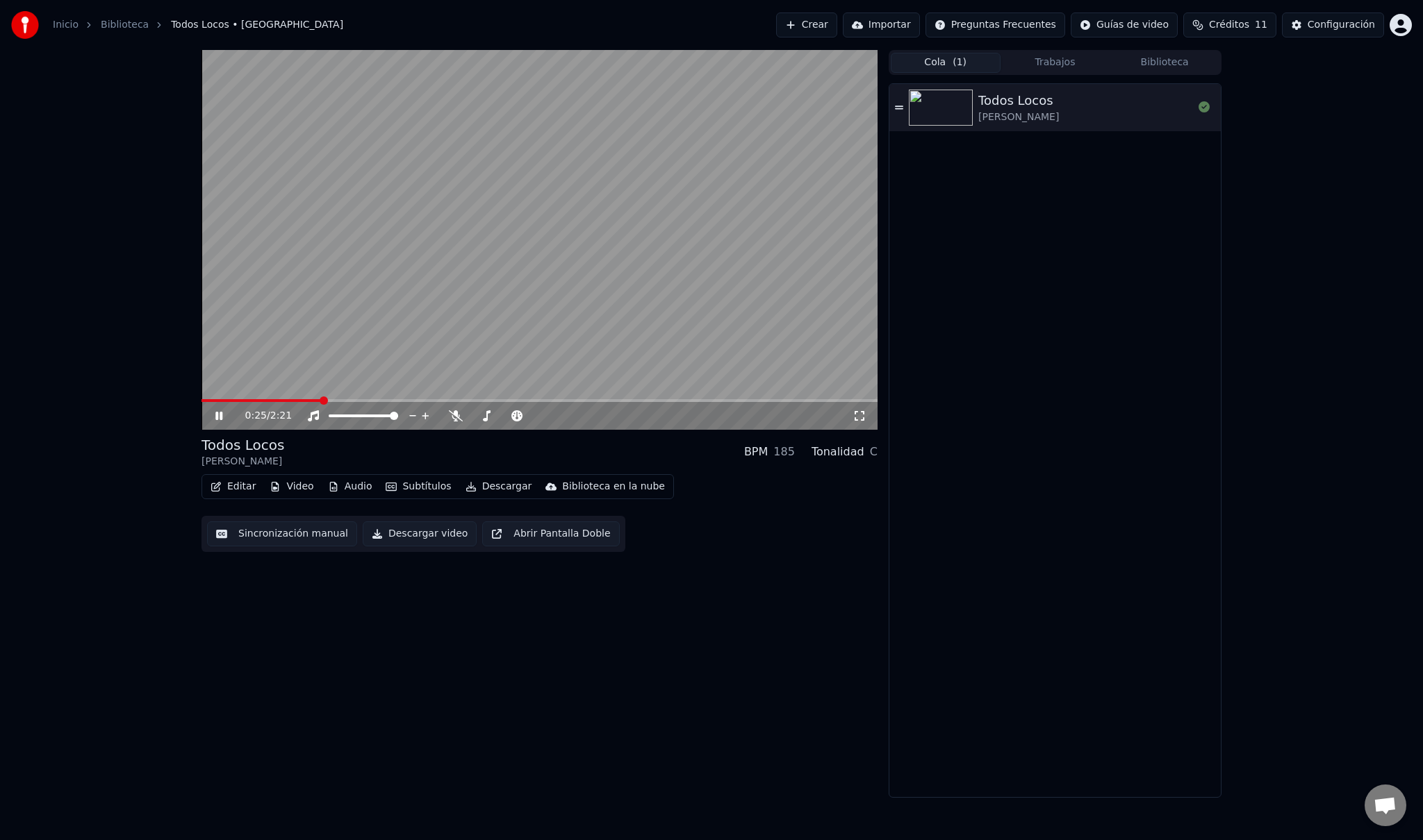
click at [320, 396] on span at bounding box center [324, 400] width 9 height 9
click at [540, 415] on span at bounding box center [506, 416] width 69 height 3
click at [328, 419] on span at bounding box center [332, 416] width 9 height 9
click at [398, 420] on span at bounding box center [393, 416] width 9 height 9
click at [540, 420] on span at bounding box center [536, 416] width 9 height 9
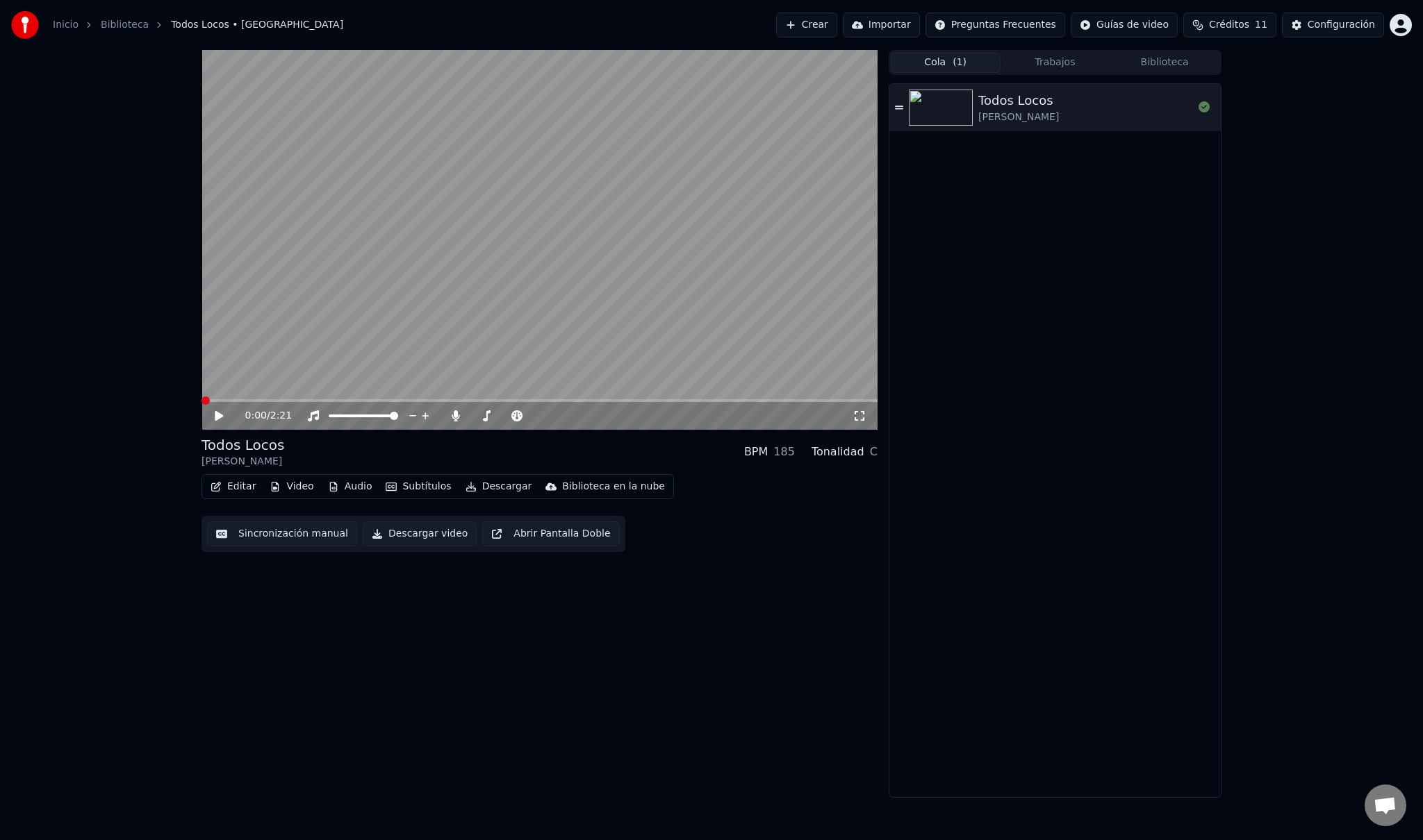
click at [202, 396] on span at bounding box center [206, 400] width 9 height 9
click at [480, 258] on video at bounding box center [540, 240] width 676 height 380
